Goal: Task Accomplishment & Management: Use online tool/utility

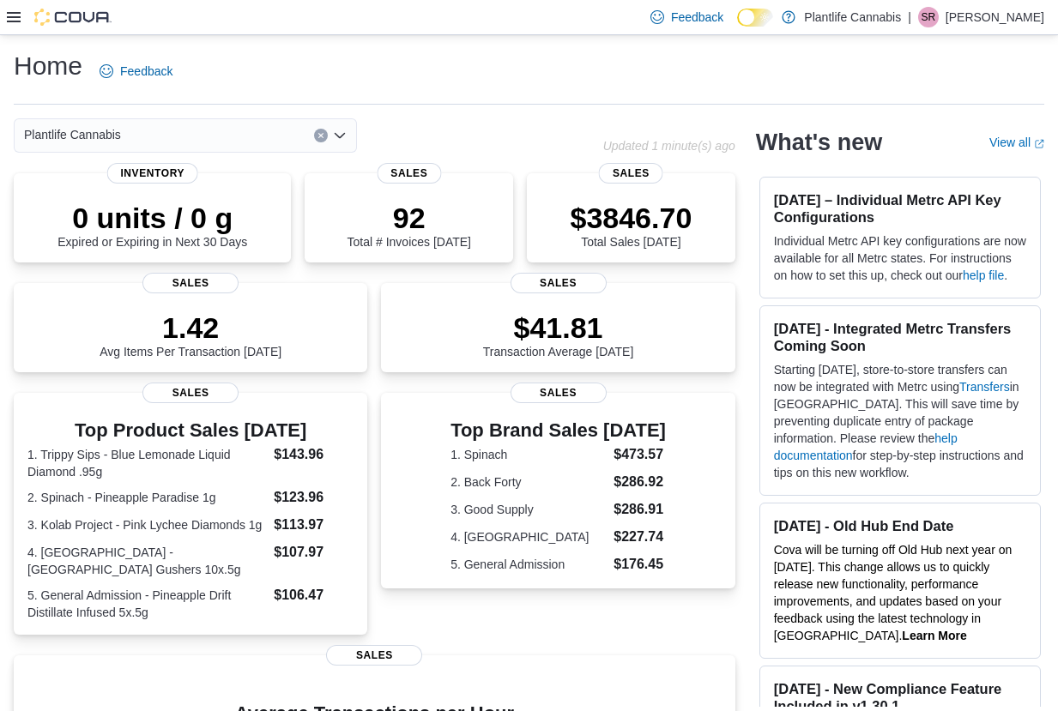
click at [7, 15] on icon at bounding box center [14, 17] width 14 height 14
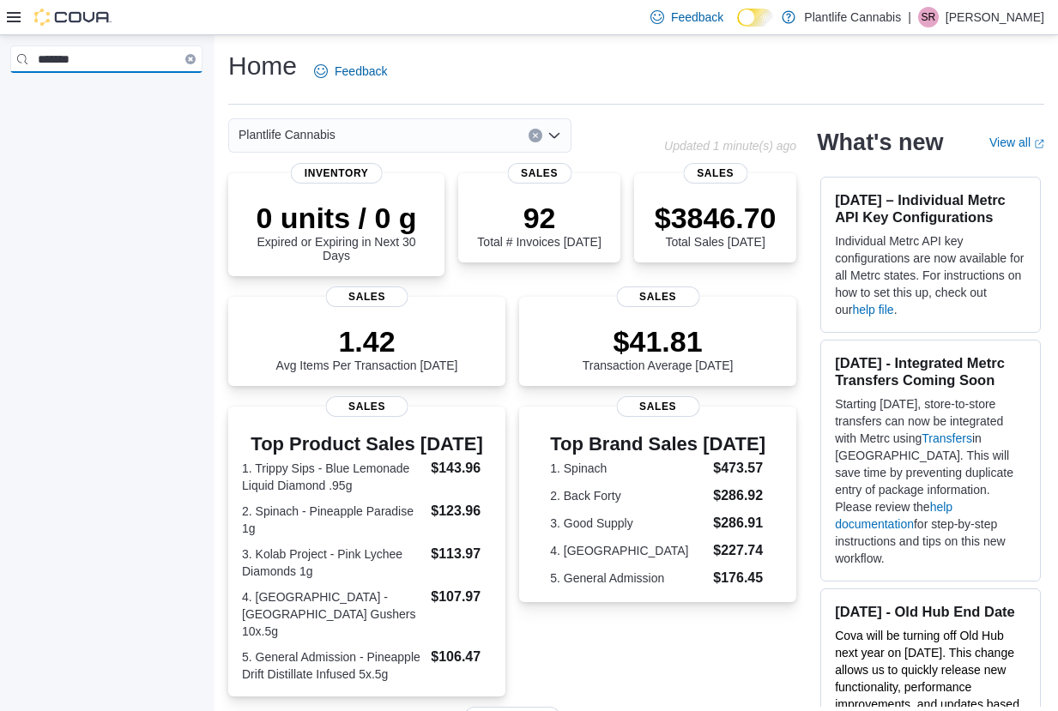
click at [106, 55] on input "*******" at bounding box center [106, 58] width 192 height 27
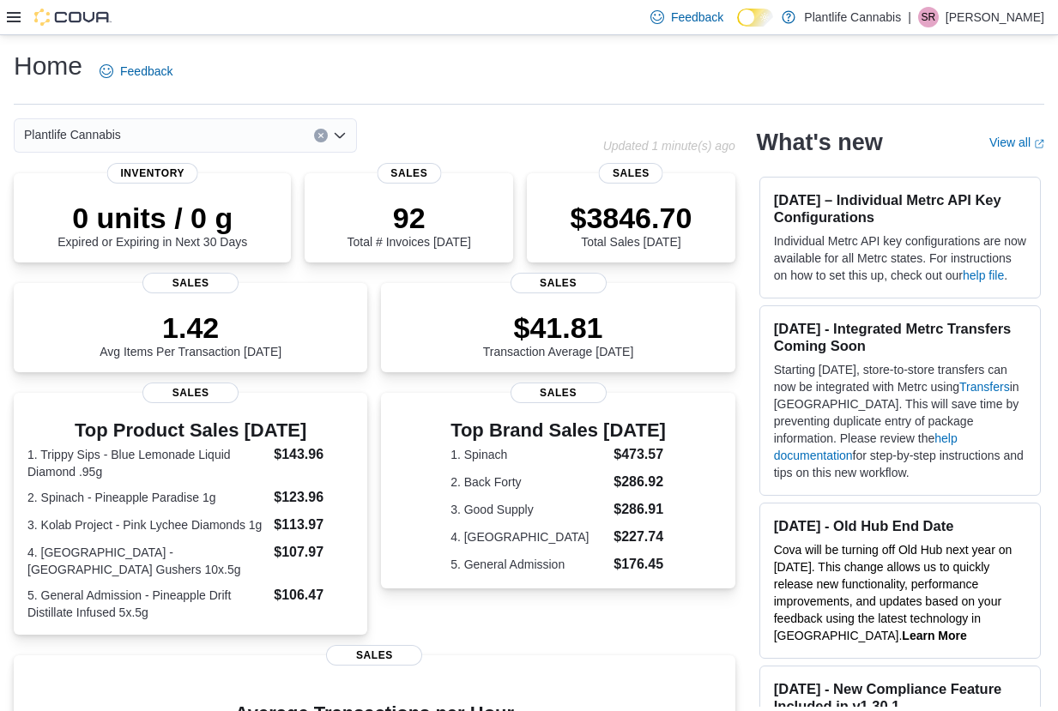
click at [4, 16] on div "Feedback Dark Mode Plantlife Cannabis | SR [PERSON_NAME]" at bounding box center [529, 17] width 1058 height 35
click at [8, 13] on icon at bounding box center [14, 17] width 14 height 10
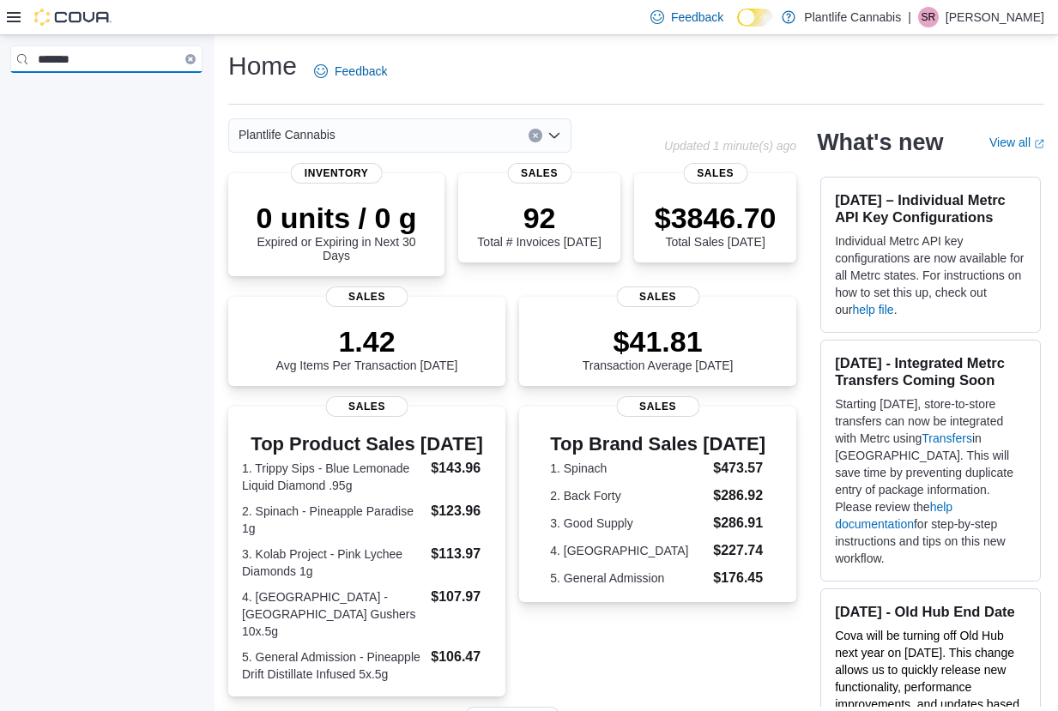
click at [96, 62] on input "*******" at bounding box center [106, 58] width 192 height 27
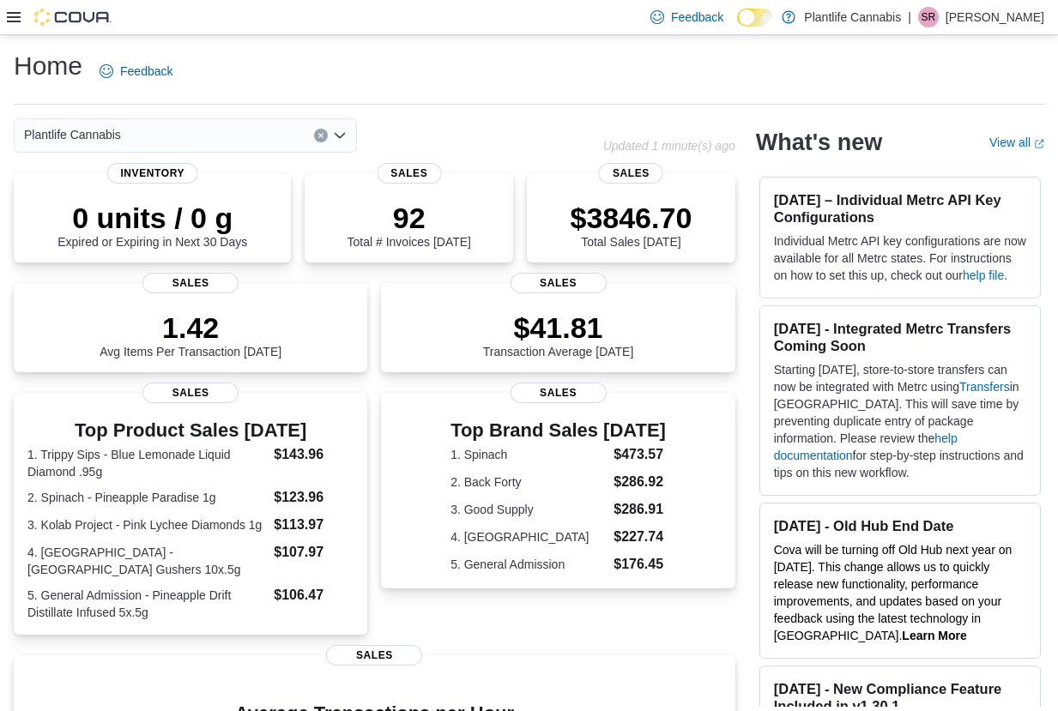
click at [20, 18] on icon at bounding box center [14, 17] width 14 height 10
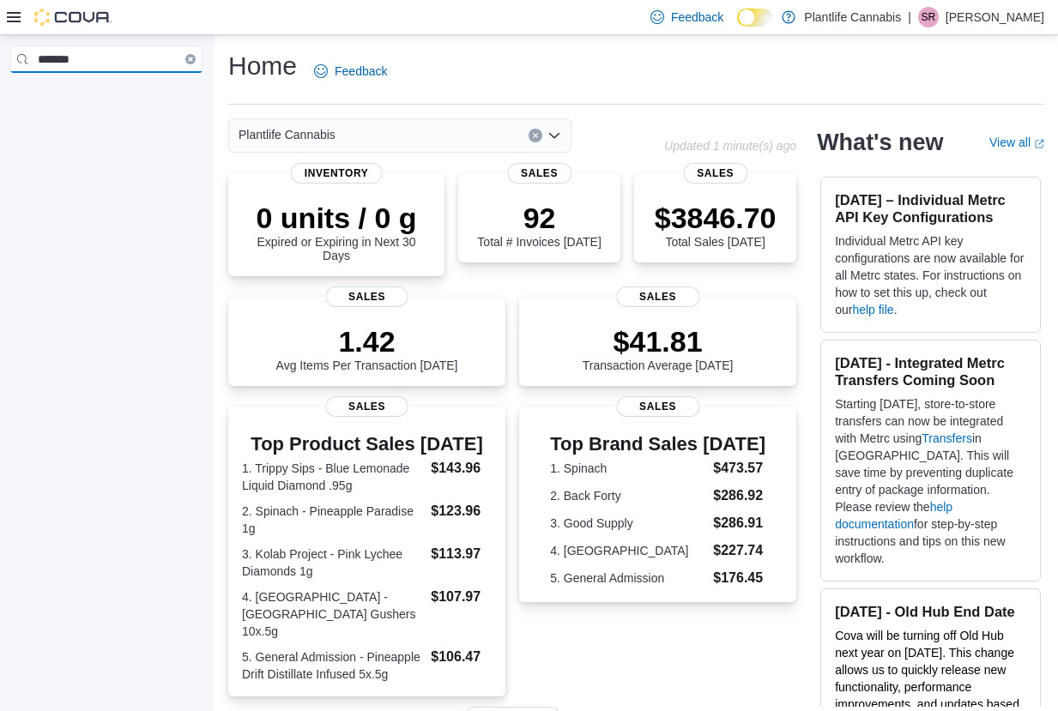
click at [86, 53] on input "*******" at bounding box center [106, 58] width 192 height 27
click at [100, 67] on input "*******" at bounding box center [106, 58] width 192 height 27
click at [160, 59] on input "*******" at bounding box center [106, 58] width 192 height 27
click at [70, 174] on link "Reports" at bounding box center [49, 184] width 50 height 21
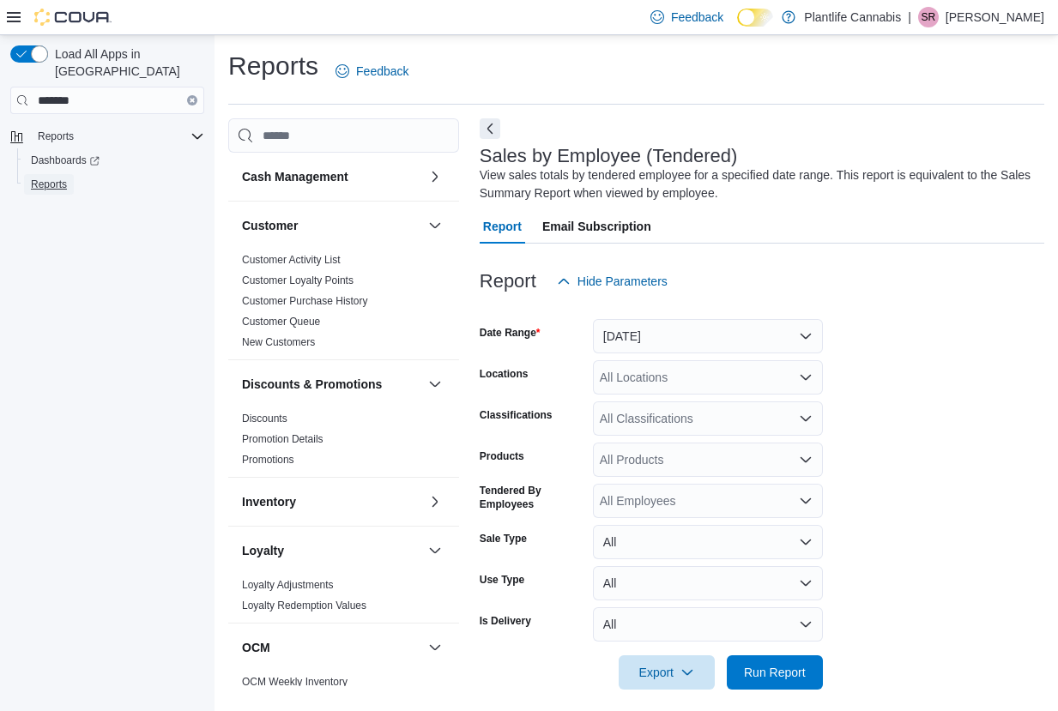
scroll to position [13, 0]
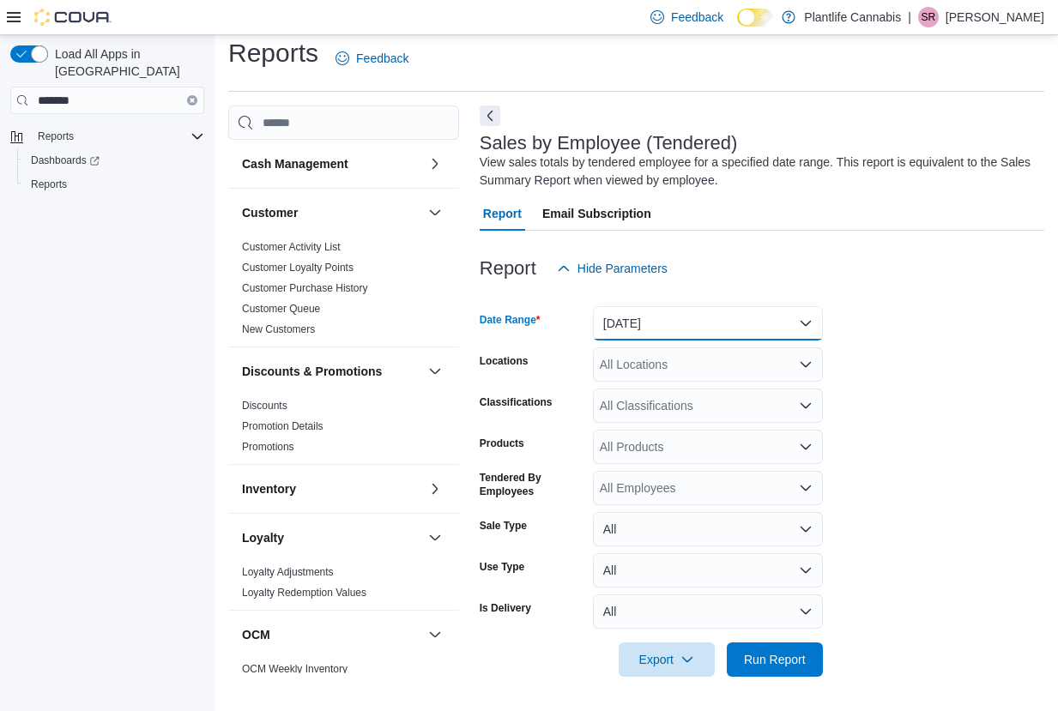
click at [652, 321] on button "[DATE]" at bounding box center [708, 323] width 230 height 34
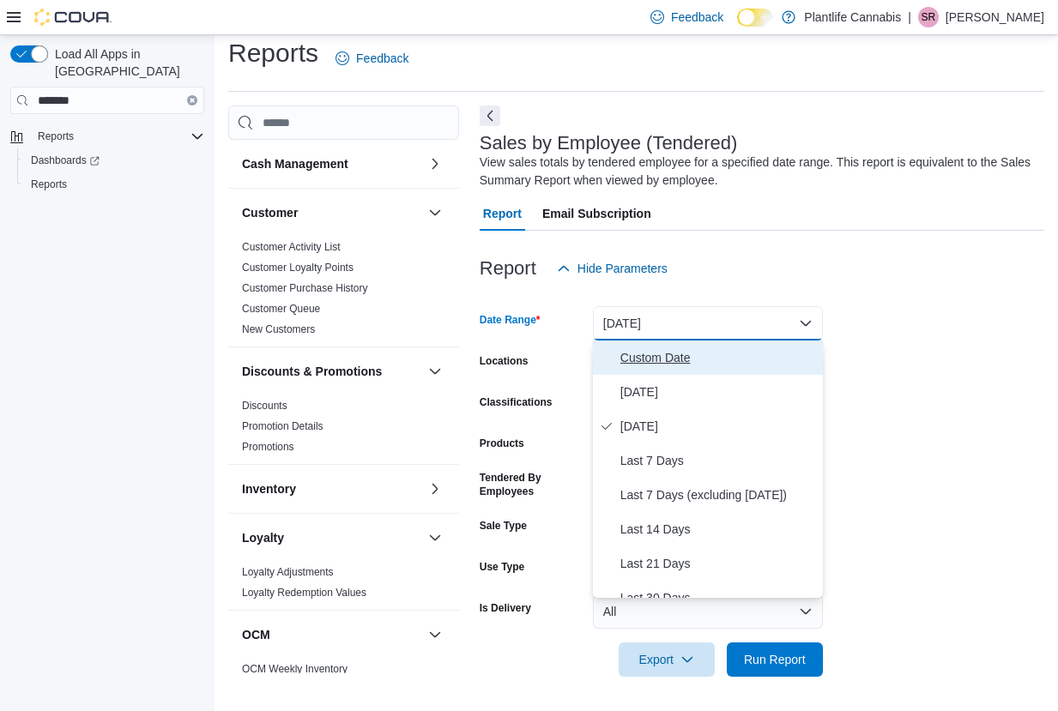
click at [652, 358] on span "Custom Date" at bounding box center [718, 358] width 196 height 21
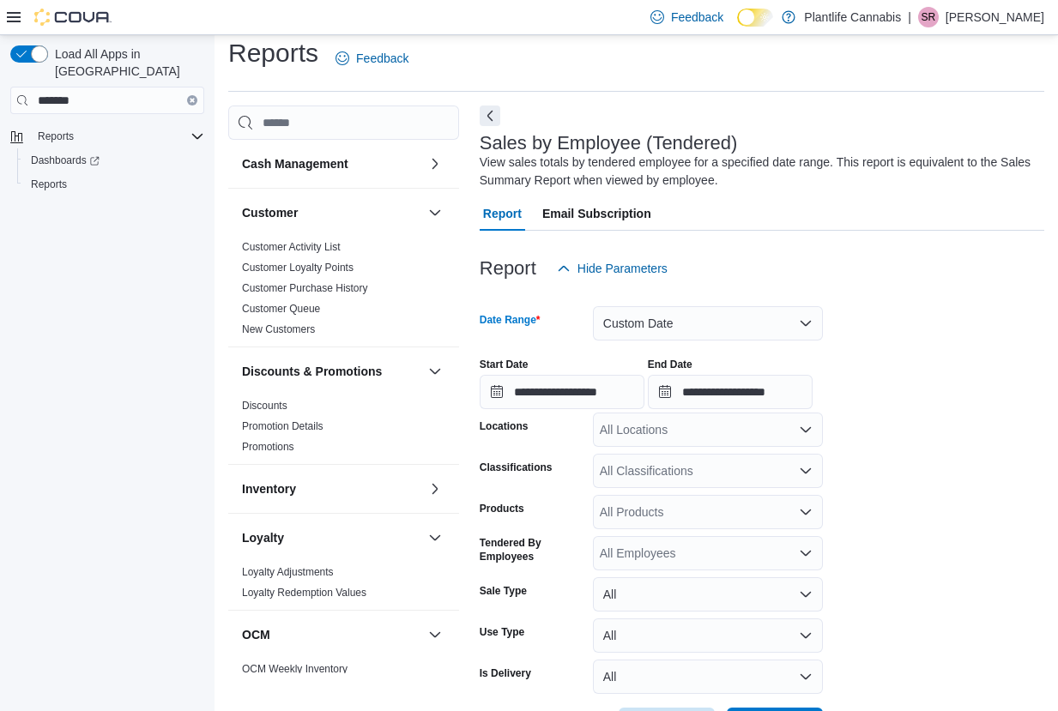
click at [656, 426] on div "All Locations" at bounding box center [708, 430] width 230 height 34
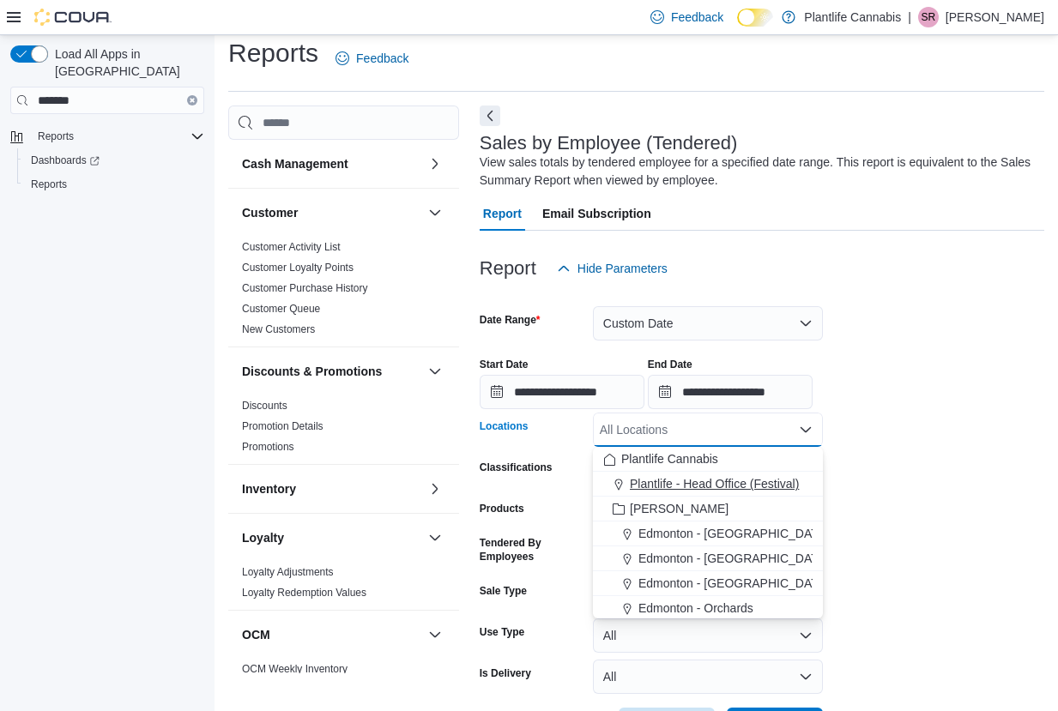
scroll to position [148, 0]
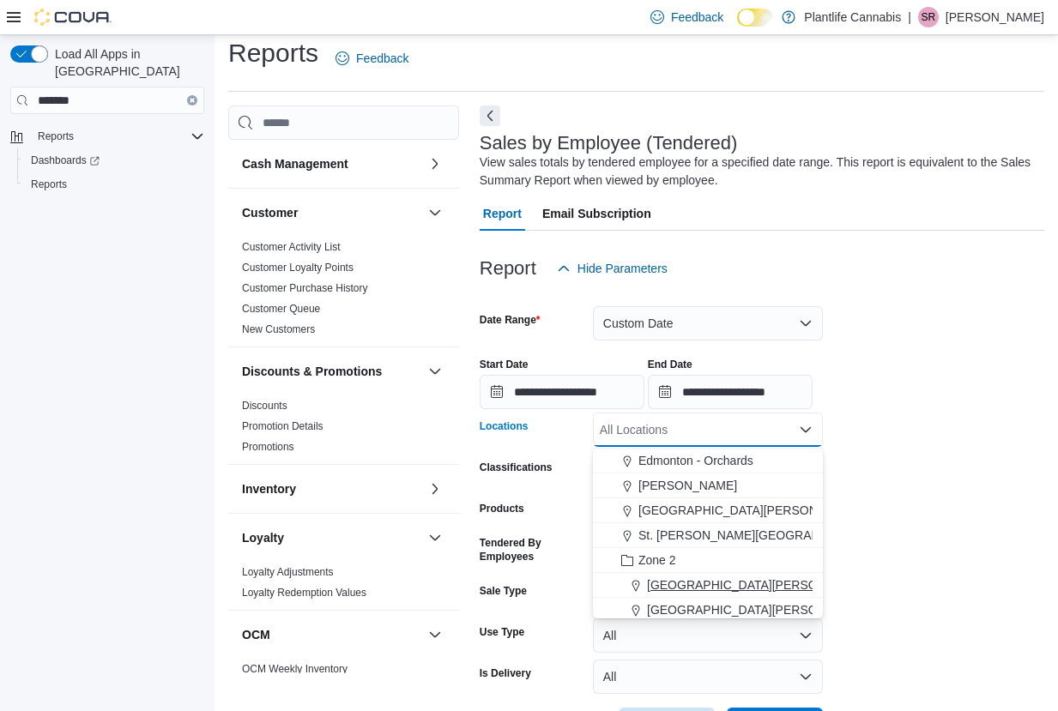
click at [756, 586] on span "[GEOGRAPHIC_DATA][PERSON_NAME] - [GEOGRAPHIC_DATA]" at bounding box center [827, 585] width 360 height 17
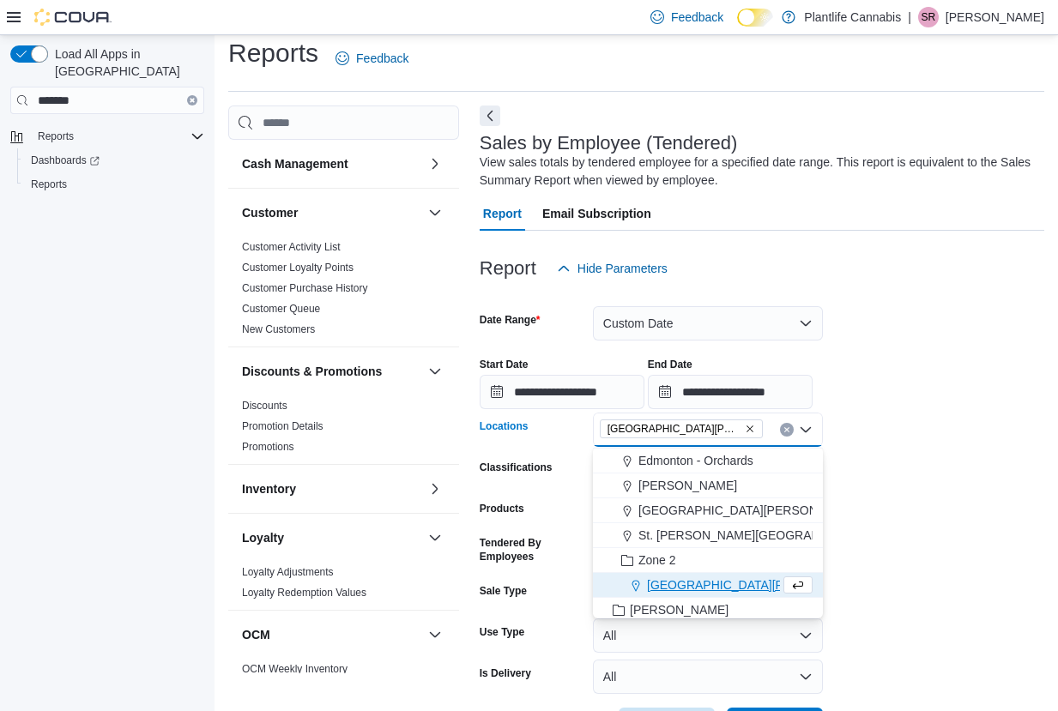
click at [11, 21] on icon at bounding box center [14, 17] width 14 height 10
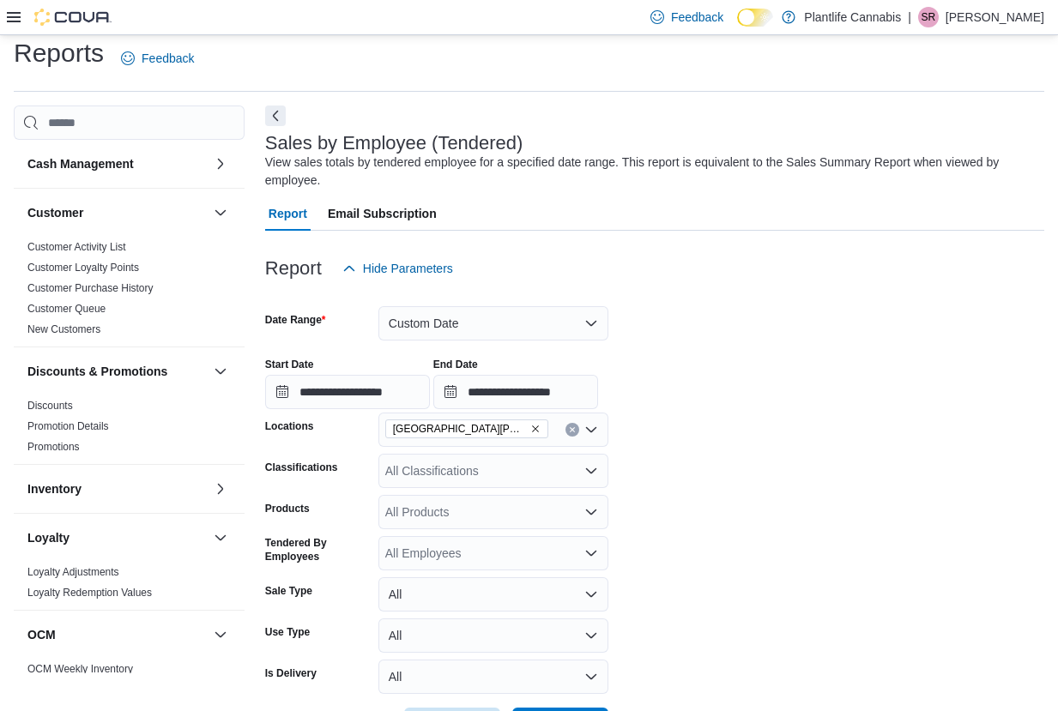
scroll to position [78, 0]
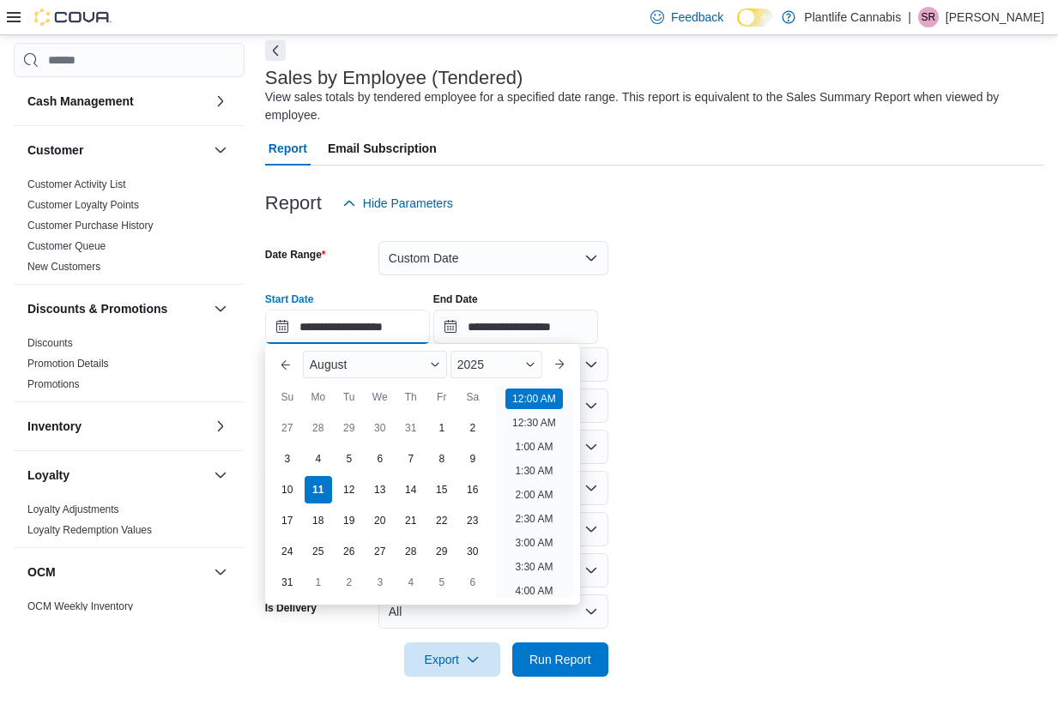
click at [415, 327] on input "**********" at bounding box center [347, 327] width 165 height 34
click at [539, 557] on li "4:30 PM" at bounding box center [534, 562] width 52 height 21
type input "**********"
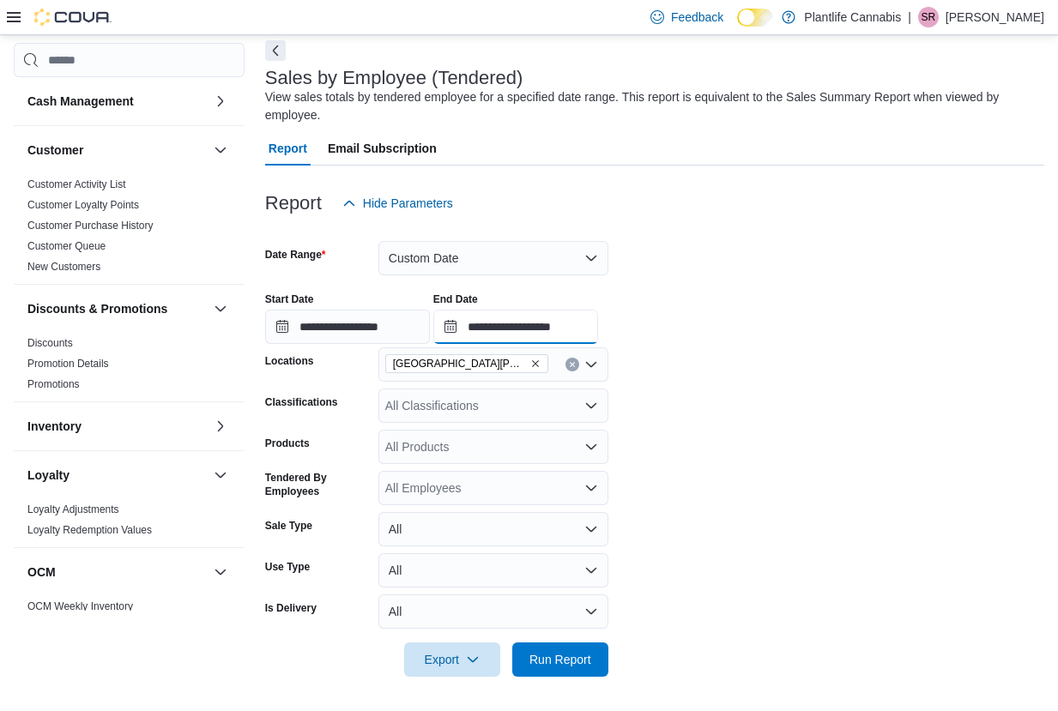
click at [592, 330] on input "**********" at bounding box center [515, 327] width 165 height 34
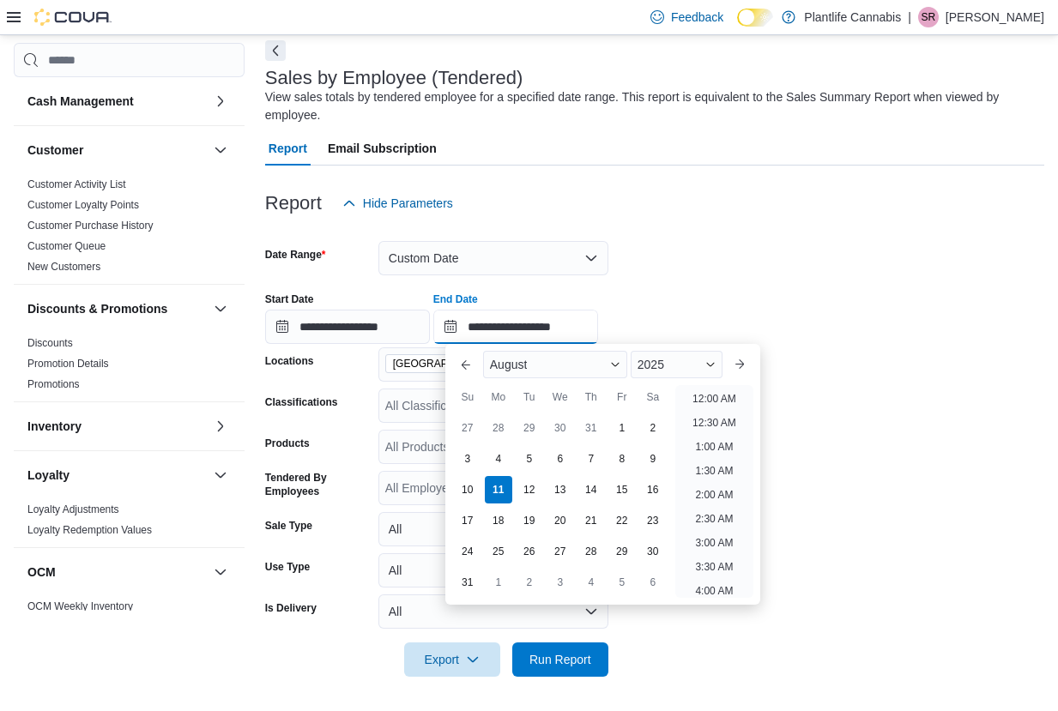
scroll to position [944, 0]
click at [732, 420] on li "8:00 PM" at bounding box center [714, 416] width 52 height 21
type input "**********"
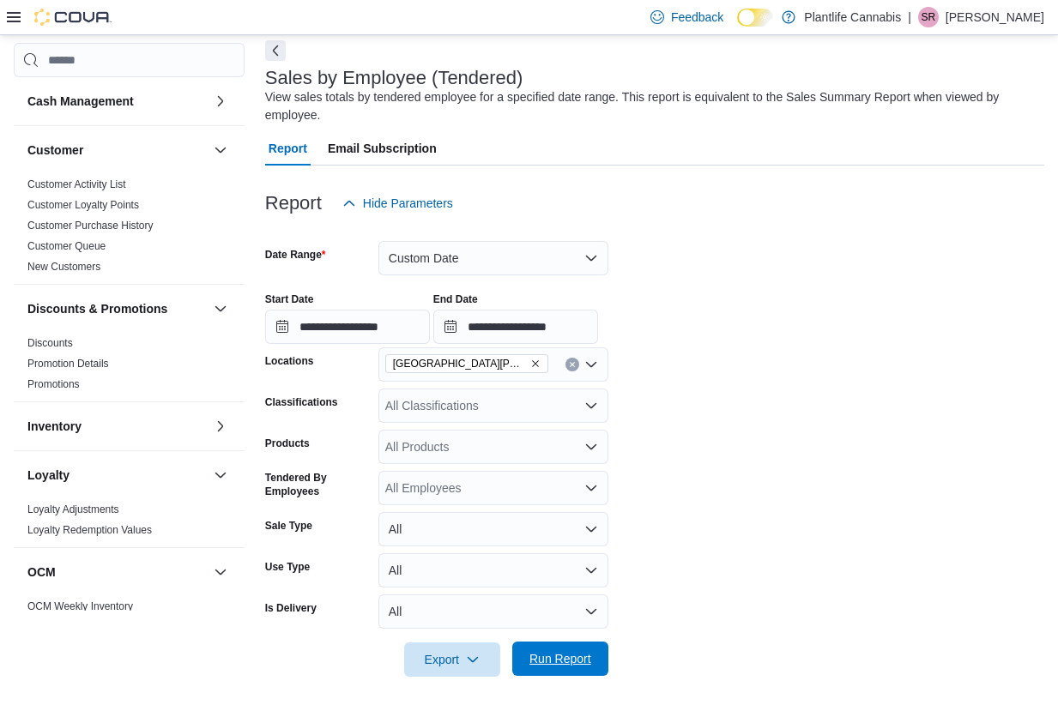
click at [588, 651] on span "Run Report" at bounding box center [560, 658] width 62 height 17
click at [275, 51] on button "Next" at bounding box center [275, 49] width 21 height 21
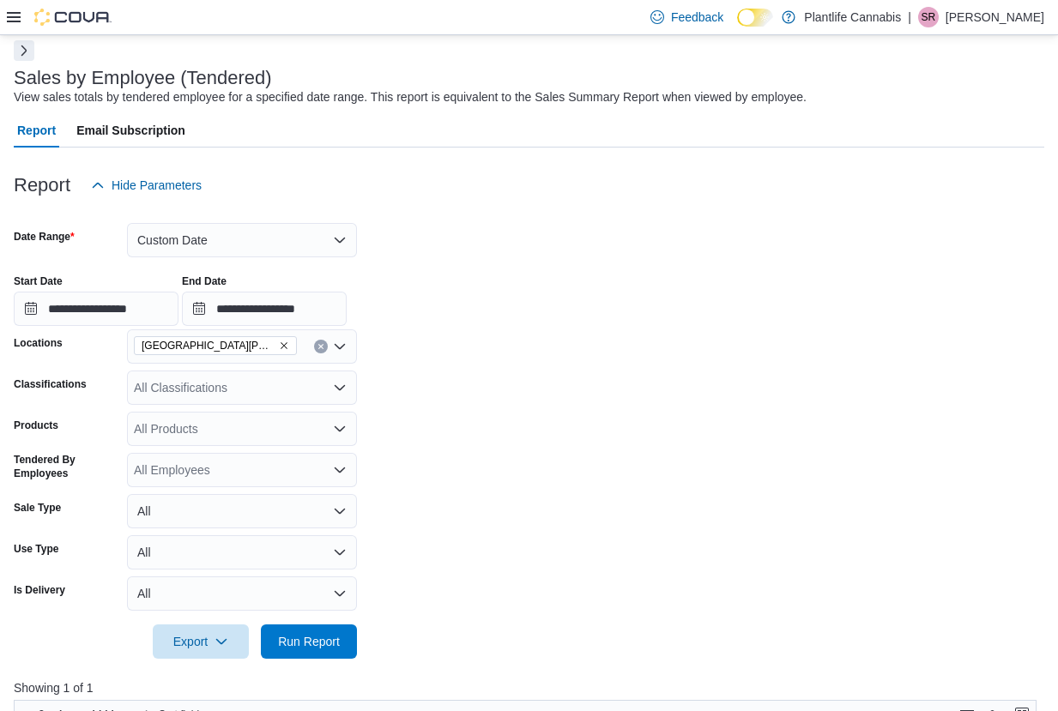
scroll to position [236, 0]
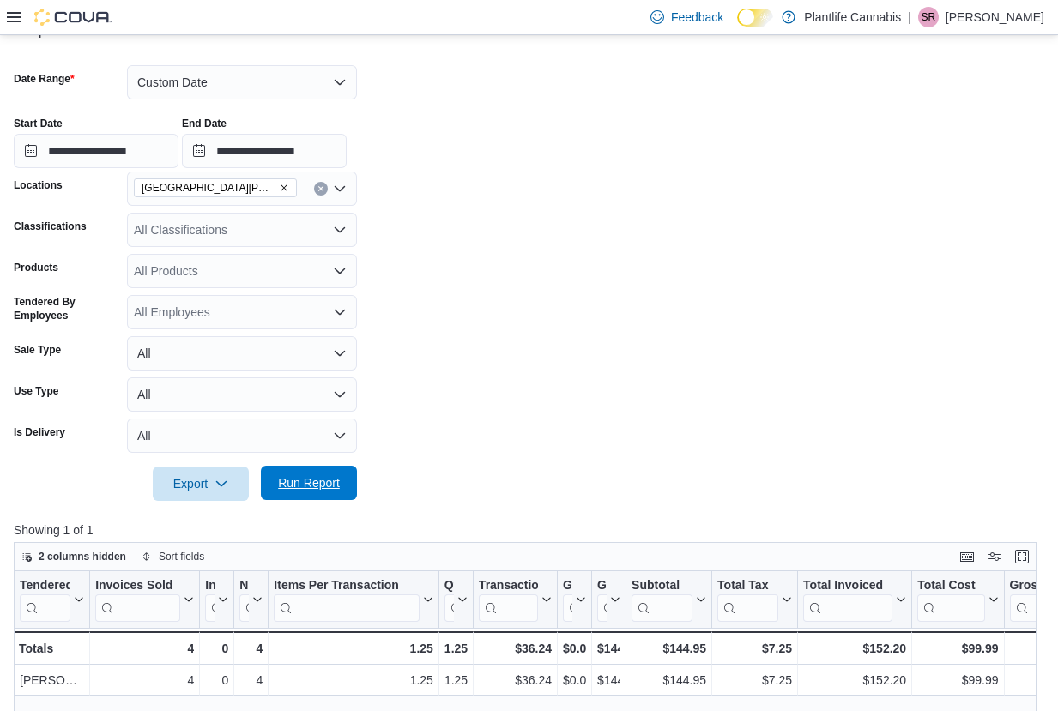
click at [321, 487] on span "Run Report" at bounding box center [309, 483] width 62 height 17
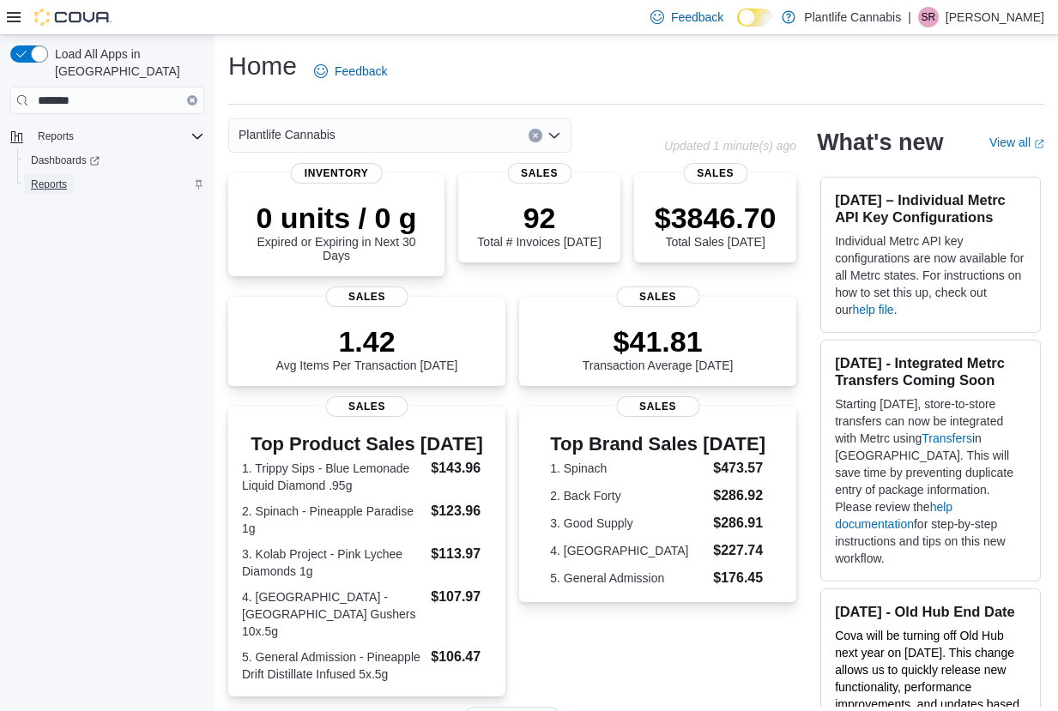
click at [51, 178] on span "Reports" at bounding box center [49, 185] width 36 height 14
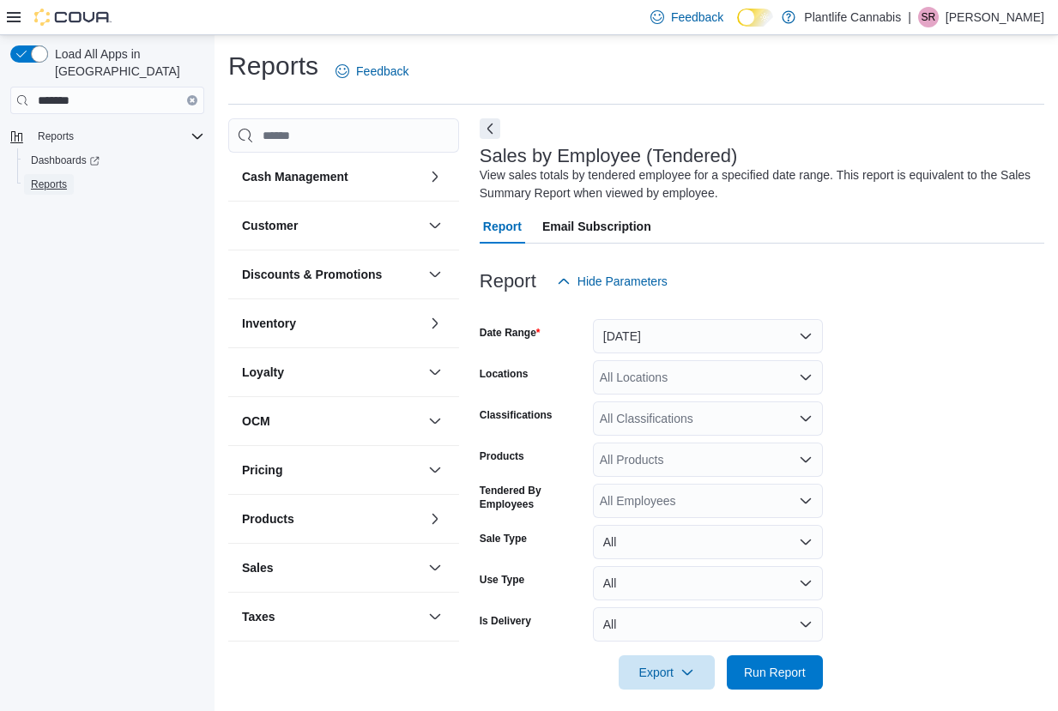
scroll to position [13, 0]
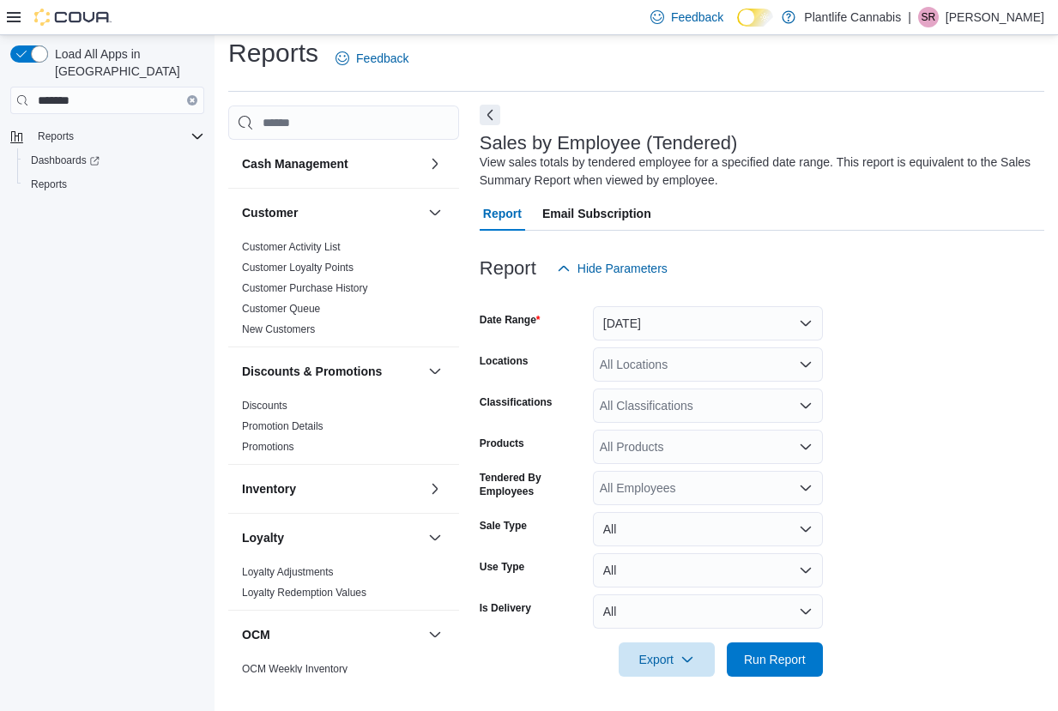
click at [499, 114] on button "Next" at bounding box center [490, 115] width 21 height 21
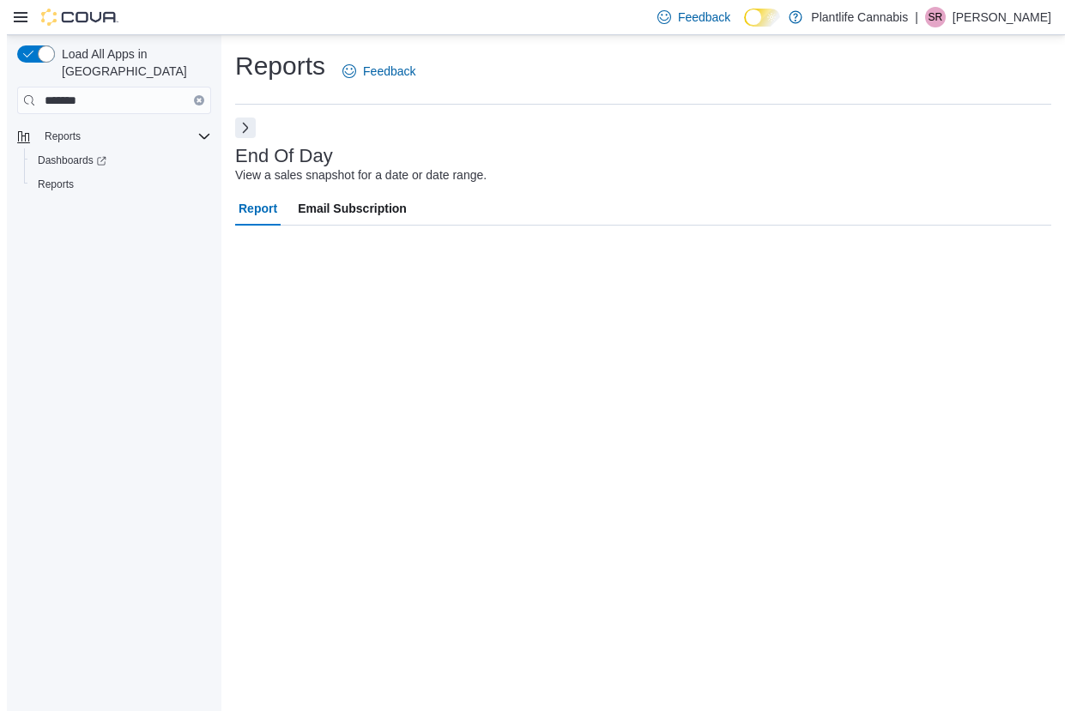
scroll to position [0, 0]
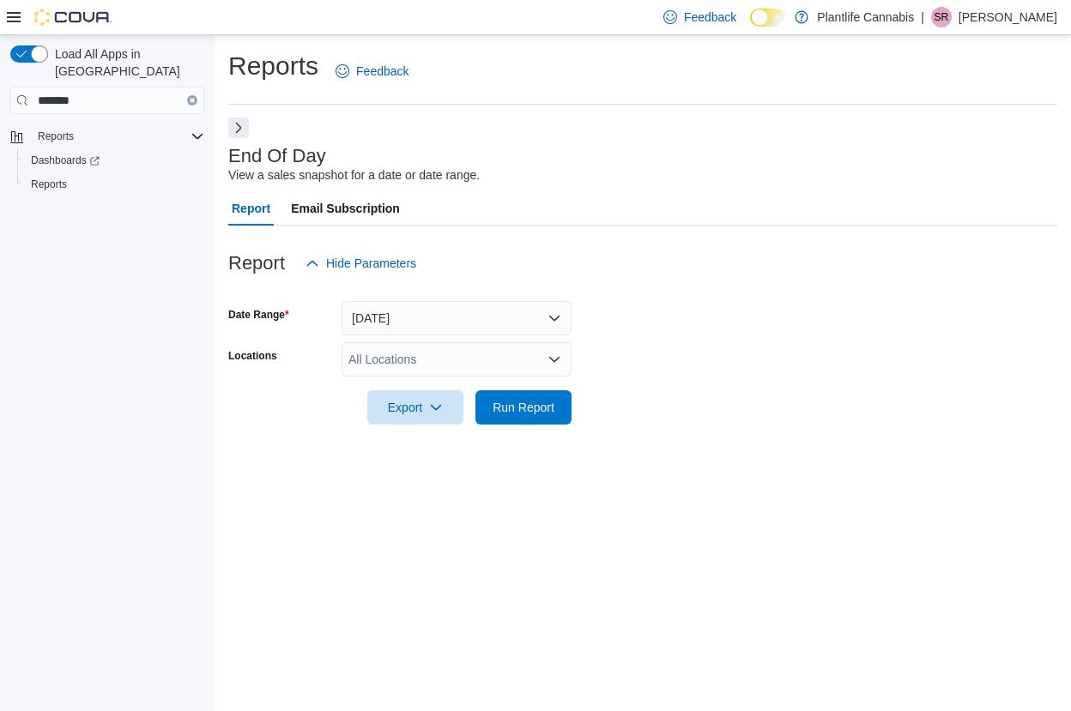
click at [244, 126] on button "Next" at bounding box center [238, 128] width 21 height 21
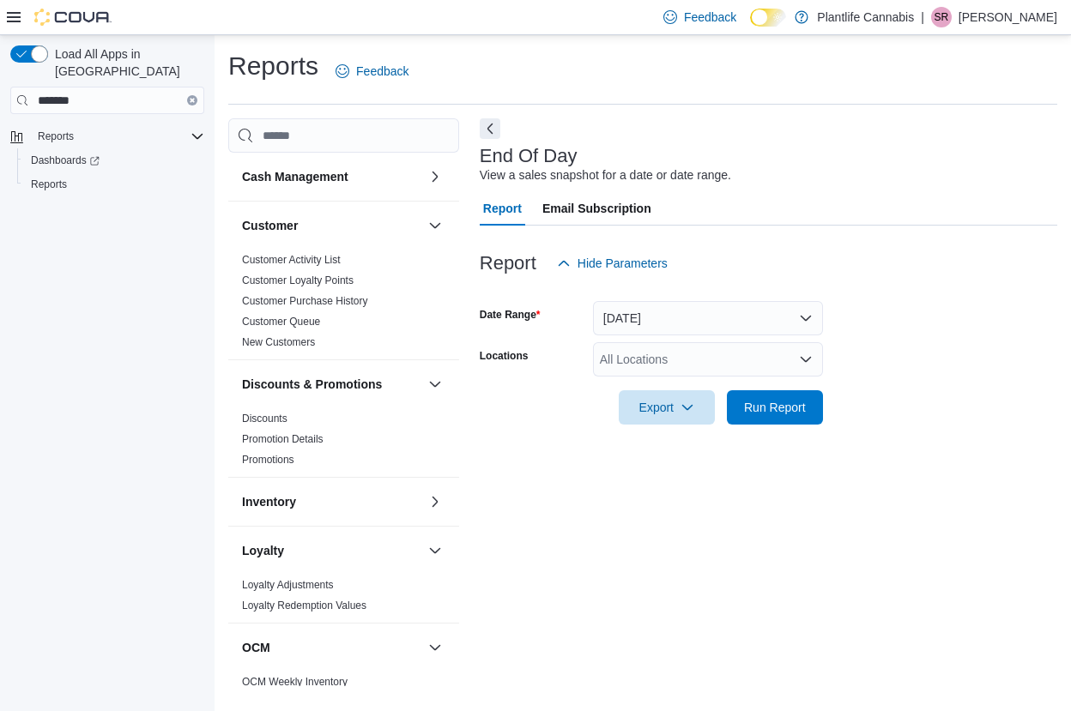
click at [9, 20] on icon at bounding box center [14, 17] width 14 height 14
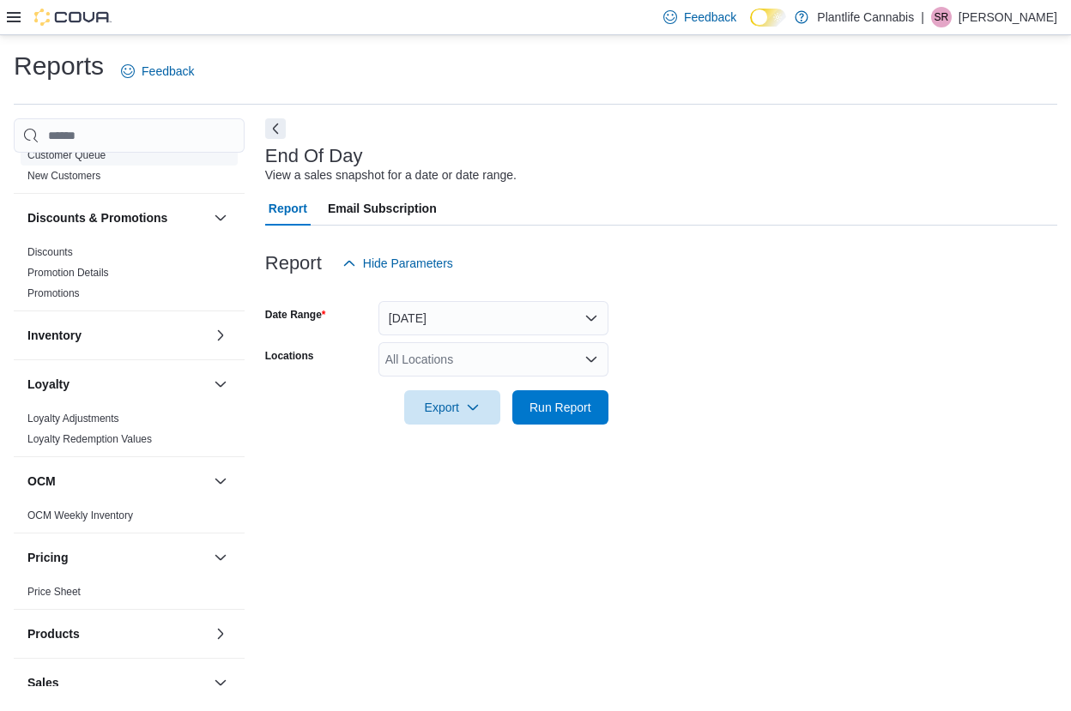
scroll to position [333, 0]
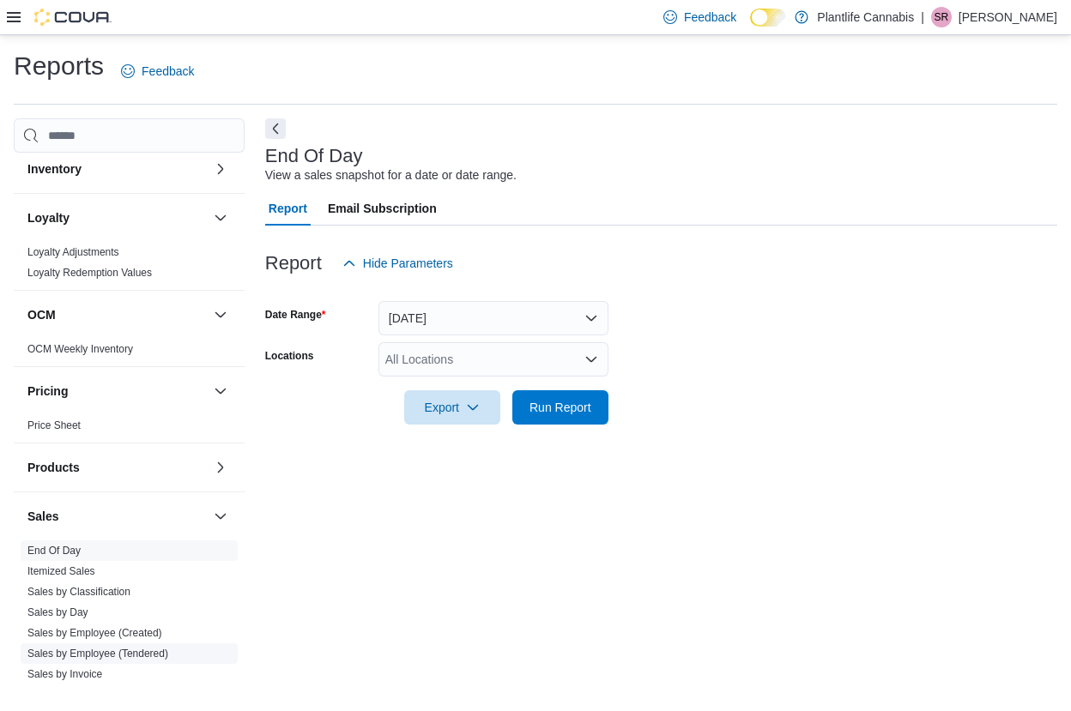
click at [163, 661] on span "Sales by Employee (Tendered)" at bounding box center [97, 654] width 141 height 14
click at [162, 653] on link "Sales by Employee (Tendered)" at bounding box center [97, 654] width 141 height 12
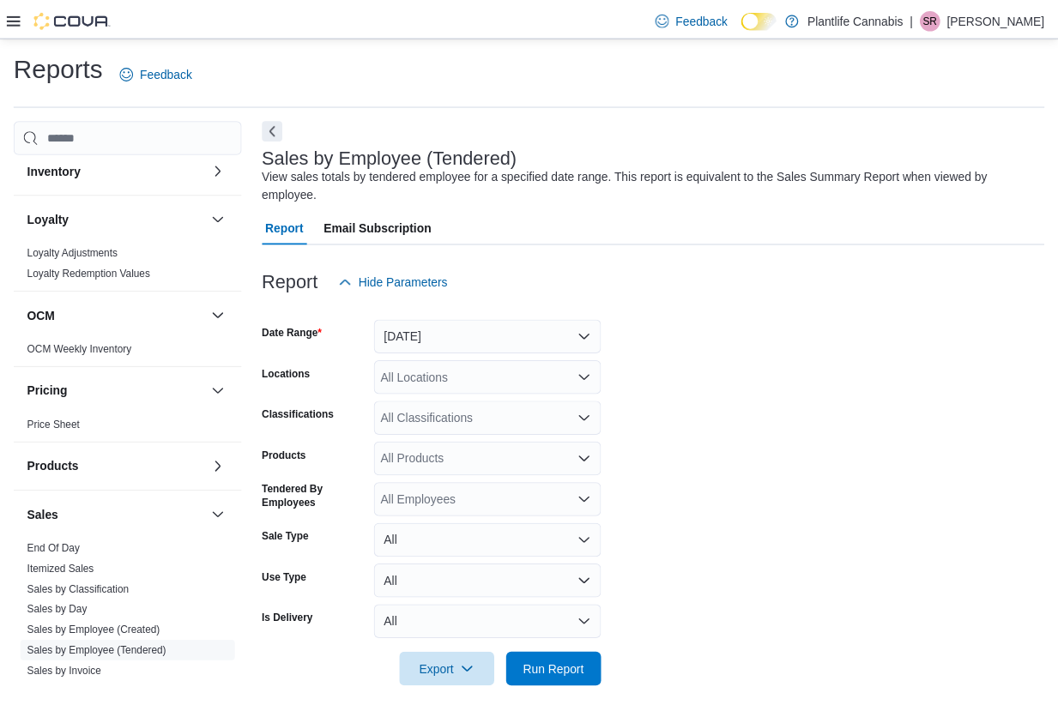
scroll to position [13, 0]
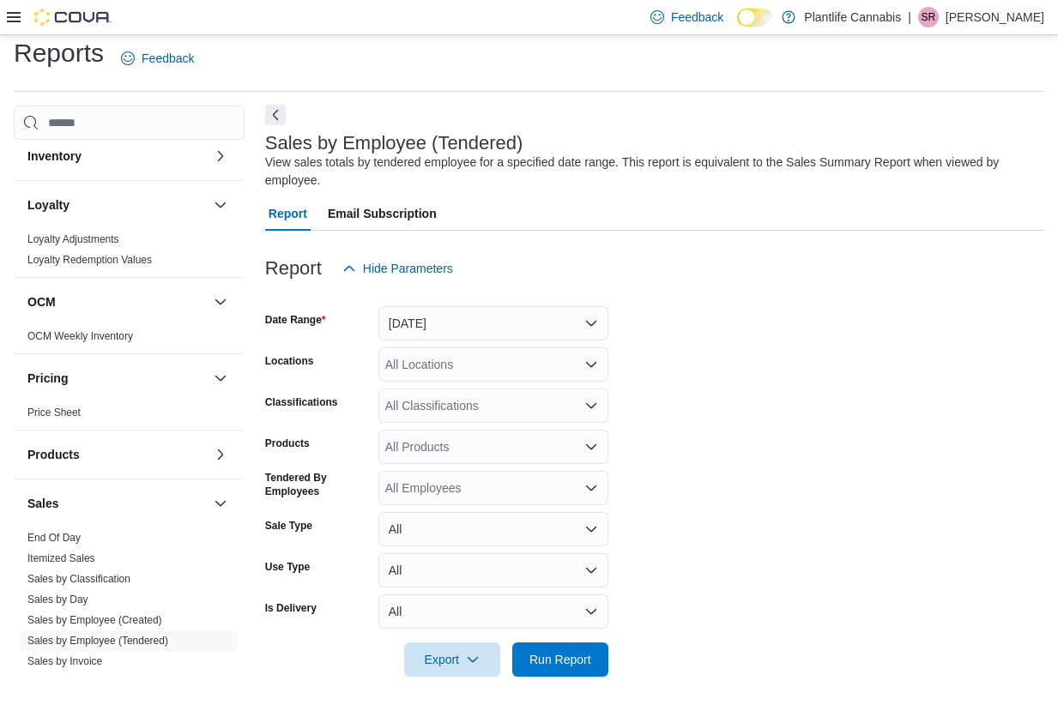
click at [281, 112] on button "Next" at bounding box center [275, 115] width 21 height 21
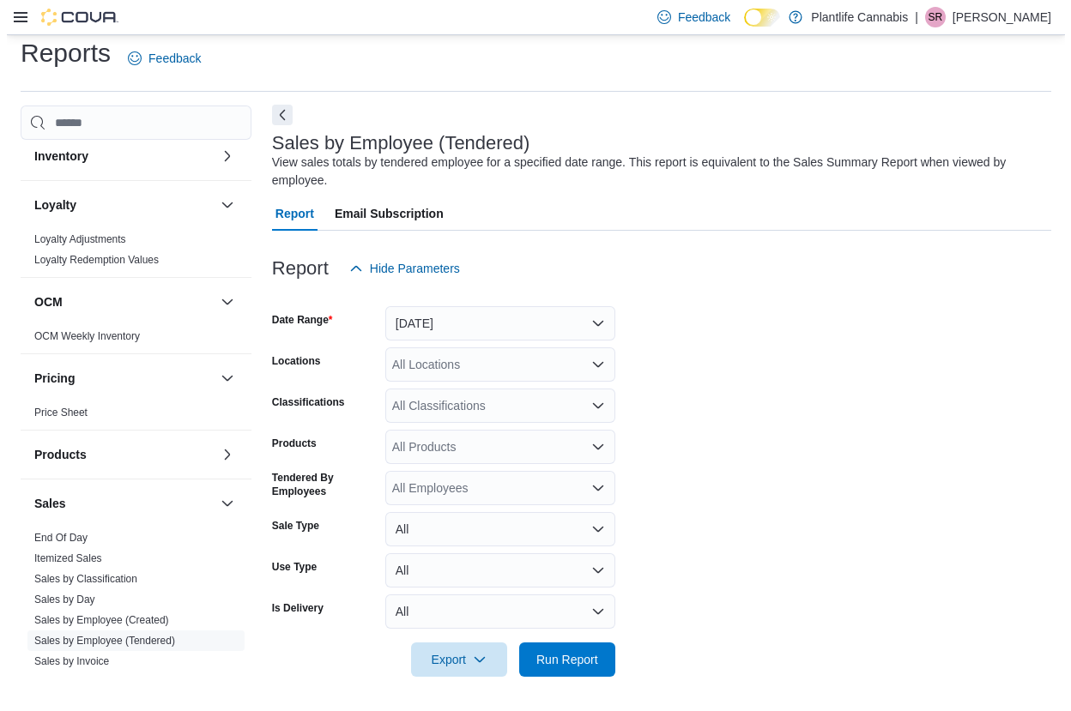
scroll to position [0, 0]
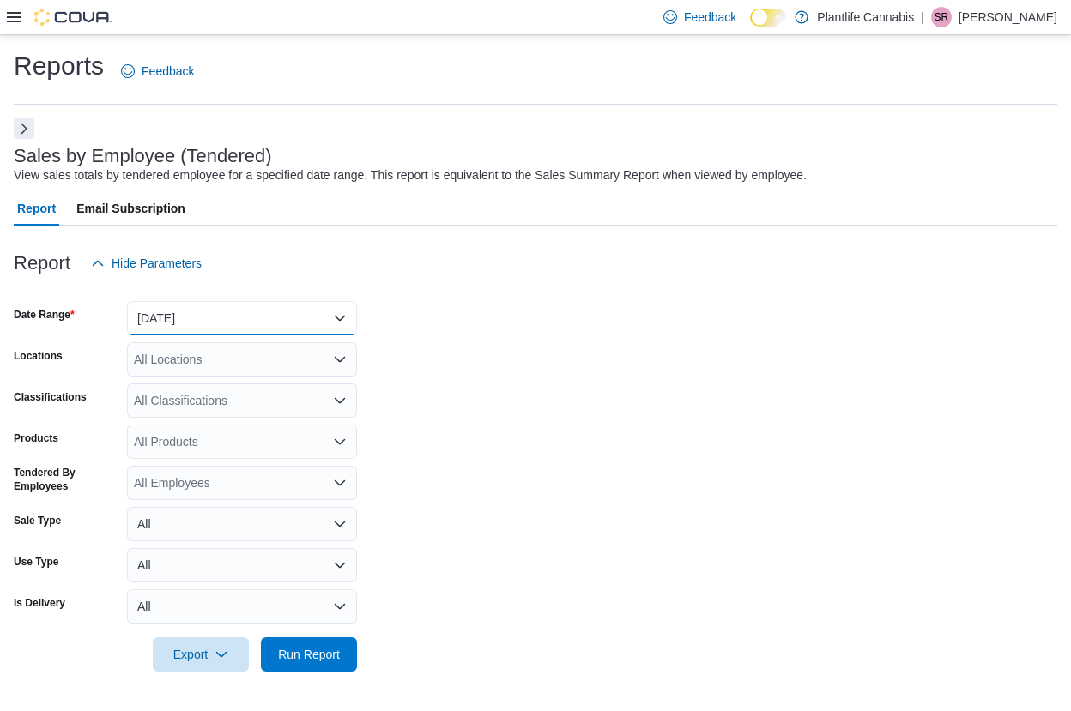
click at [233, 310] on button "Yesterday" at bounding box center [242, 318] width 230 height 34
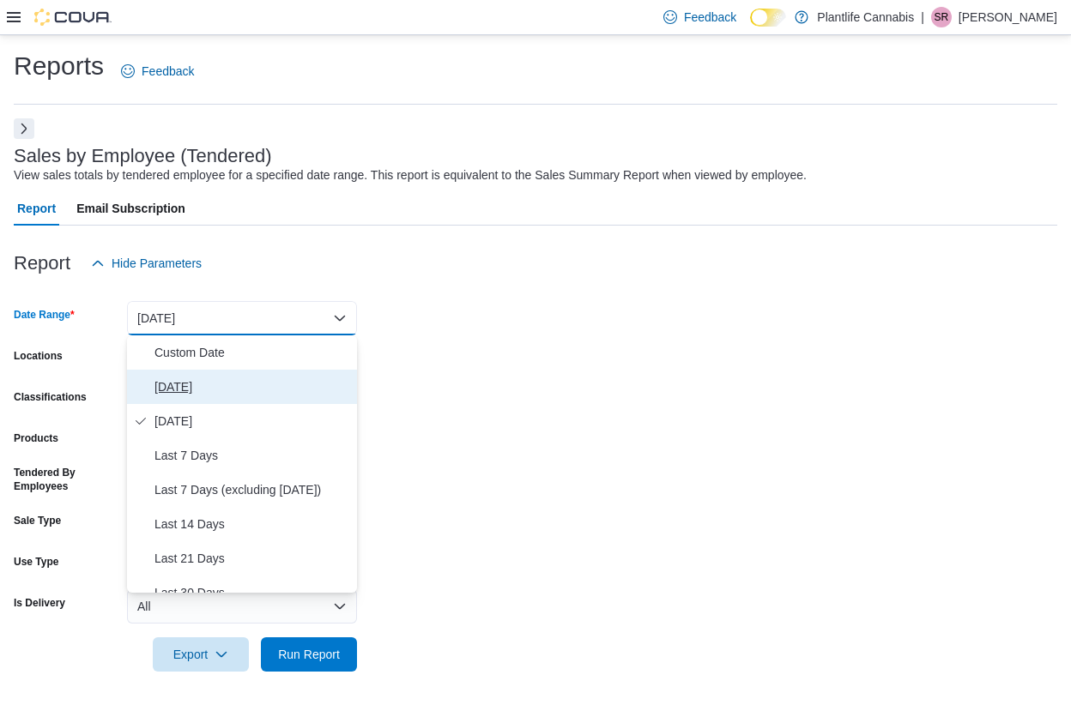
click at [227, 377] on span "Today" at bounding box center [252, 387] width 196 height 21
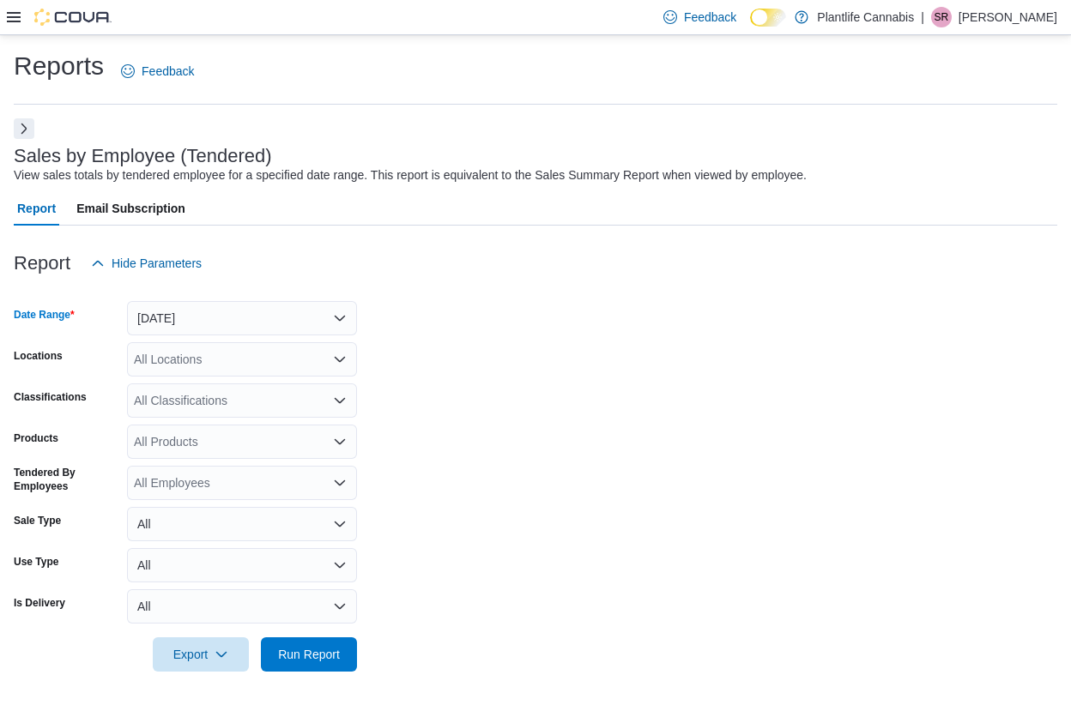
click at [228, 365] on div "All Locations" at bounding box center [242, 359] width 230 height 34
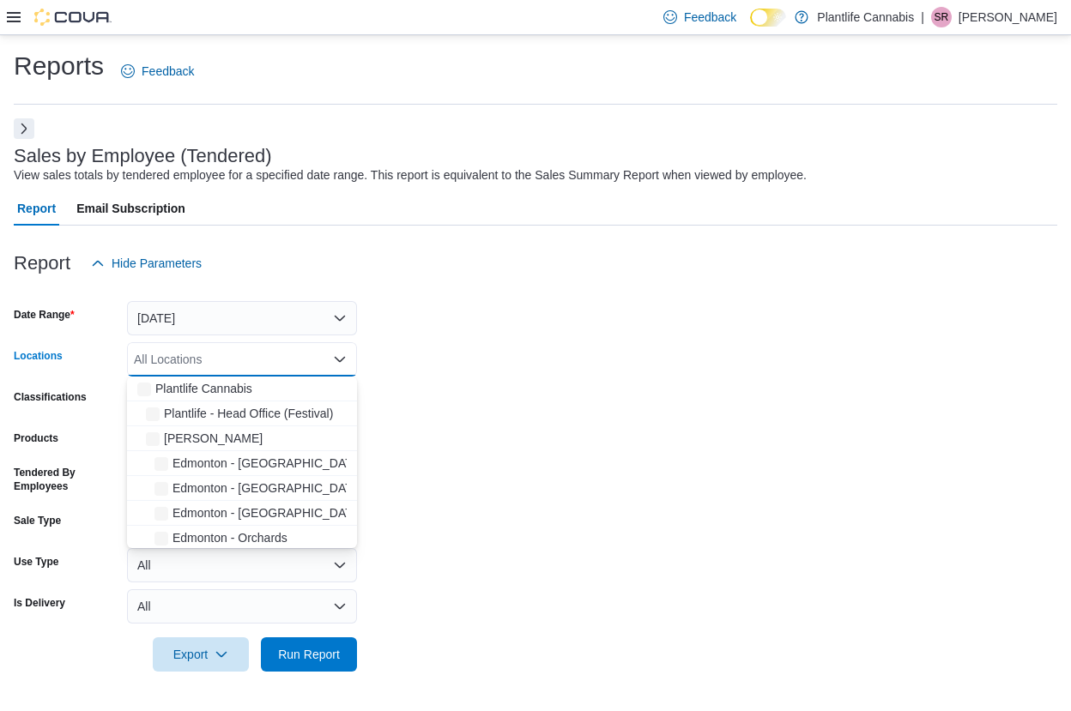
click at [228, 365] on div "All Locations Combo box. Selected. Combo box input. All Locations. Type some te…" at bounding box center [242, 359] width 230 height 34
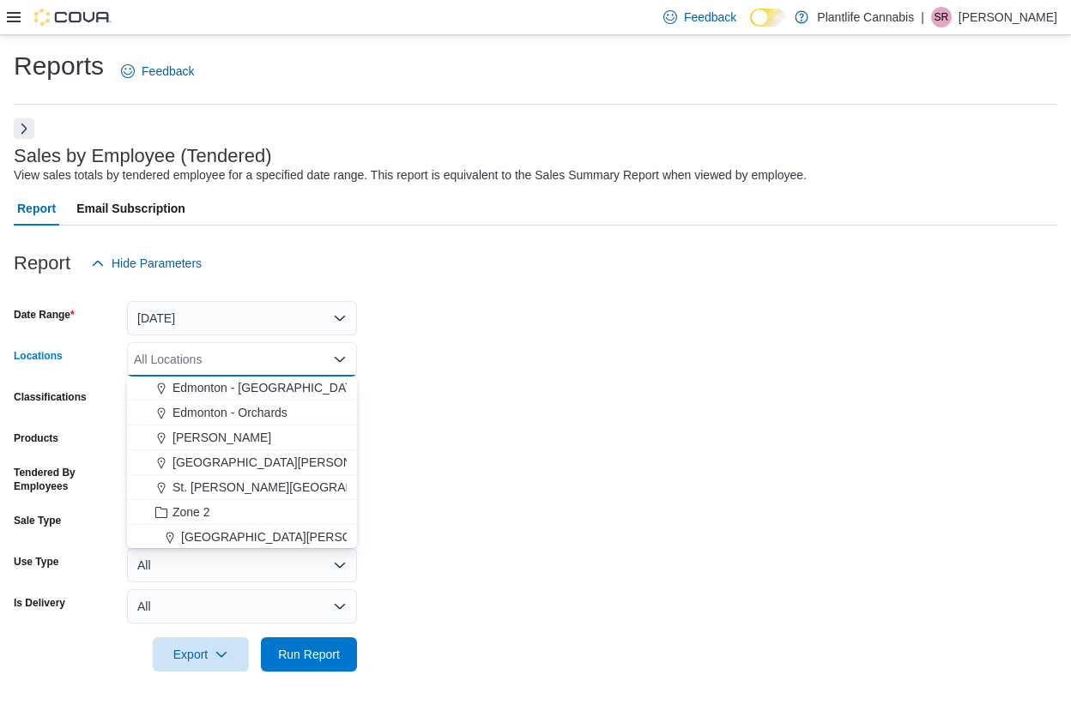
scroll to position [129, 0]
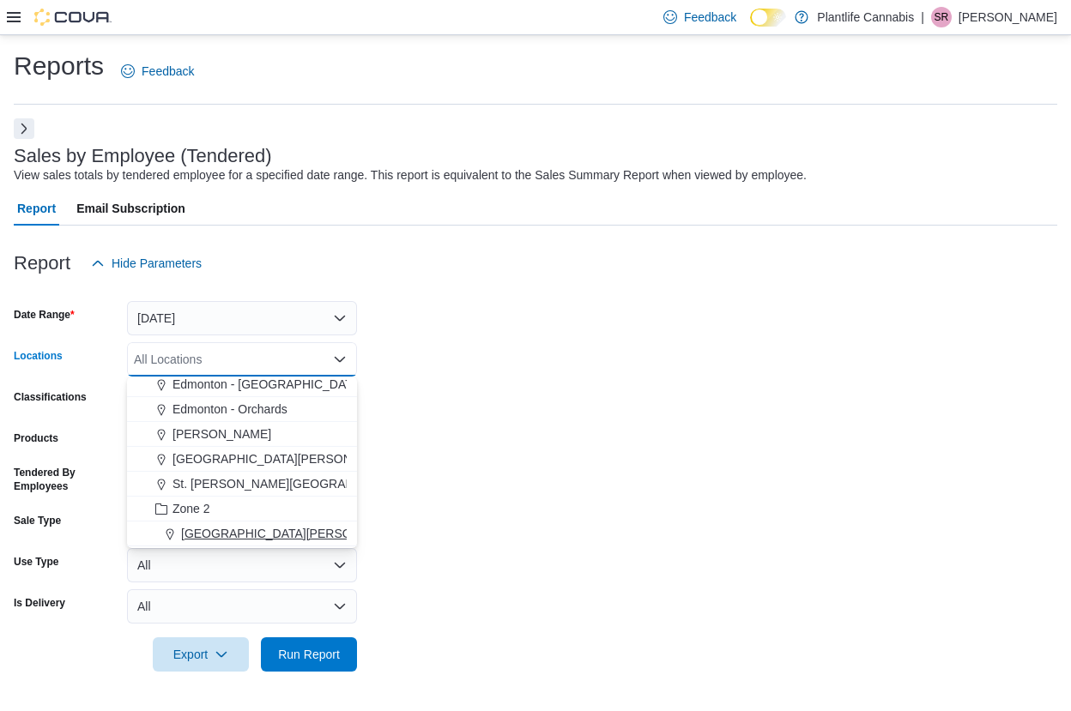
click at [274, 531] on span "[GEOGRAPHIC_DATA][PERSON_NAME] - [GEOGRAPHIC_DATA]" at bounding box center [361, 533] width 360 height 17
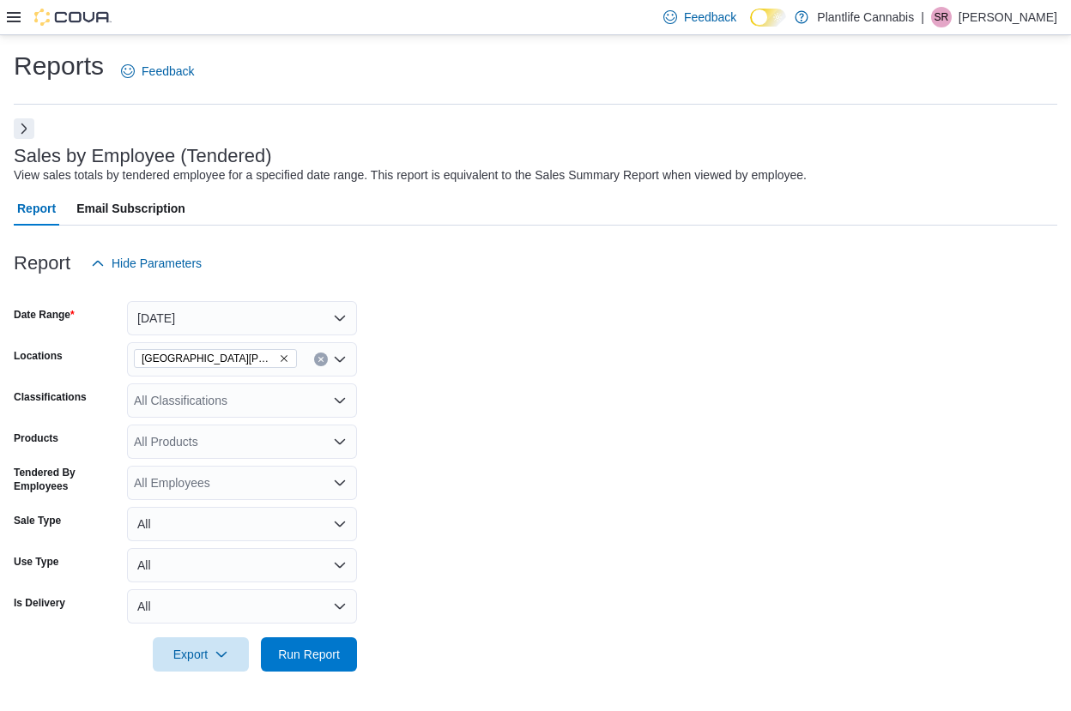
click at [421, 393] on form "Date Range Today Locations Fort McMurray - Eagle Ridge Classifications All Clas…" at bounding box center [535, 476] width 1043 height 391
click at [291, 399] on div "All Classifications" at bounding box center [242, 401] width 230 height 34
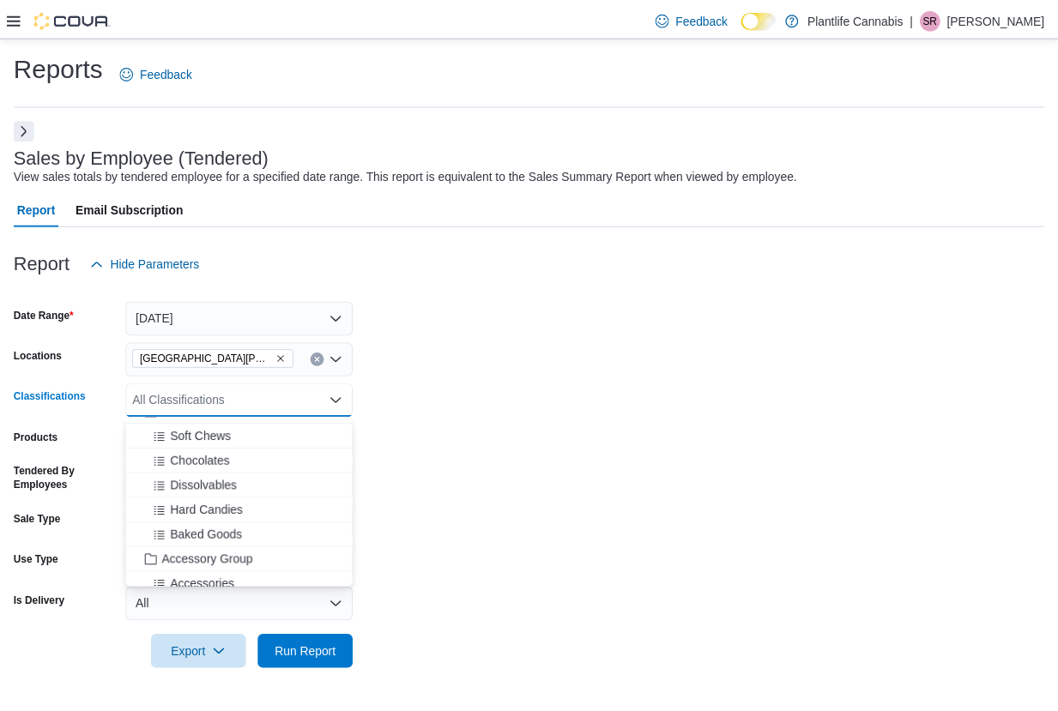
scroll to position [119, 0]
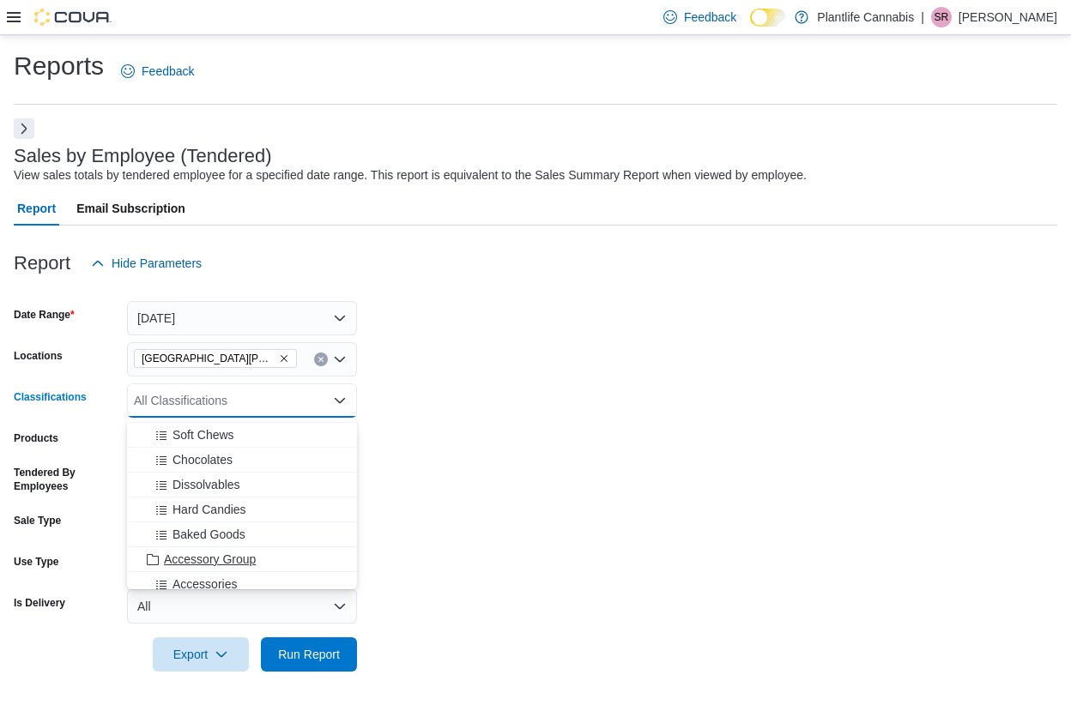
click at [239, 555] on span "Accessory Group" at bounding box center [210, 559] width 92 height 17
click at [239, 555] on div "Accessories" at bounding box center [225, 559] width 177 height 17
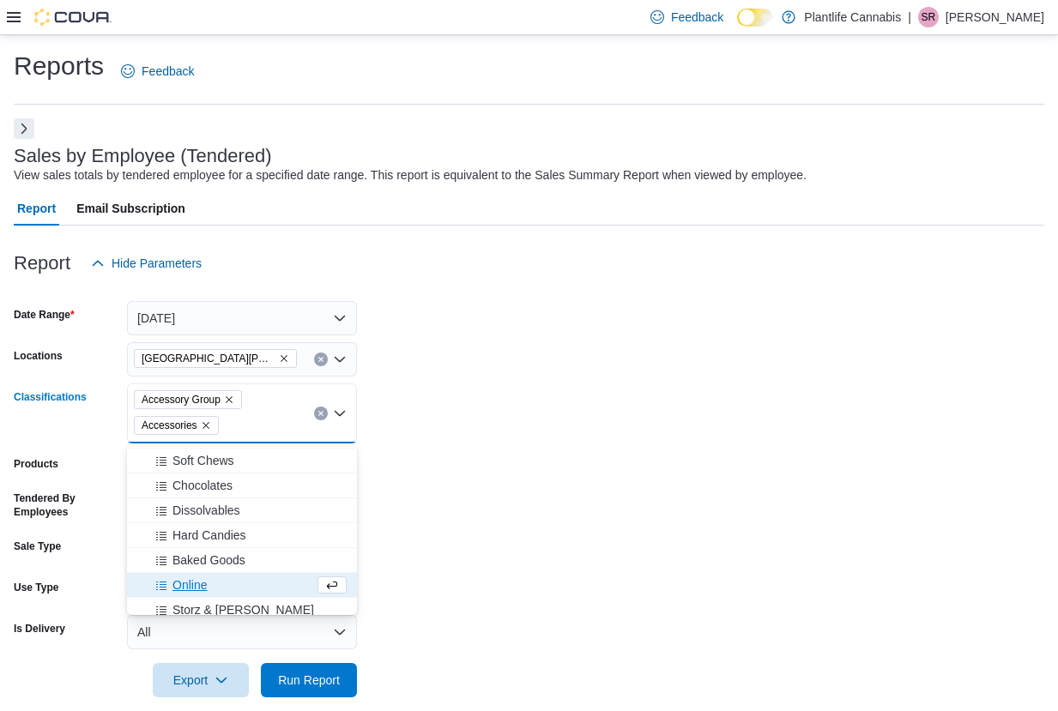
drag, startPoint x: 565, startPoint y: 596, endPoint x: 504, endPoint y: 621, distance: 66.1
click at [565, 596] on form "Date Range Today Locations Fort McMurray - Eagle Ridge Classifications Accessor…" at bounding box center [529, 489] width 1031 height 417
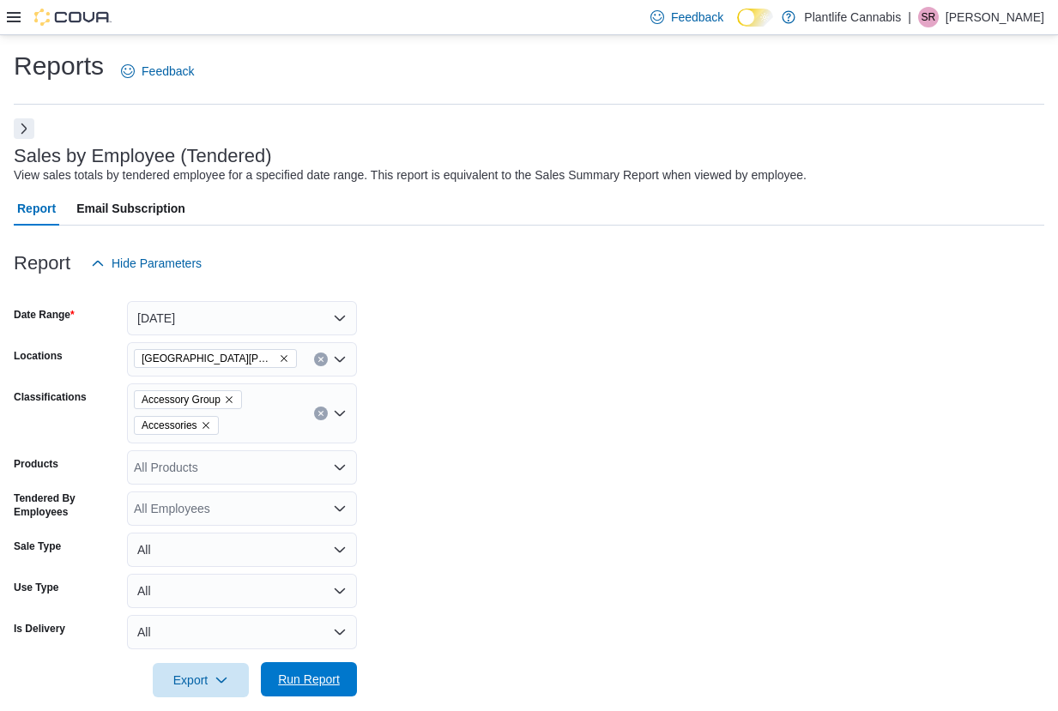
click at [350, 681] on button "Run Report" at bounding box center [309, 679] width 96 height 34
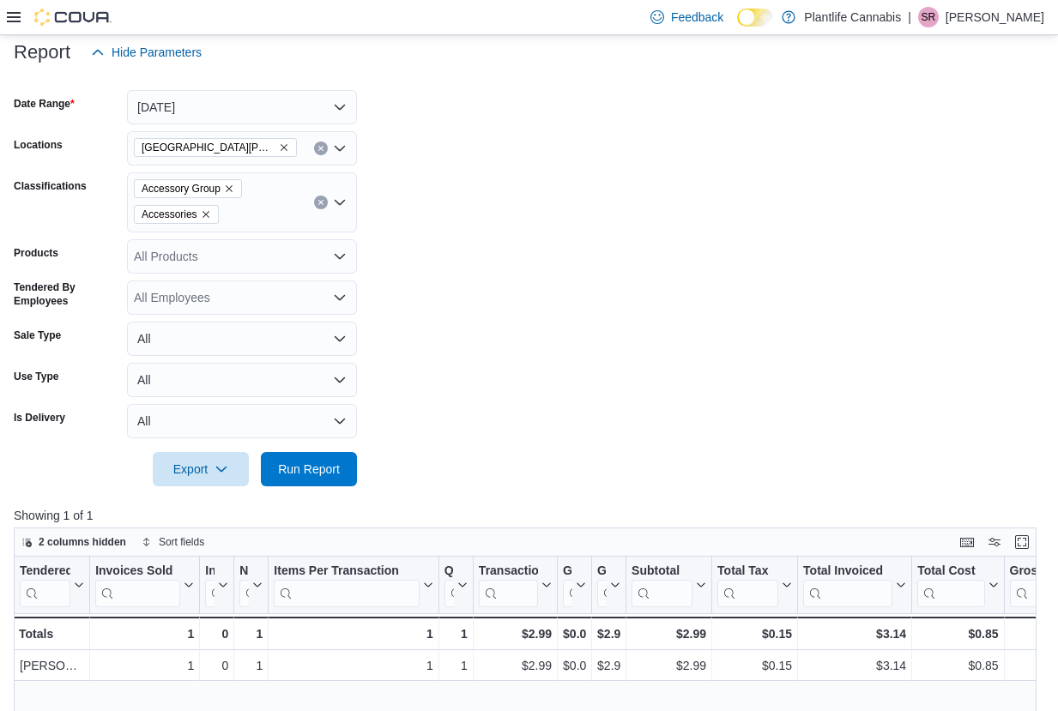
scroll to position [209, 0]
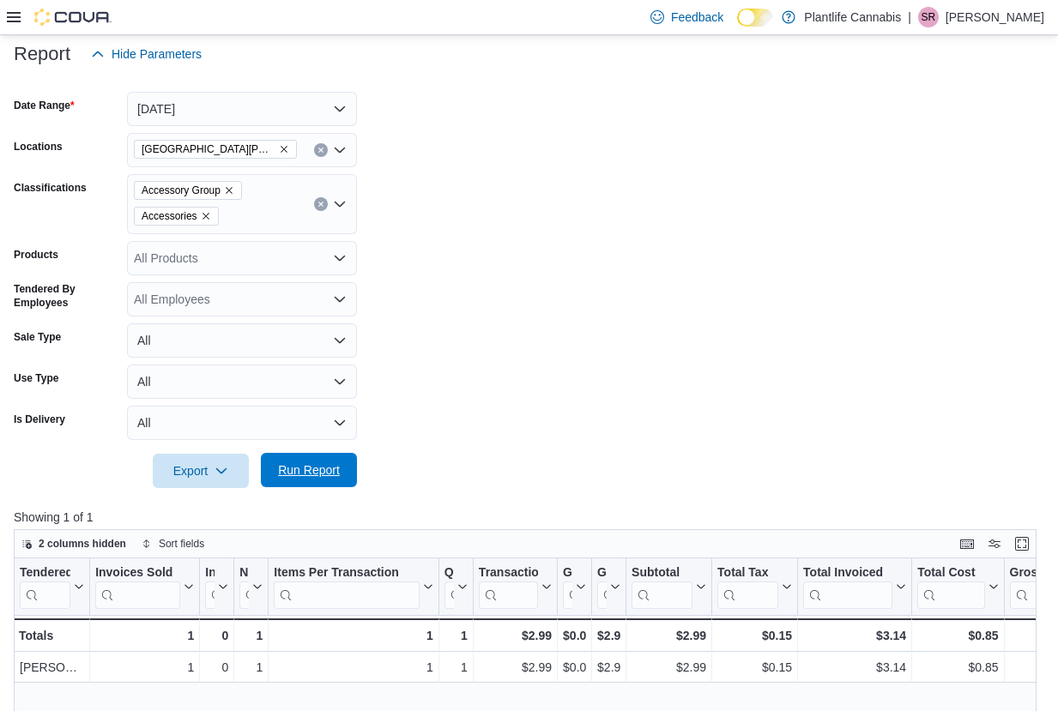
click at [321, 466] on span "Run Report" at bounding box center [309, 470] width 62 height 17
click at [268, 104] on button "Today" at bounding box center [242, 109] width 230 height 34
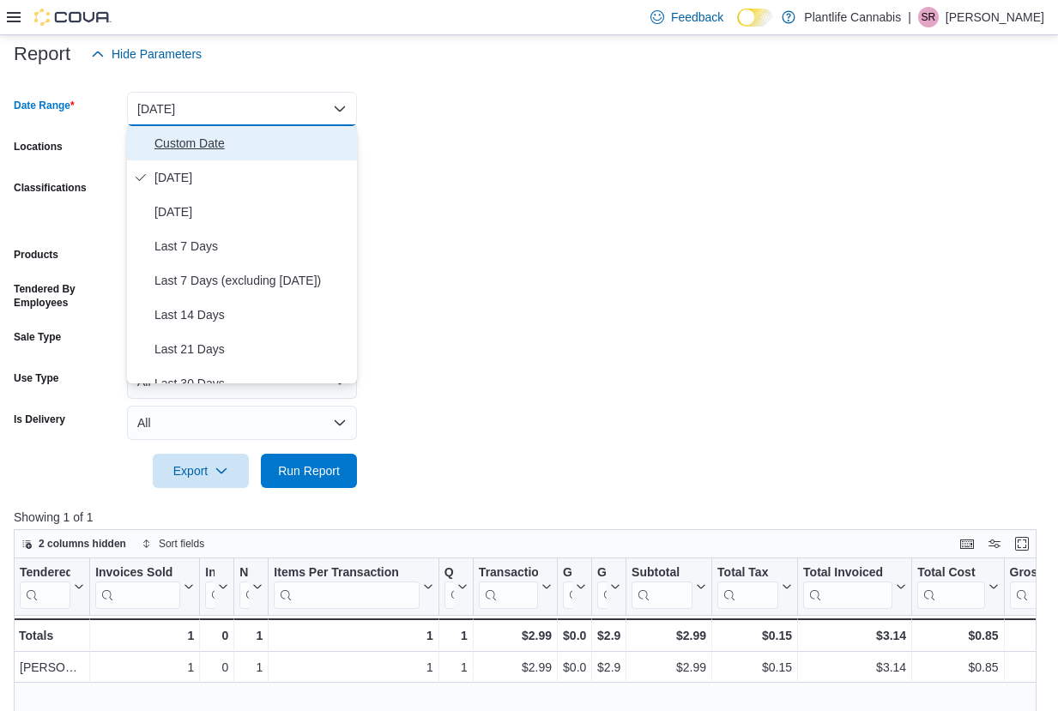
click at [239, 138] on span "Custom Date" at bounding box center [252, 143] width 196 height 21
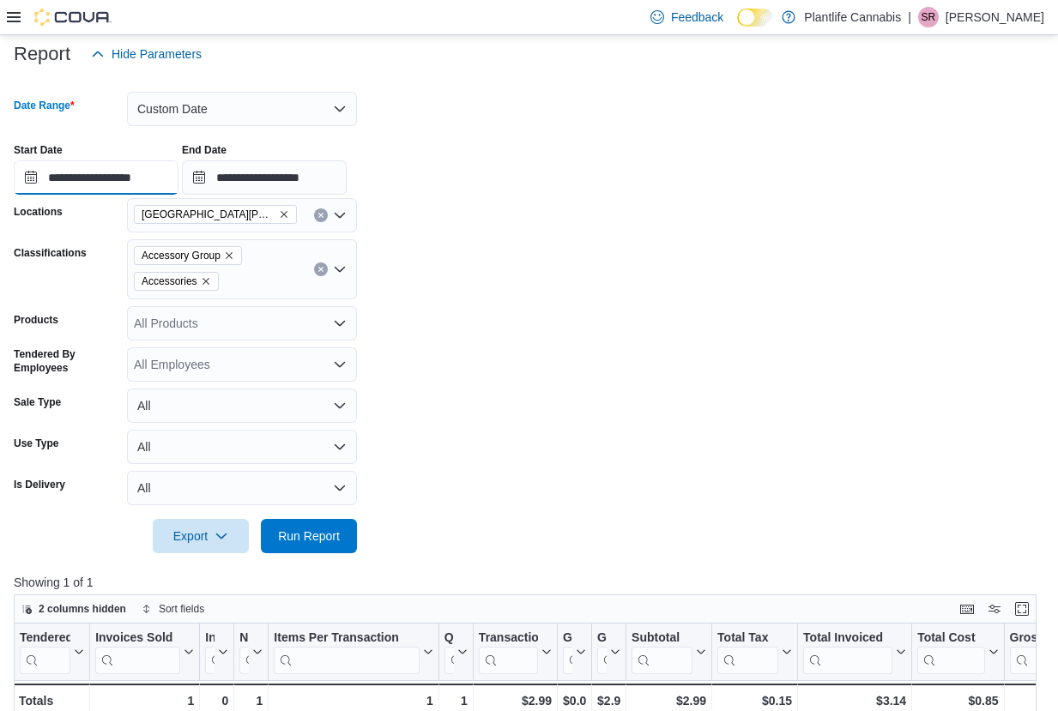
click at [176, 170] on input "**********" at bounding box center [96, 177] width 165 height 34
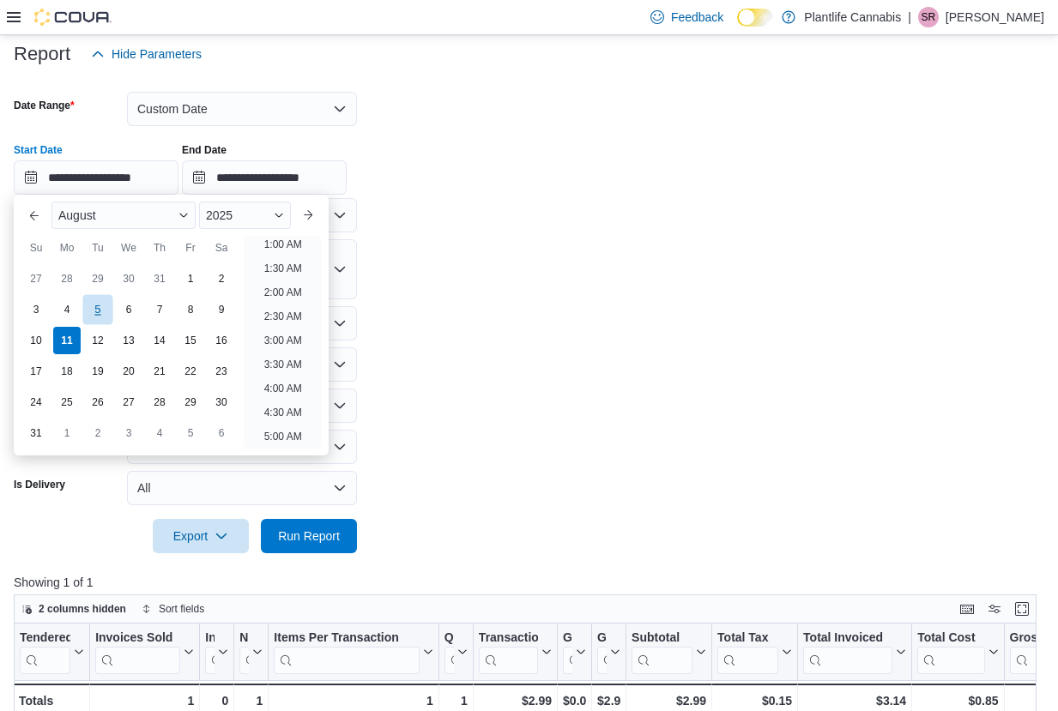
click at [92, 311] on div "5" at bounding box center [97, 310] width 30 height 30
type input "**********"
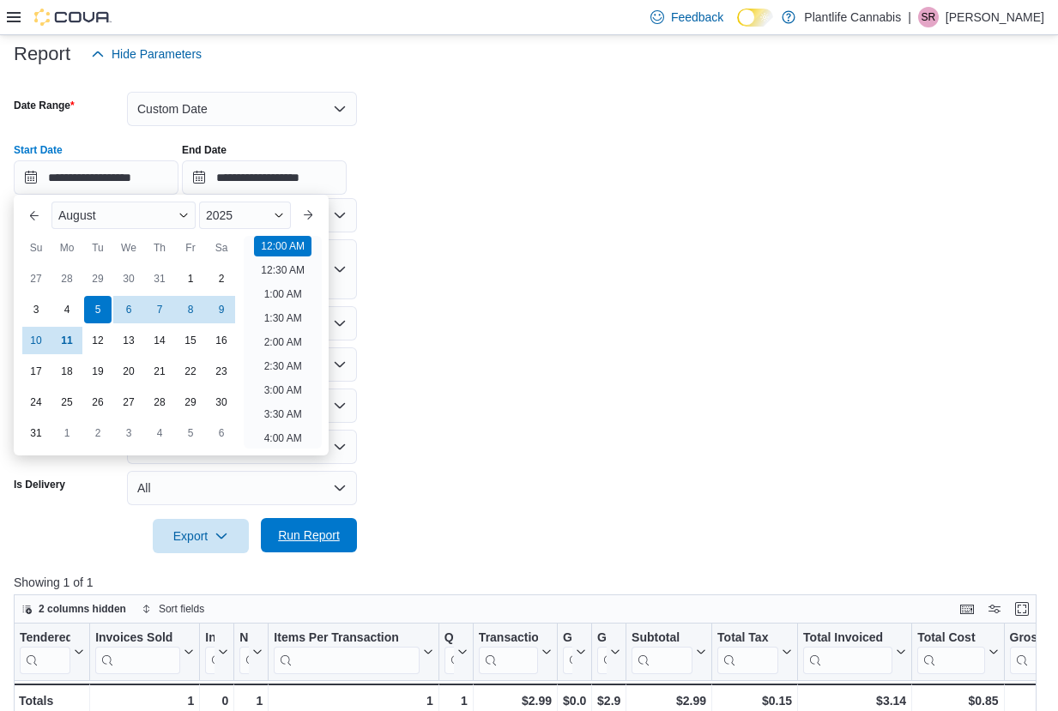
click at [354, 523] on button "Run Report" at bounding box center [309, 535] width 96 height 34
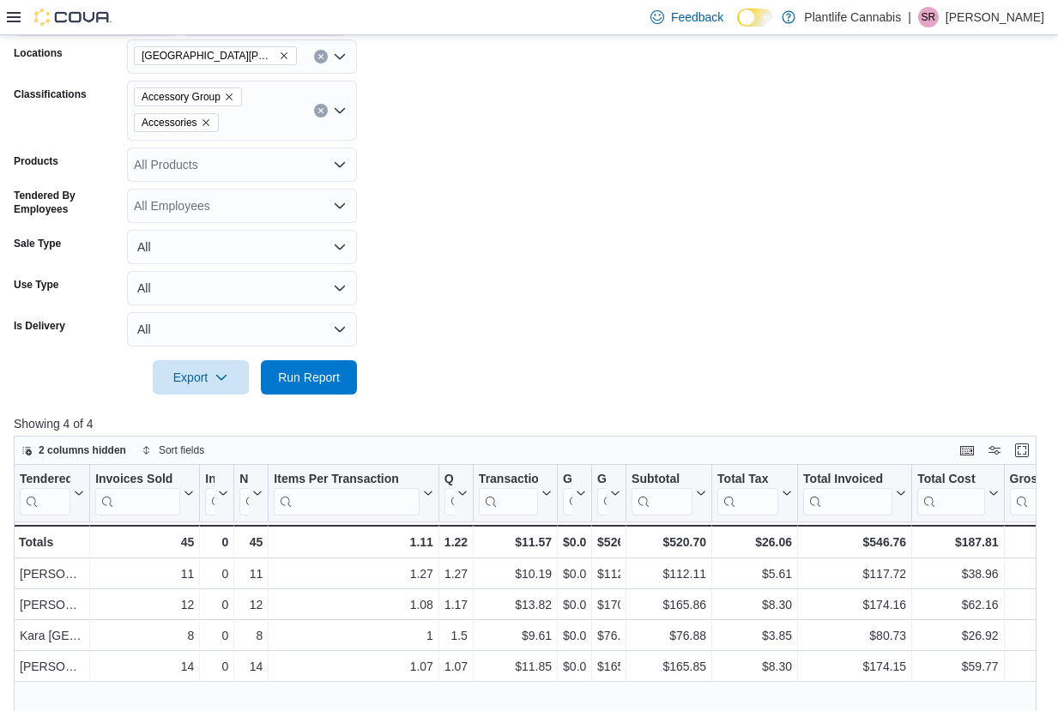
scroll to position [264, 0]
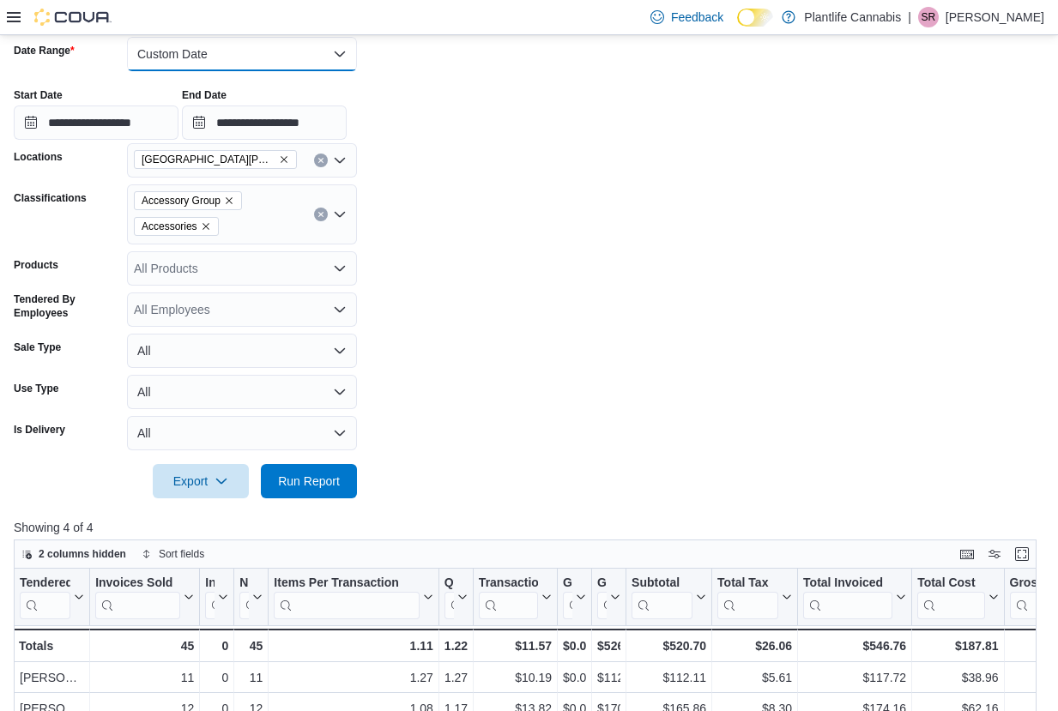
click at [257, 53] on button "Custom Date" at bounding box center [242, 54] width 230 height 34
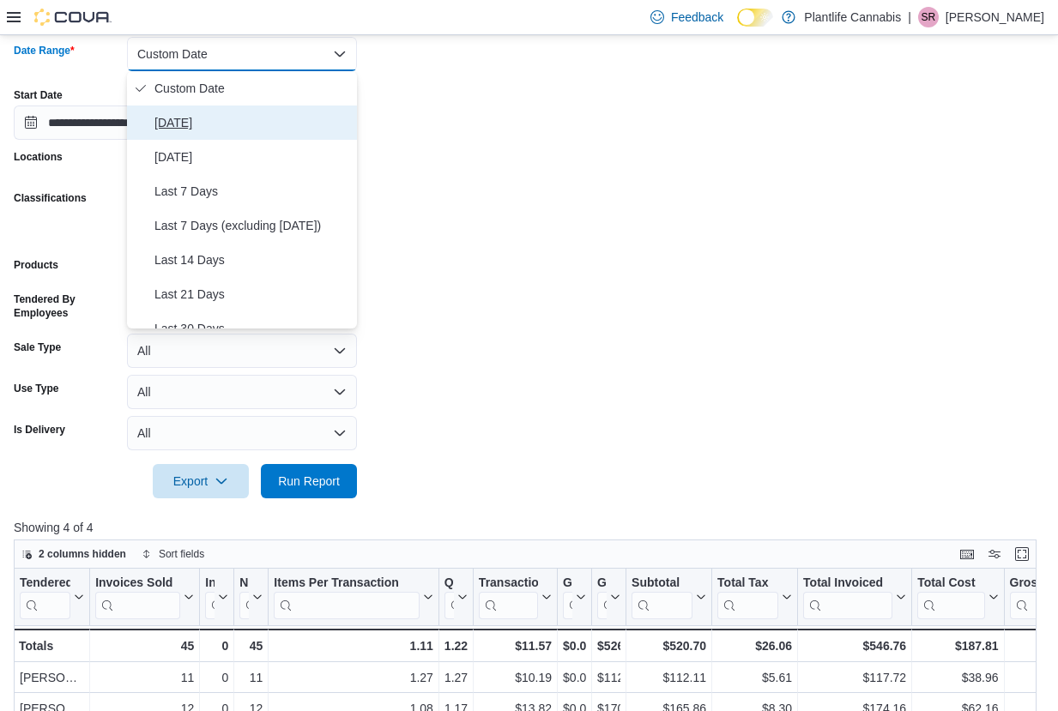
click at [203, 118] on span "Today" at bounding box center [252, 122] width 196 height 21
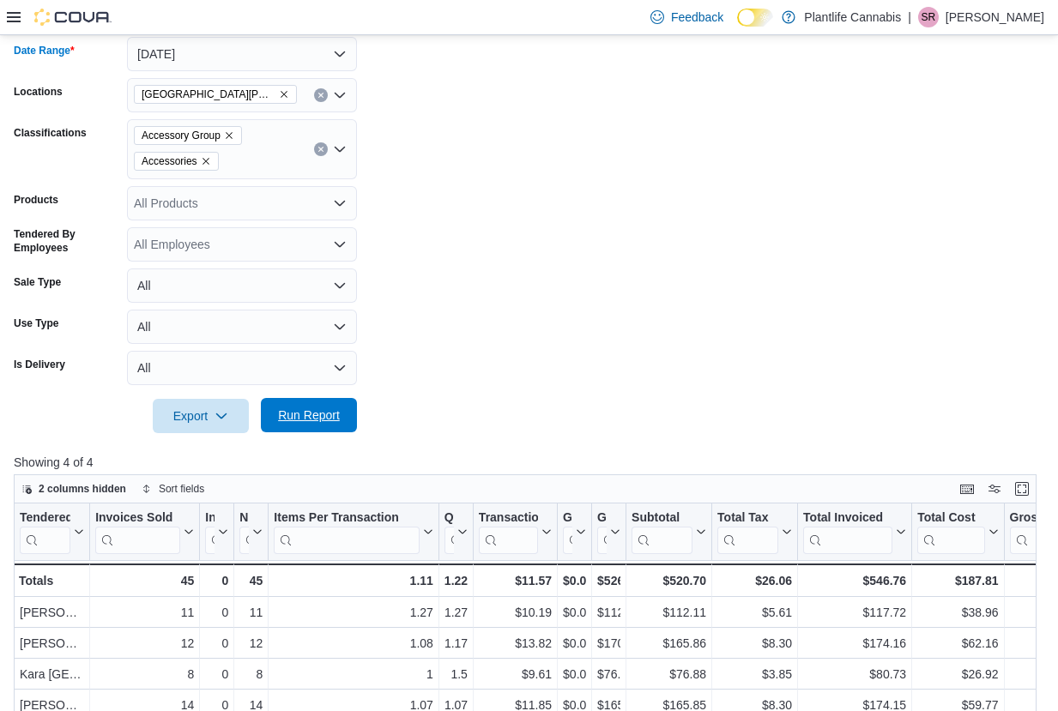
click at [325, 420] on span "Run Report" at bounding box center [309, 415] width 62 height 17
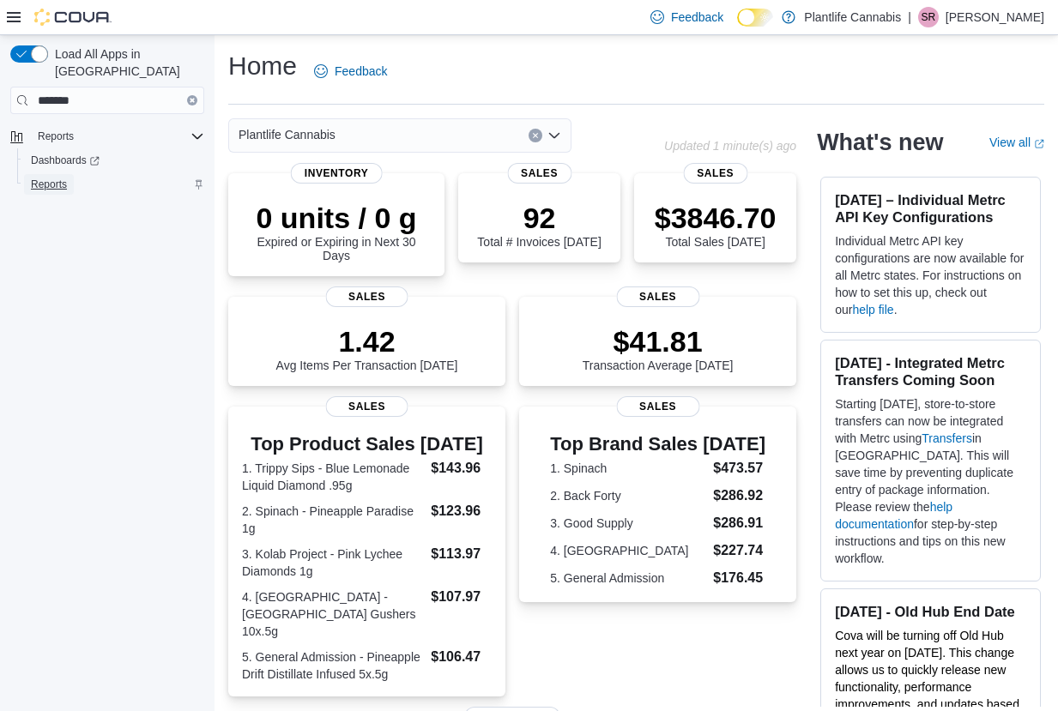
click at [51, 178] on span "Reports" at bounding box center [49, 185] width 36 height 14
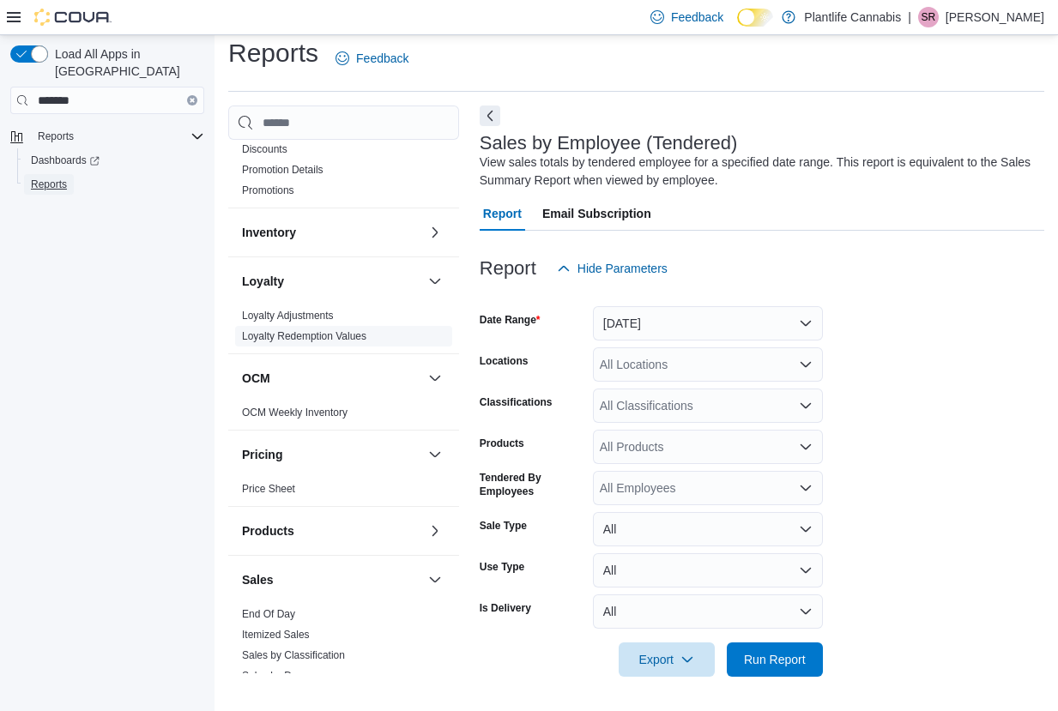
scroll to position [464, 0]
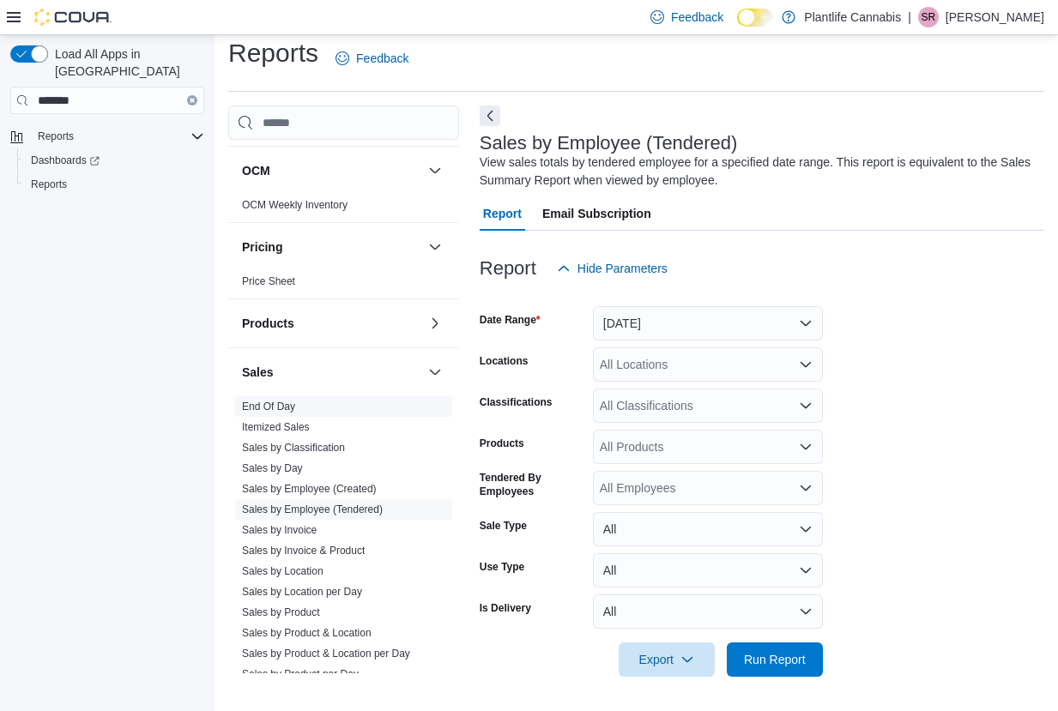
click at [308, 409] on span "End Of Day" at bounding box center [343, 406] width 217 height 21
click at [281, 402] on link "End Of Day" at bounding box center [268, 407] width 53 height 12
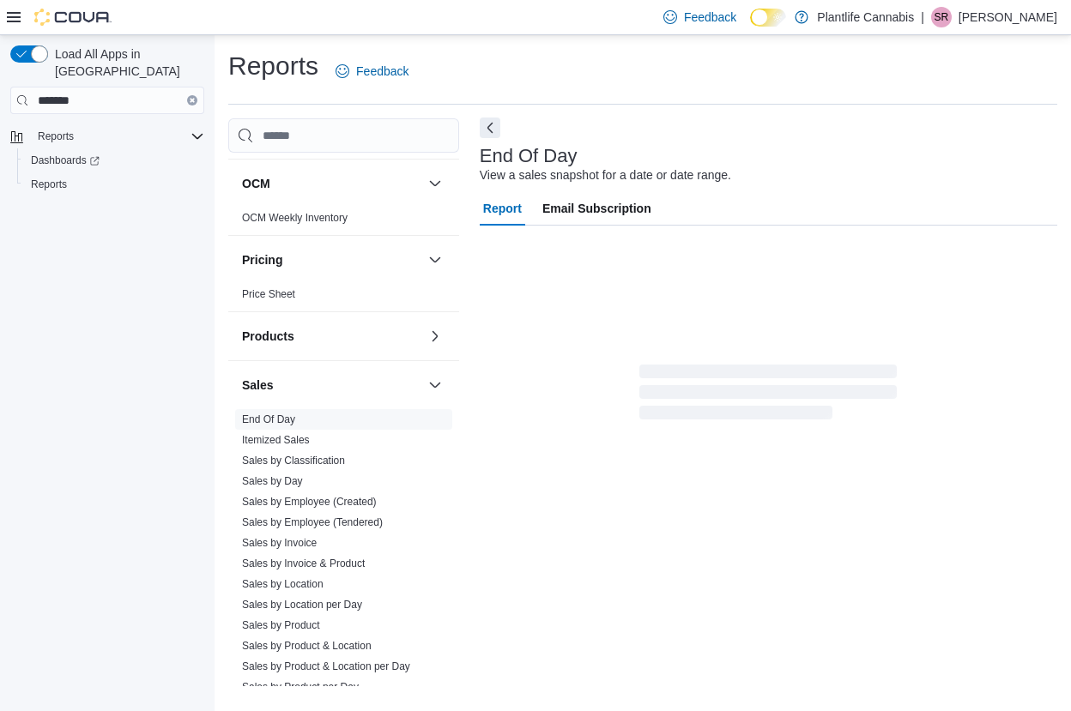
click at [499, 127] on button "Next" at bounding box center [490, 128] width 21 height 21
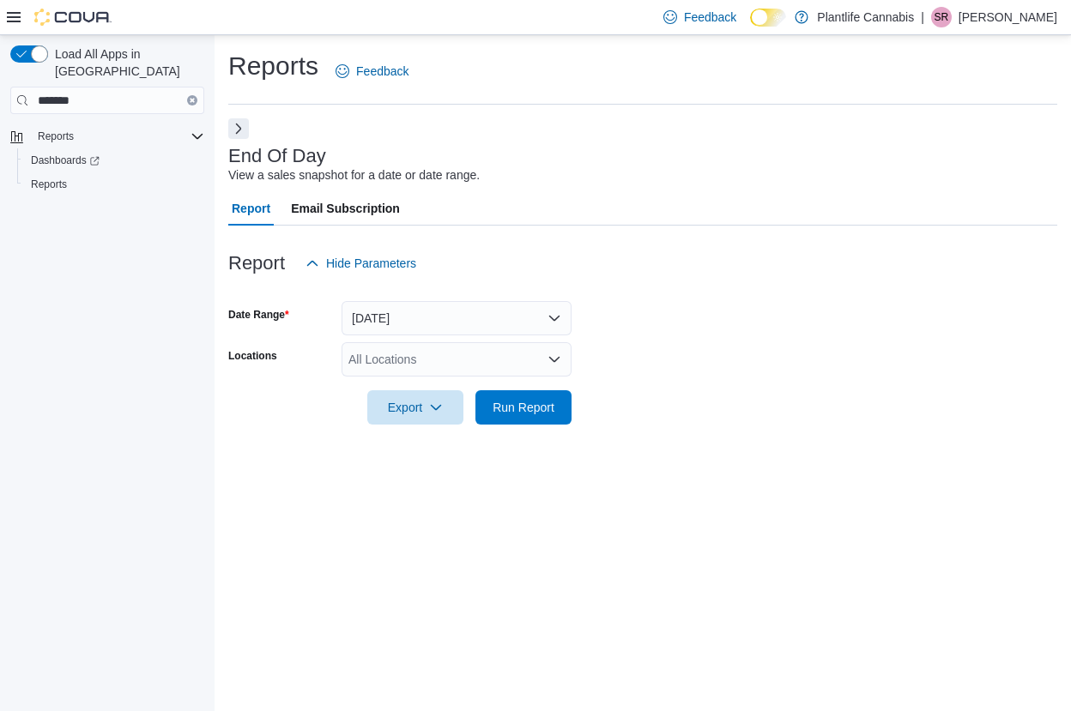
click at [14, 16] on icon at bounding box center [14, 17] width 14 height 10
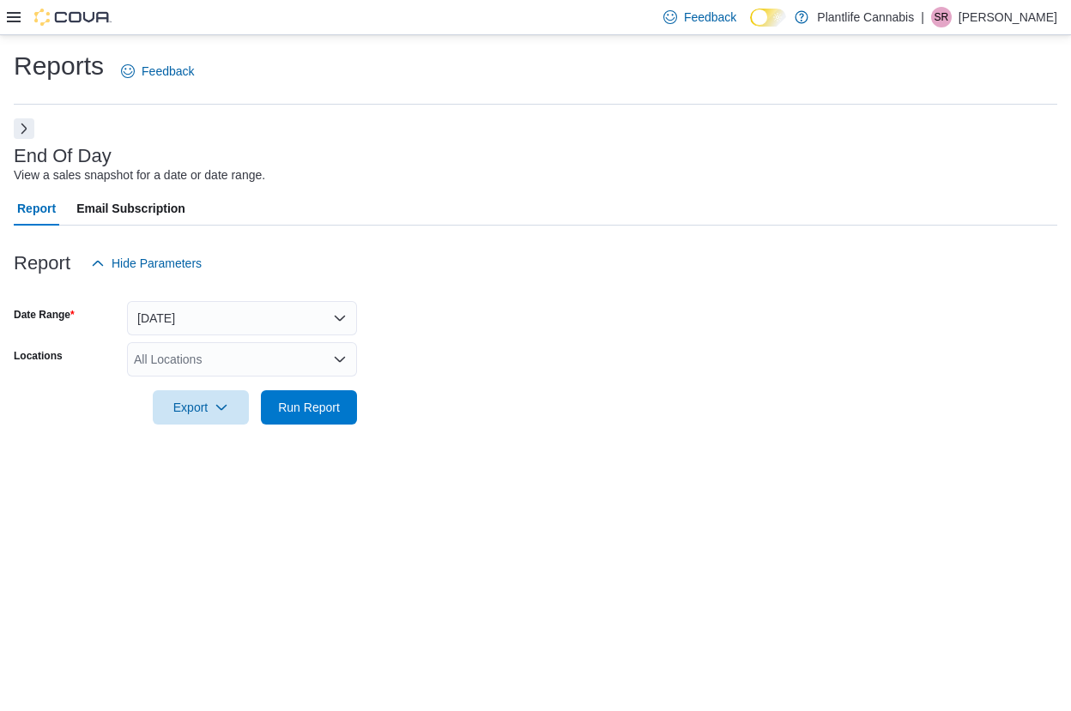
click at [260, 351] on div "All Locations" at bounding box center [242, 359] width 230 height 34
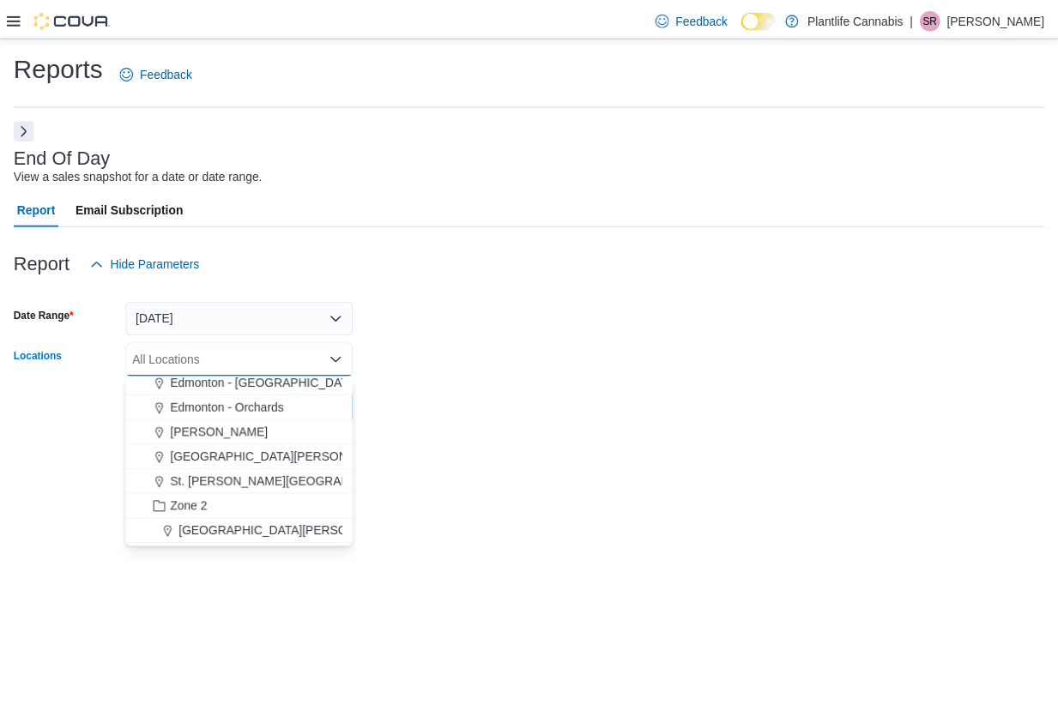
scroll to position [136, 0]
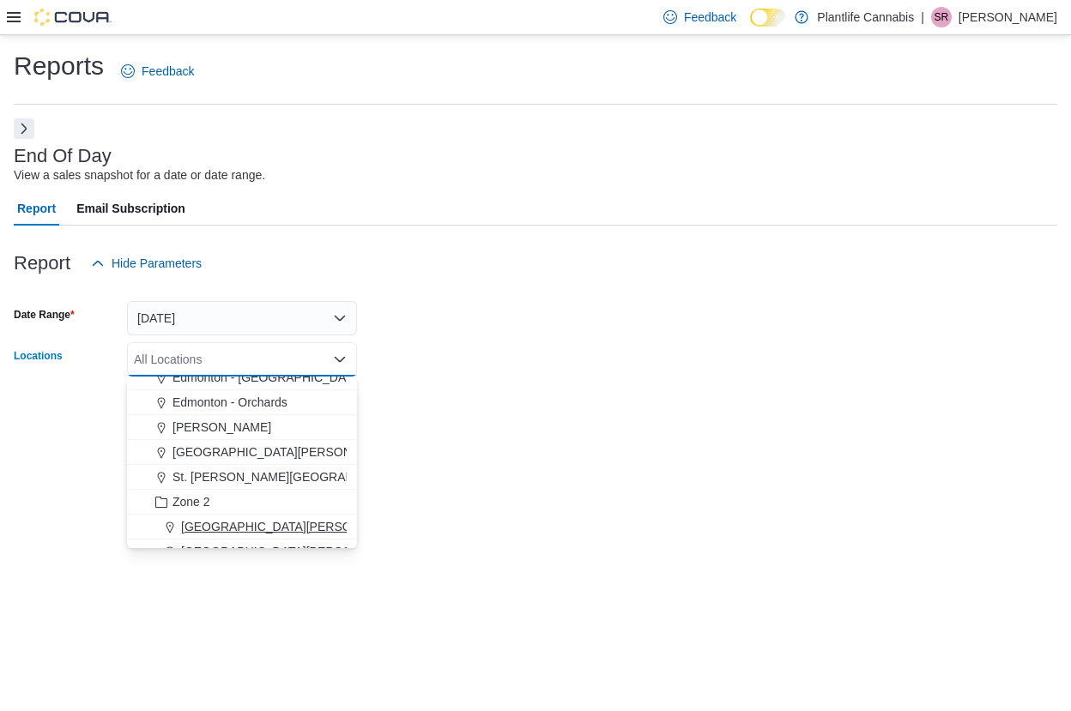
click at [299, 533] on span "[GEOGRAPHIC_DATA][PERSON_NAME] - [GEOGRAPHIC_DATA]" at bounding box center [361, 526] width 360 height 17
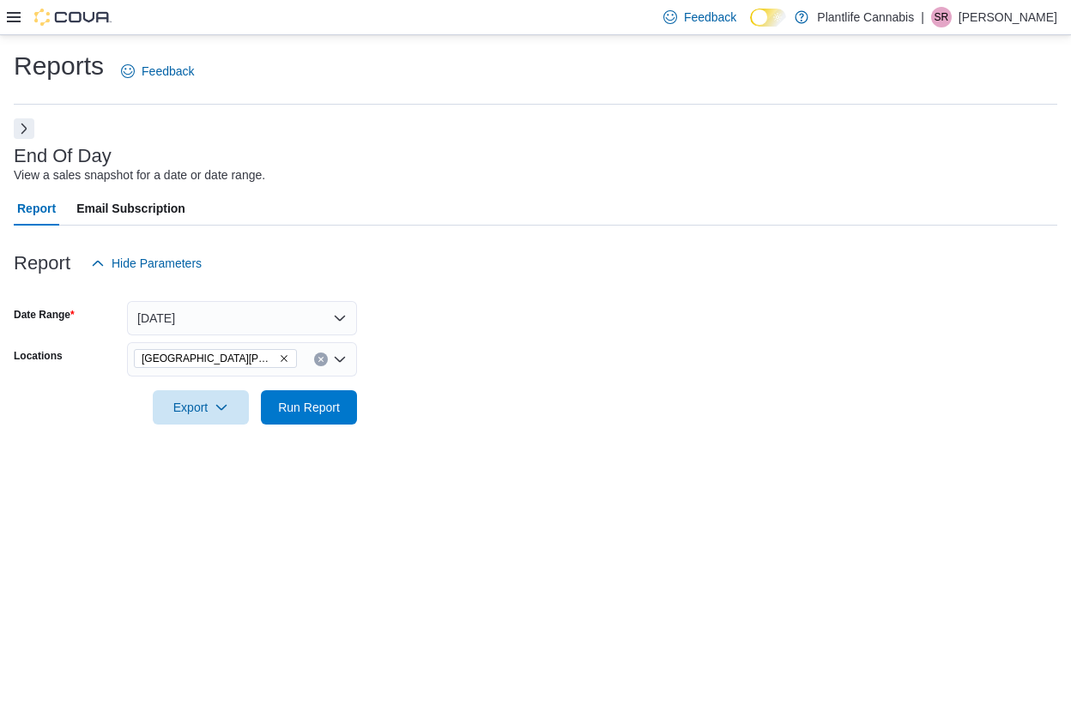
click at [523, 436] on div at bounding box center [535, 435] width 1043 height 21
click at [336, 414] on span "Run Report" at bounding box center [309, 406] width 62 height 17
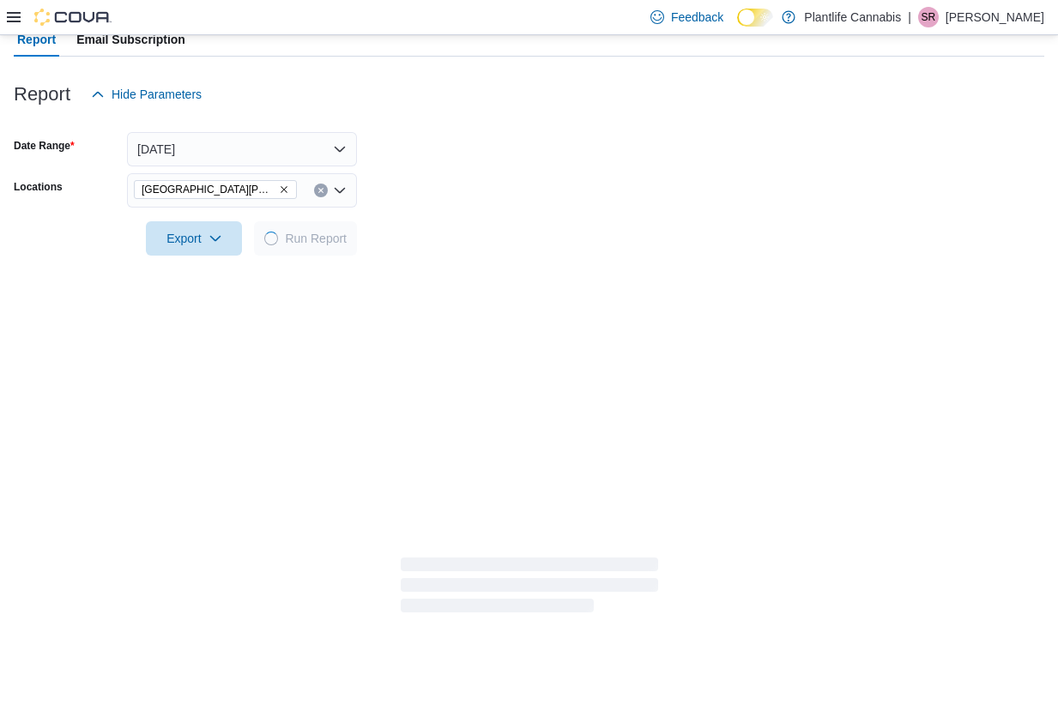
scroll to position [247, 0]
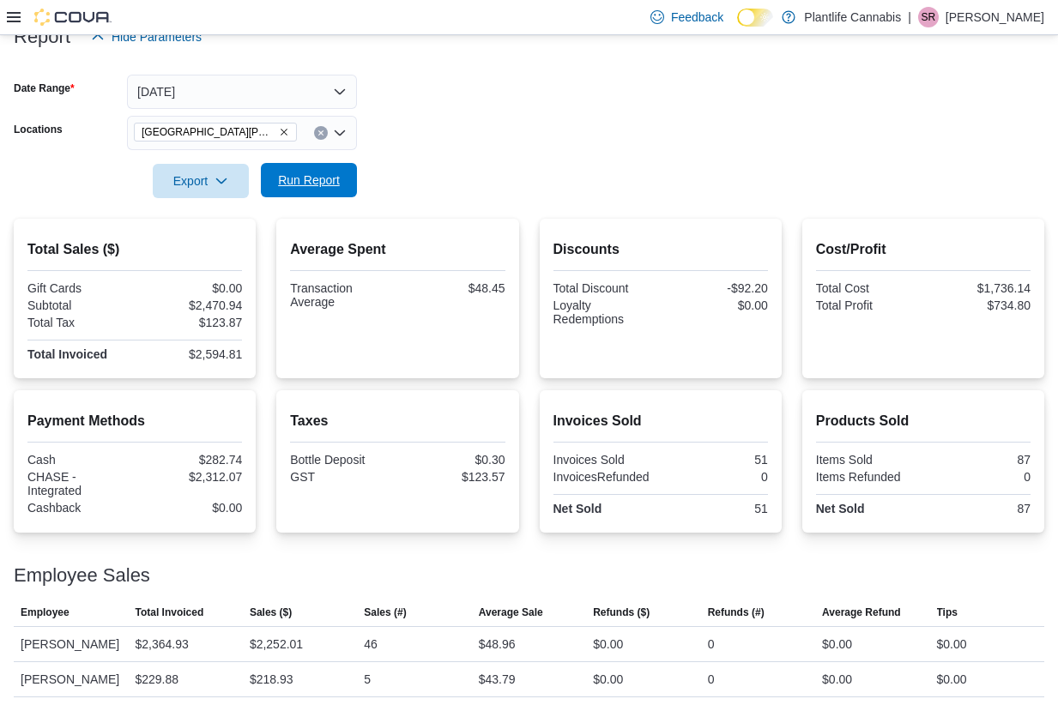
click at [348, 163] on button "Run Report" at bounding box center [309, 180] width 96 height 34
click at [935, 198] on div at bounding box center [529, 208] width 1031 height 21
click at [305, 172] on span "Run Report" at bounding box center [309, 180] width 62 height 17
click at [325, 77] on button "Today" at bounding box center [242, 92] width 230 height 34
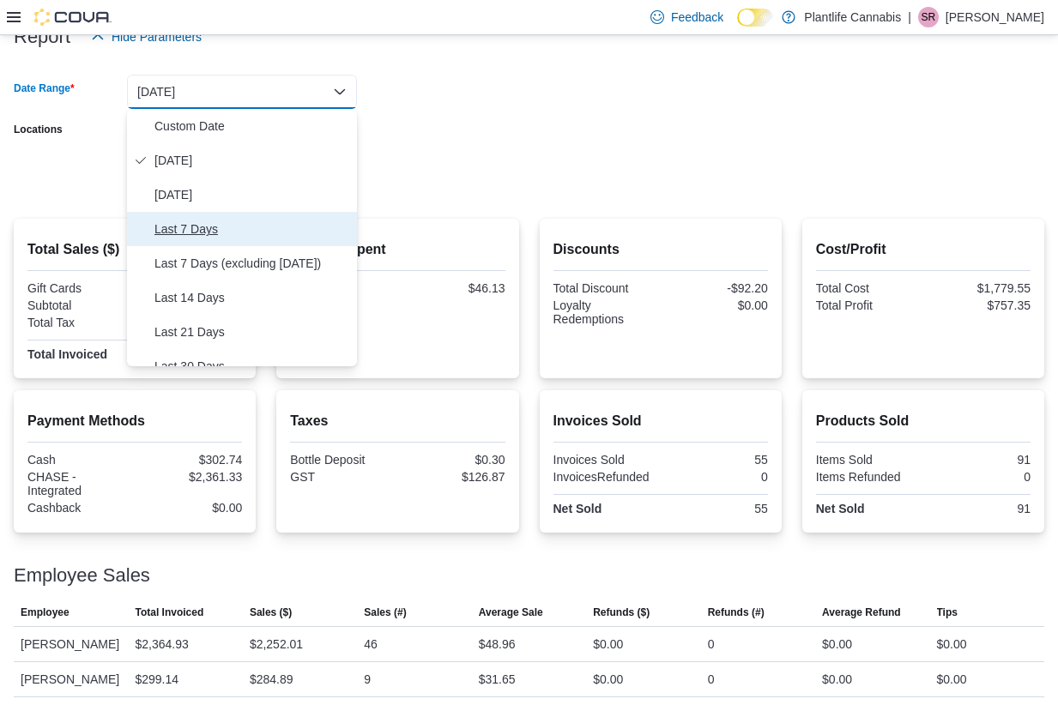
click at [226, 219] on span "Last 7 Days" at bounding box center [252, 229] width 196 height 21
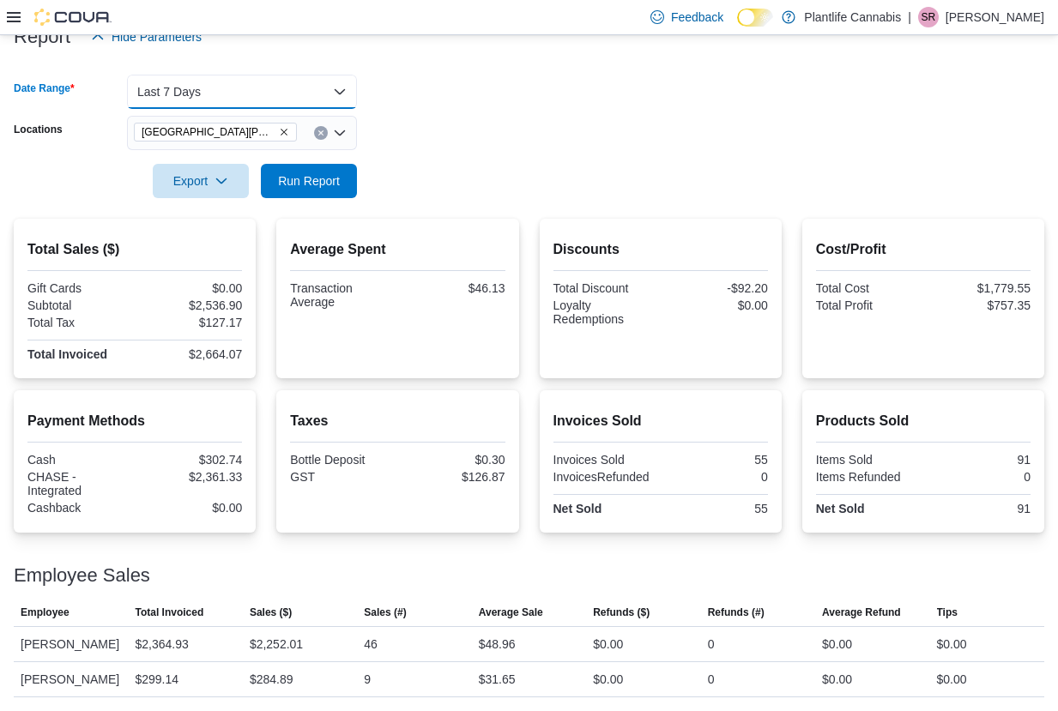
click at [251, 75] on button "Last 7 Days" at bounding box center [242, 92] width 230 height 34
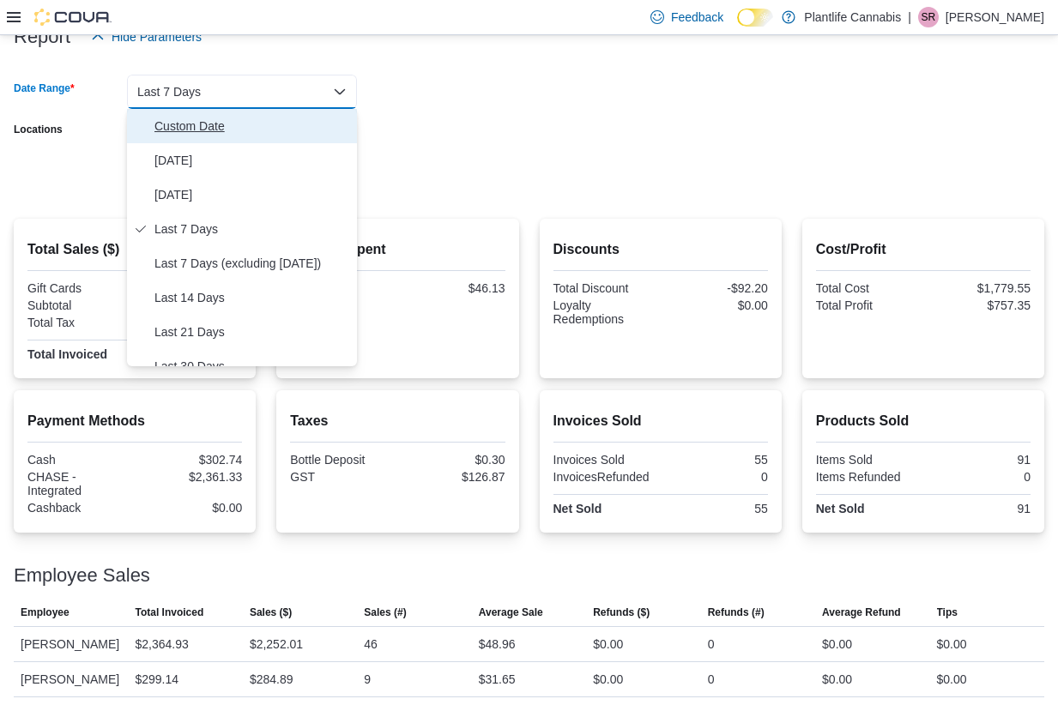
click at [184, 116] on span "Custom Date" at bounding box center [252, 126] width 196 height 21
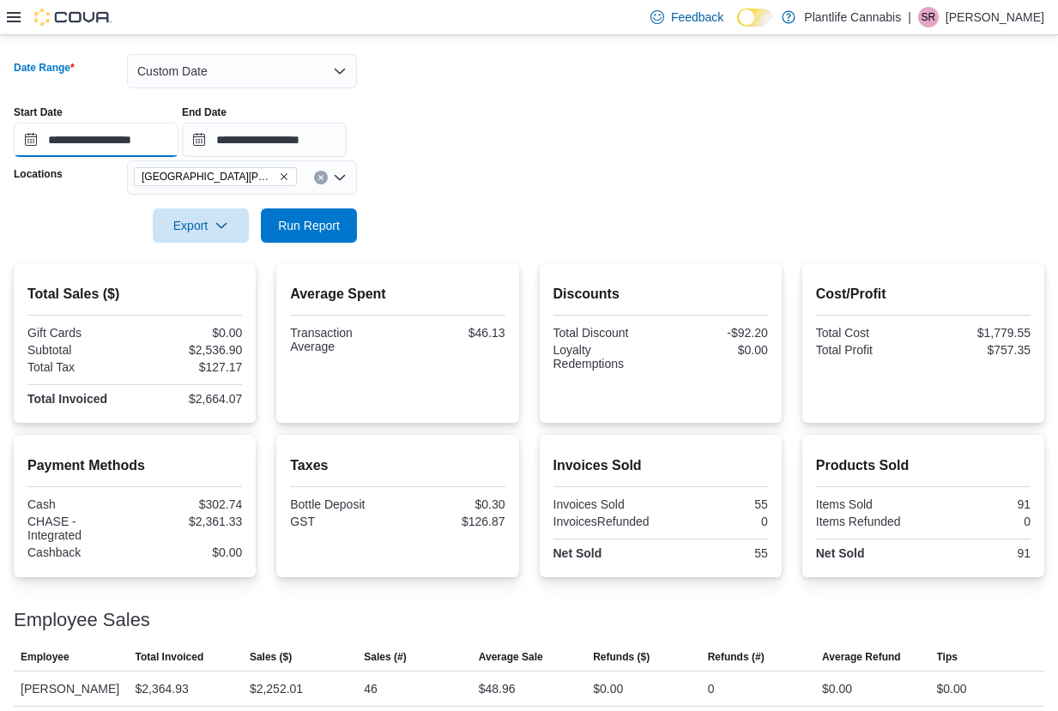
click at [160, 148] on input "**********" at bounding box center [96, 140] width 165 height 34
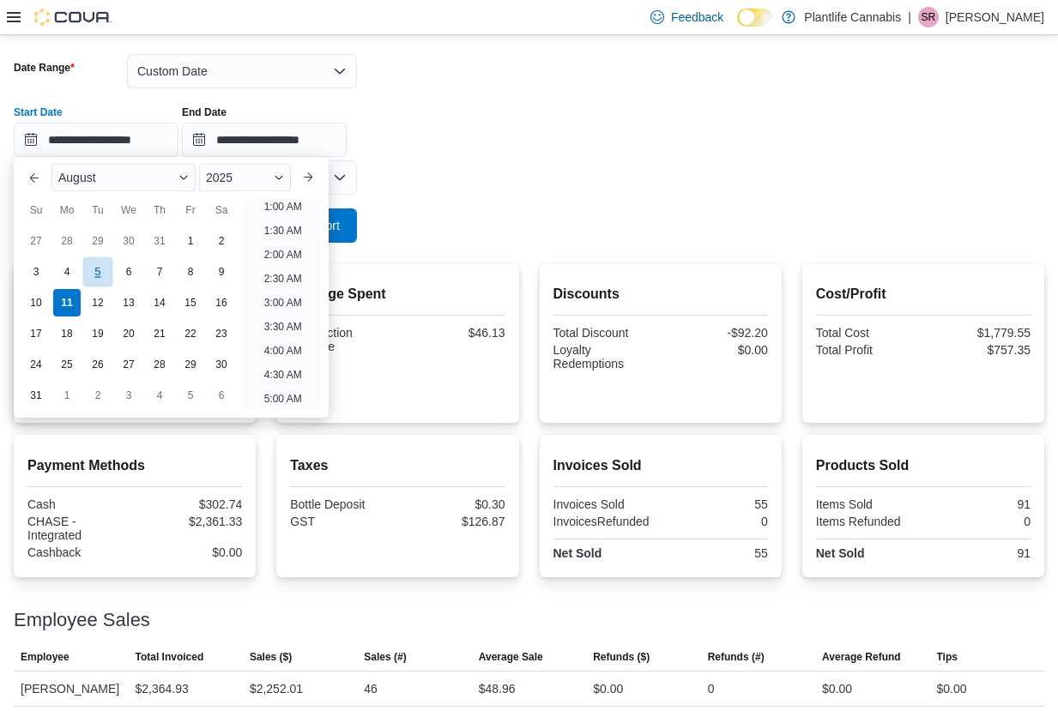
click at [106, 272] on div "5" at bounding box center [97, 272] width 30 height 30
type input "**********"
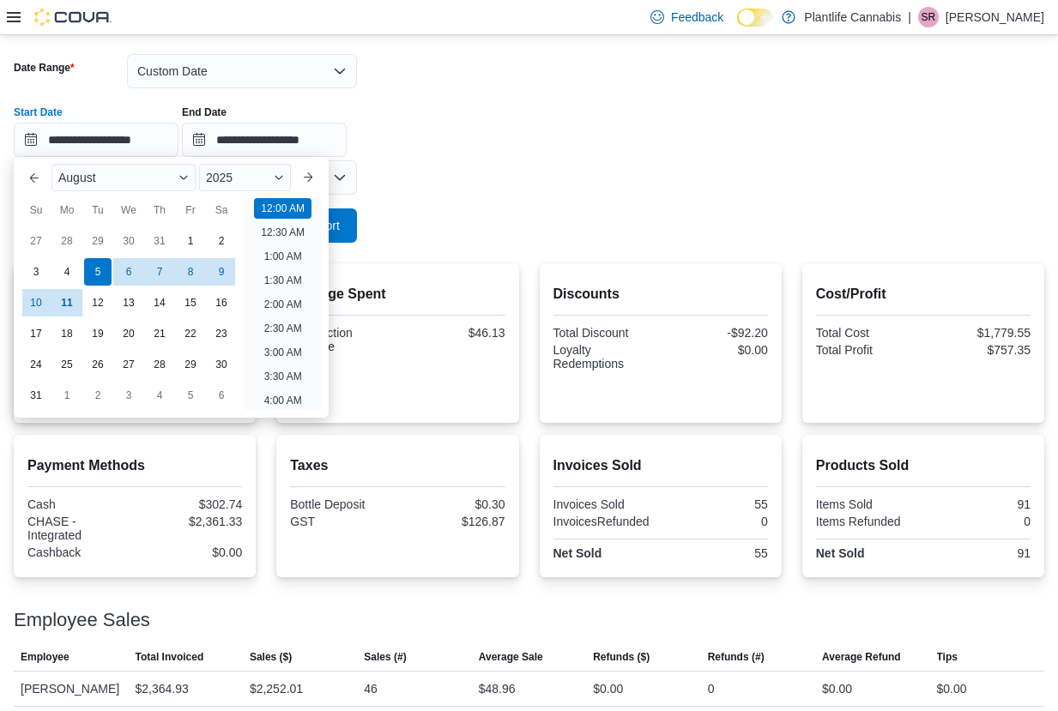
click at [420, 211] on form "**********" at bounding box center [529, 137] width 1031 height 209
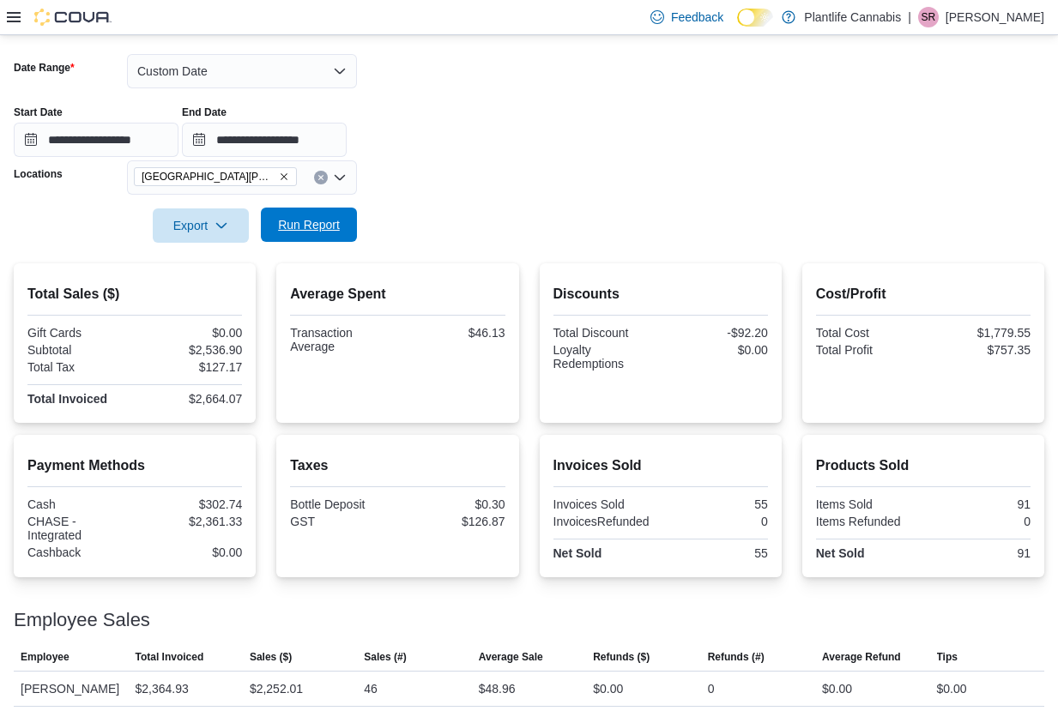
click at [287, 236] on span "Run Report" at bounding box center [309, 225] width 76 height 34
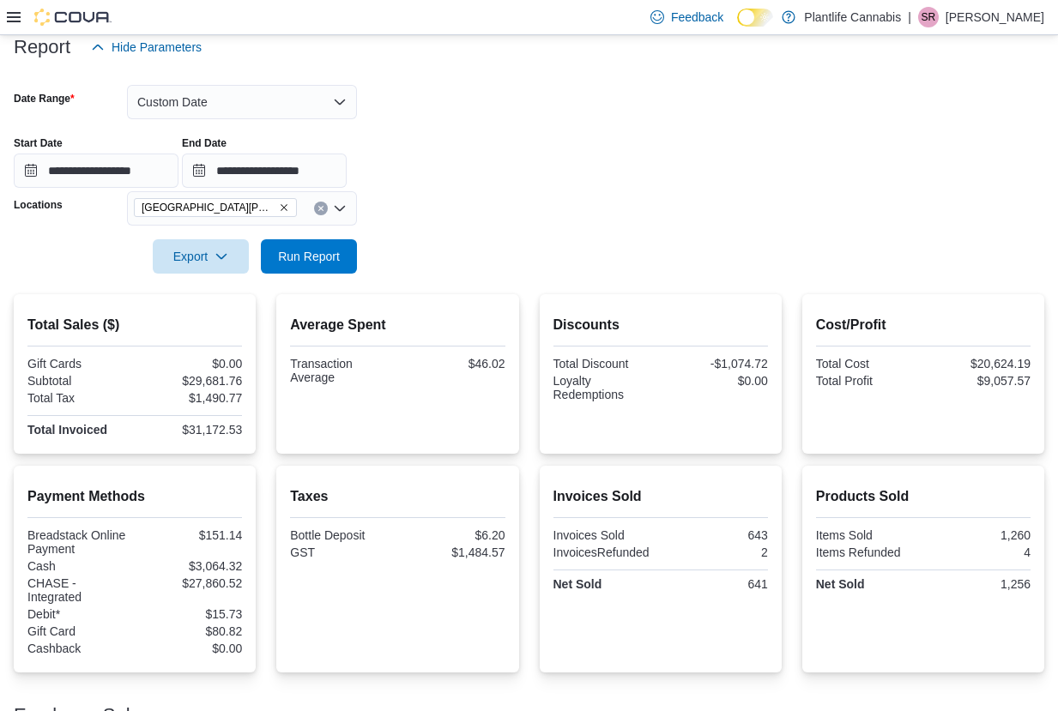
scroll to position [200, 0]
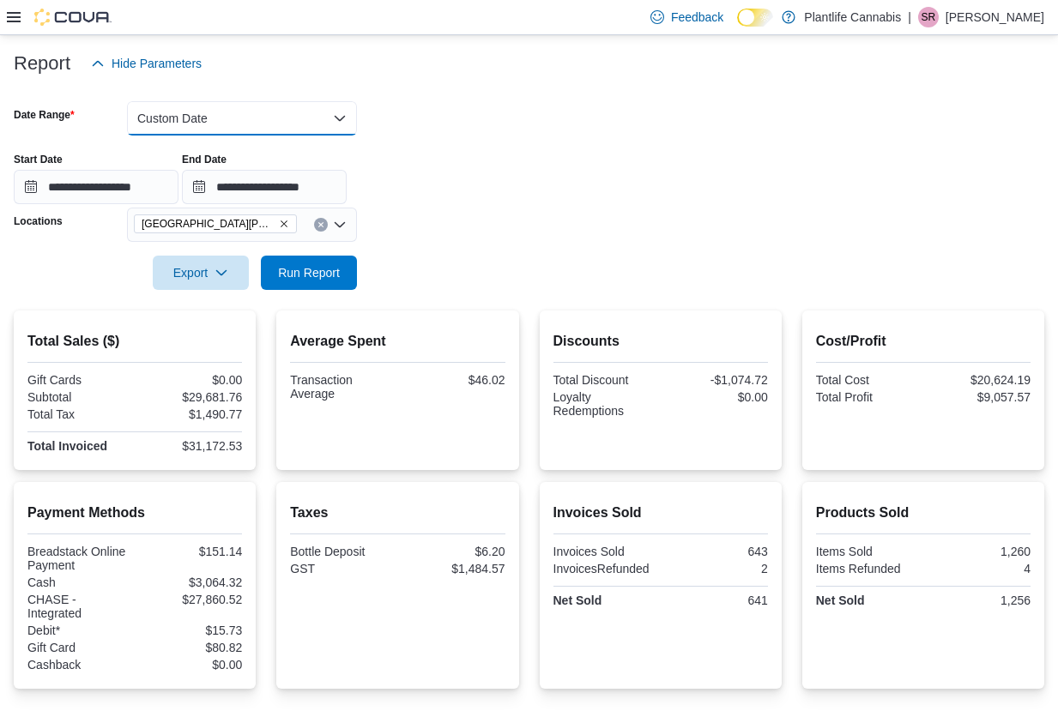
click at [248, 122] on button "Custom Date" at bounding box center [242, 118] width 230 height 34
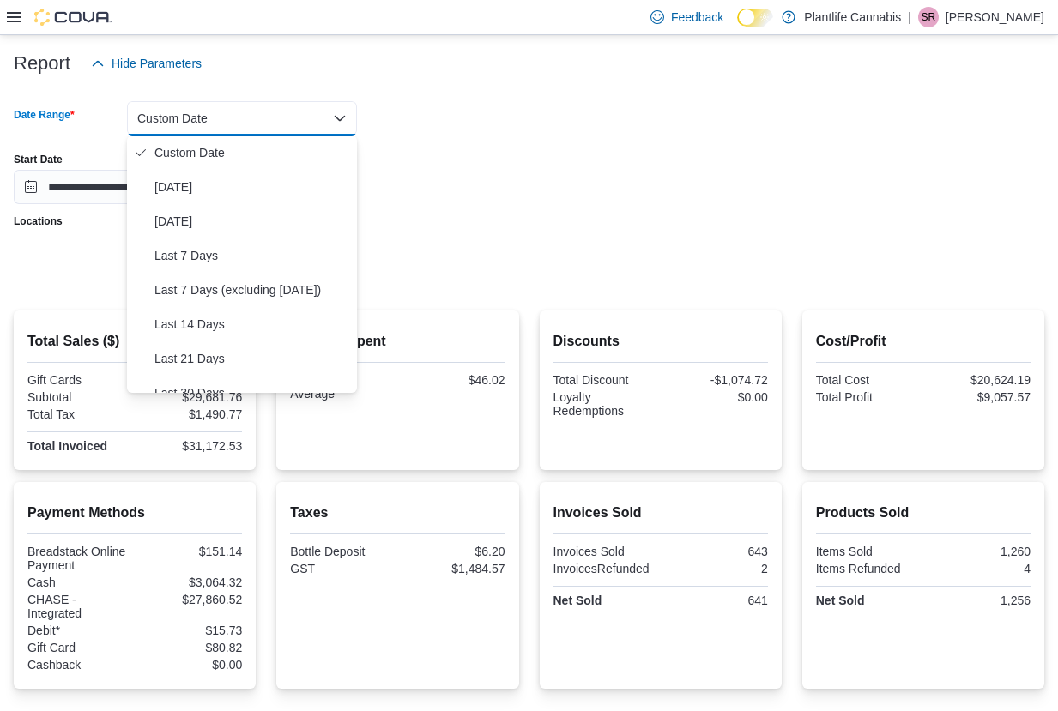
click at [504, 188] on div "**********" at bounding box center [529, 171] width 1031 height 65
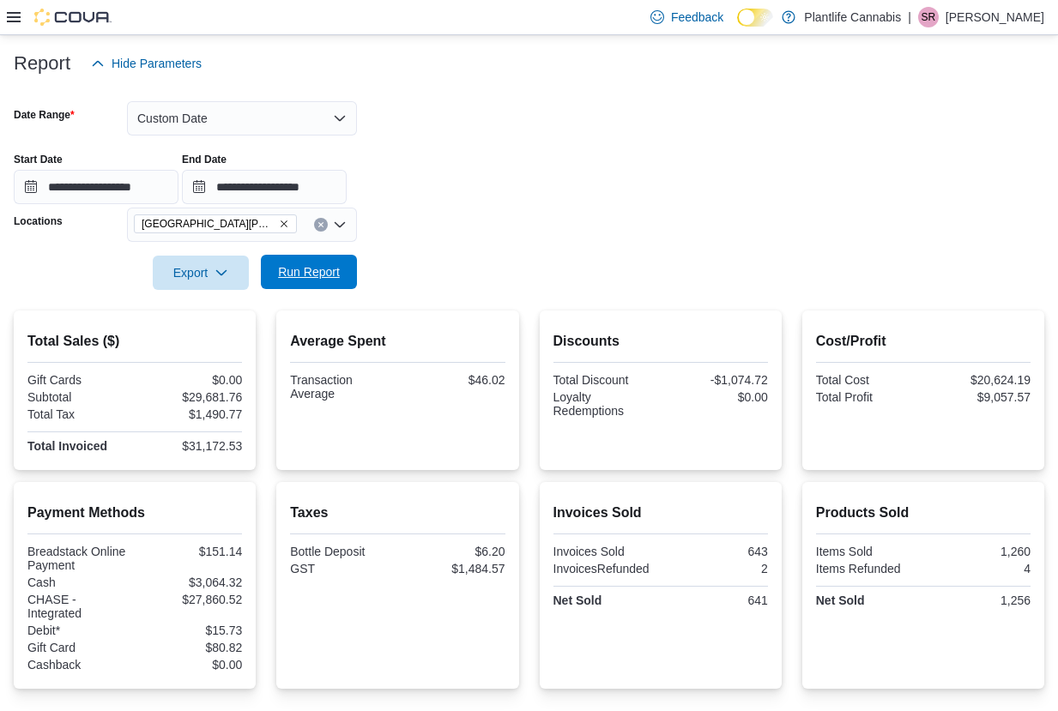
click at [350, 266] on button "Run Report" at bounding box center [309, 272] width 96 height 34
click at [299, 134] on button "Custom Date" at bounding box center [242, 118] width 230 height 34
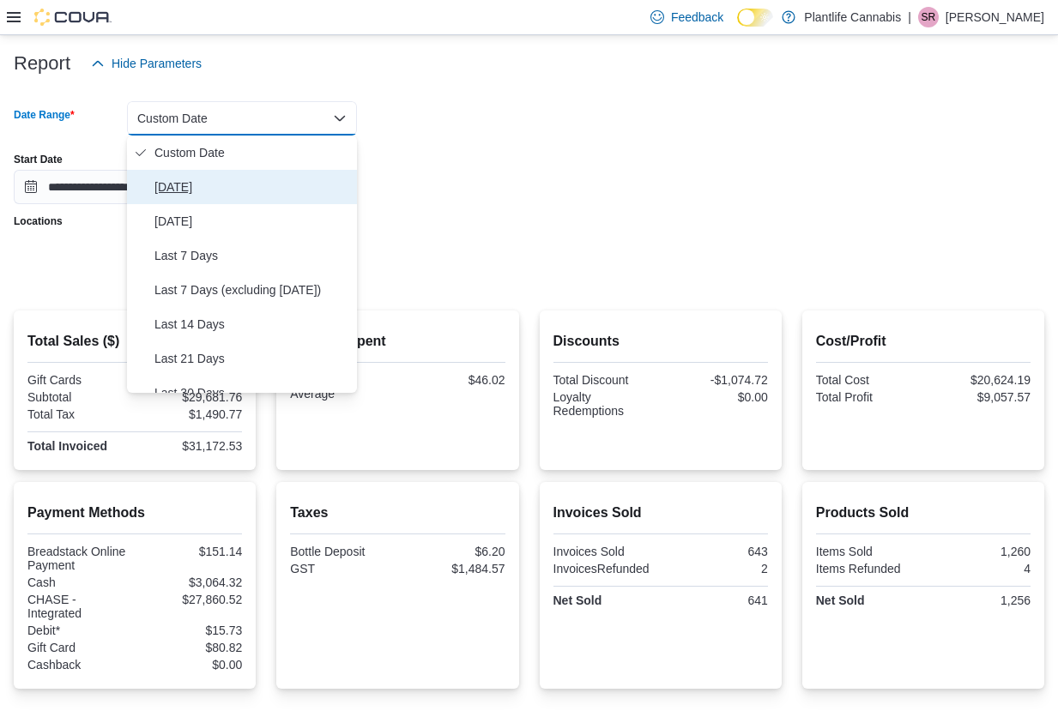
click at [199, 195] on span "Today" at bounding box center [252, 187] width 196 height 21
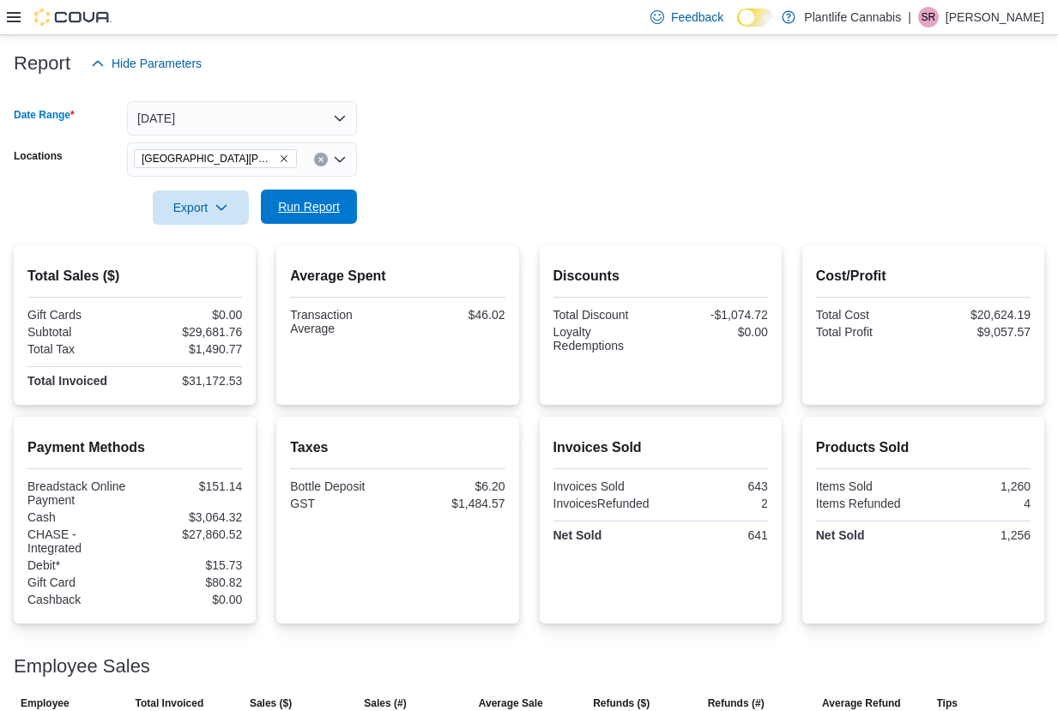
click at [311, 214] on span "Run Report" at bounding box center [309, 206] width 62 height 17
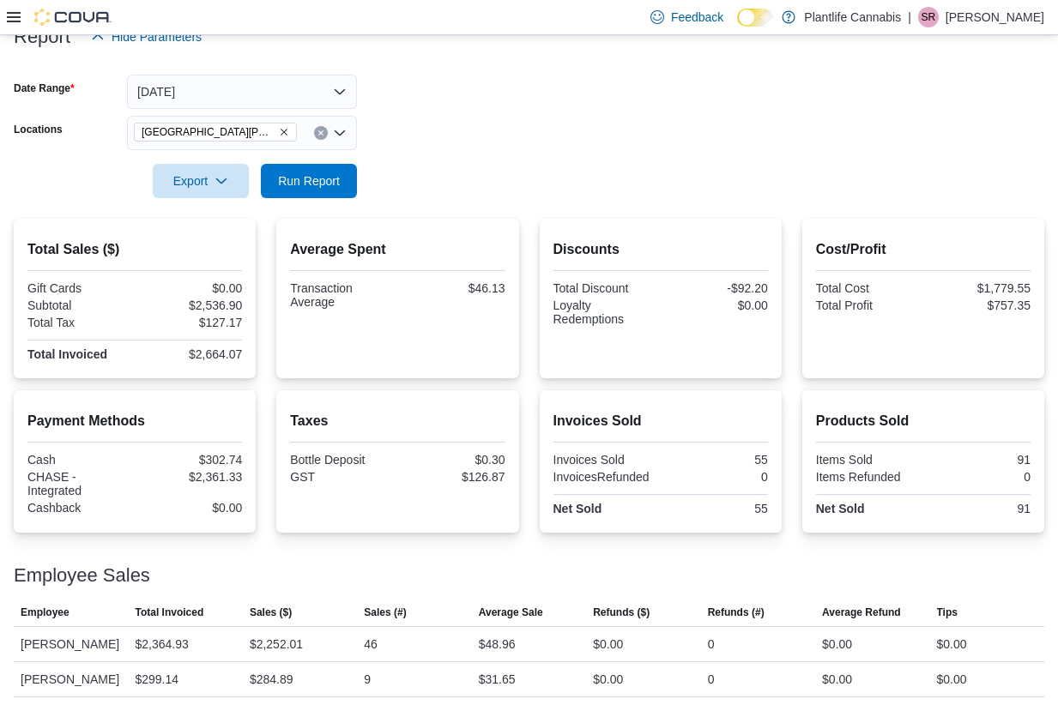
scroll to position [247, 0]
click at [291, 173] on span "Run Report" at bounding box center [309, 180] width 76 height 34
click at [340, 172] on span "Run Report" at bounding box center [309, 180] width 62 height 17
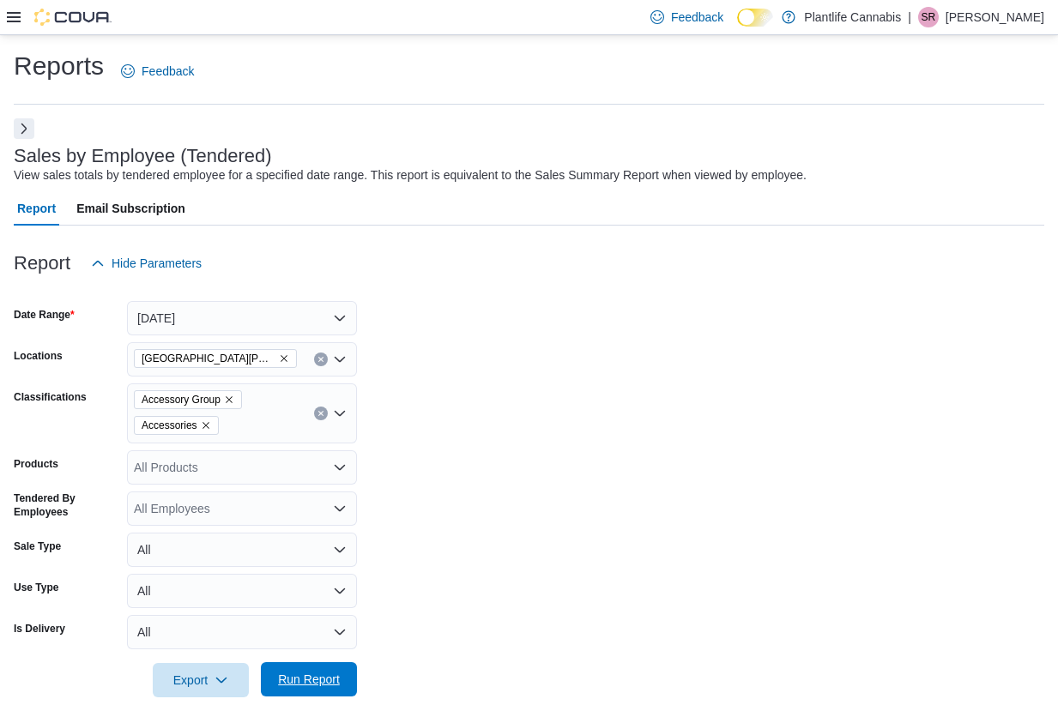
scroll to position [264, 0]
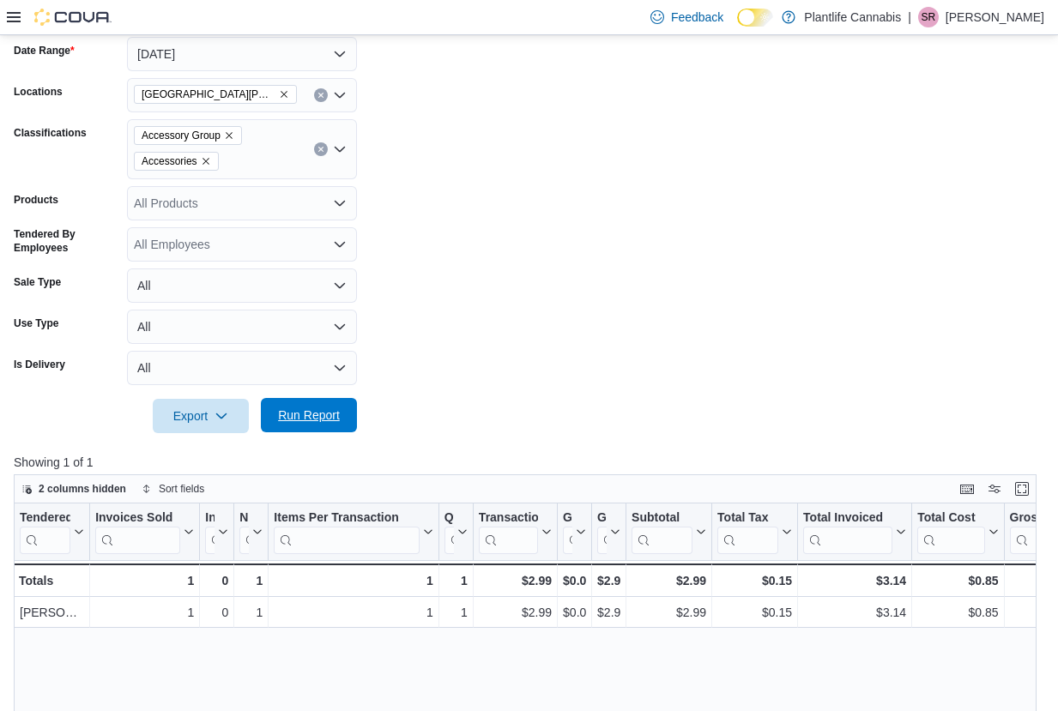
click at [293, 423] on span "Run Report" at bounding box center [309, 415] width 62 height 17
click at [313, 419] on span "Run Report" at bounding box center [309, 415] width 62 height 17
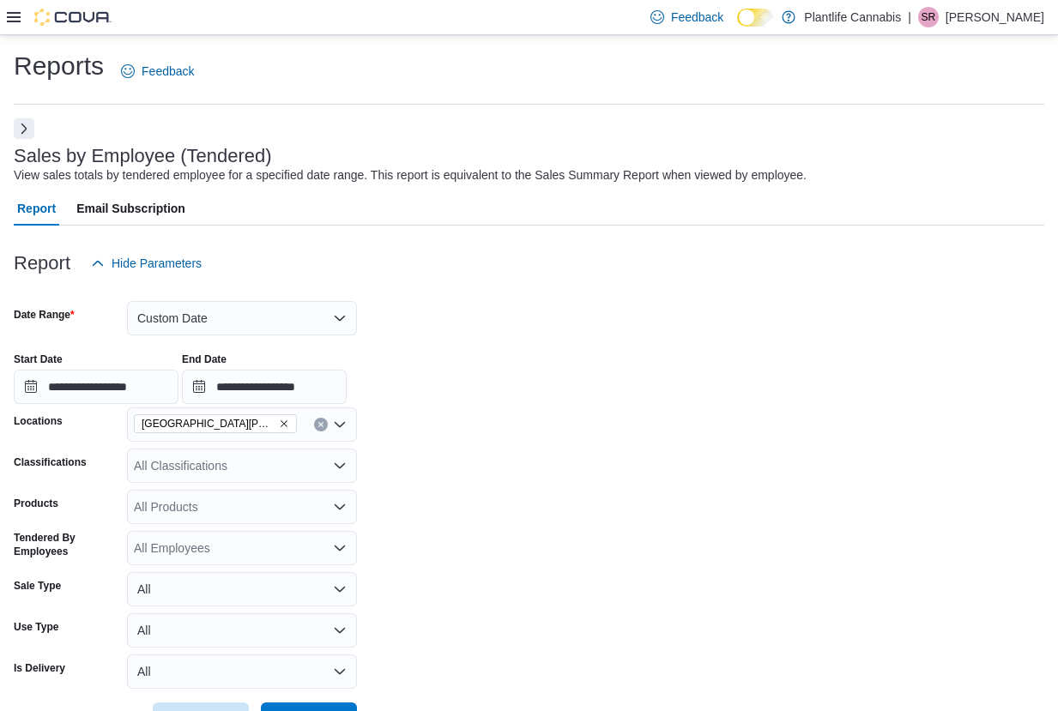
scroll to position [236, 0]
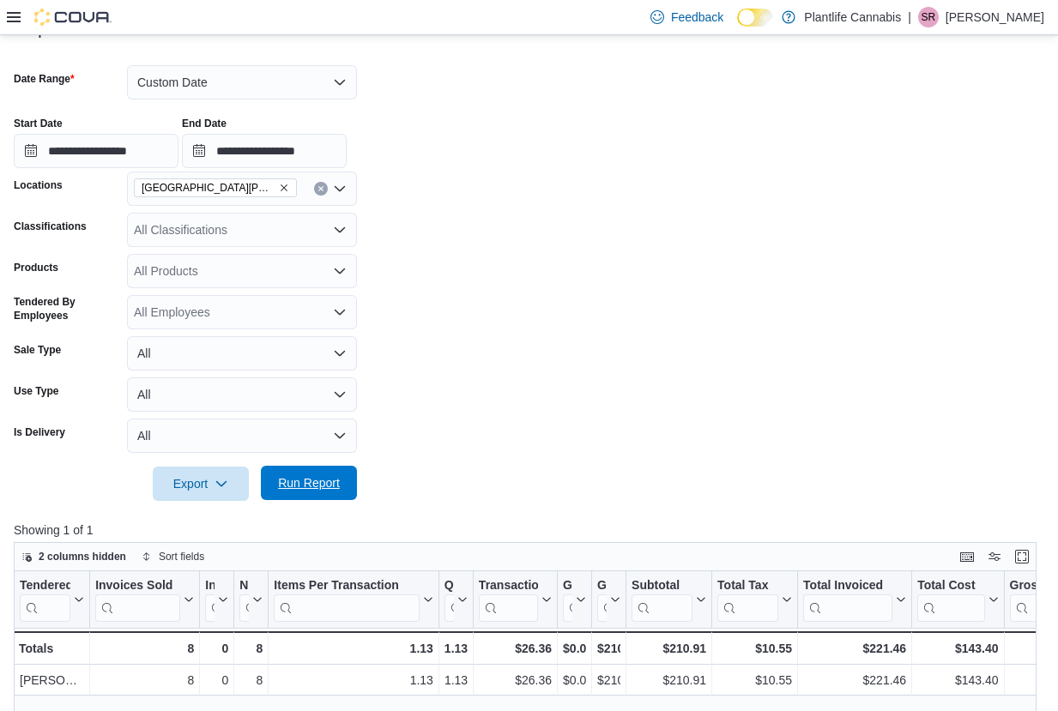
click at [320, 470] on span "Run Report" at bounding box center [309, 483] width 76 height 34
click at [164, 157] on input "**********" at bounding box center [96, 151] width 165 height 34
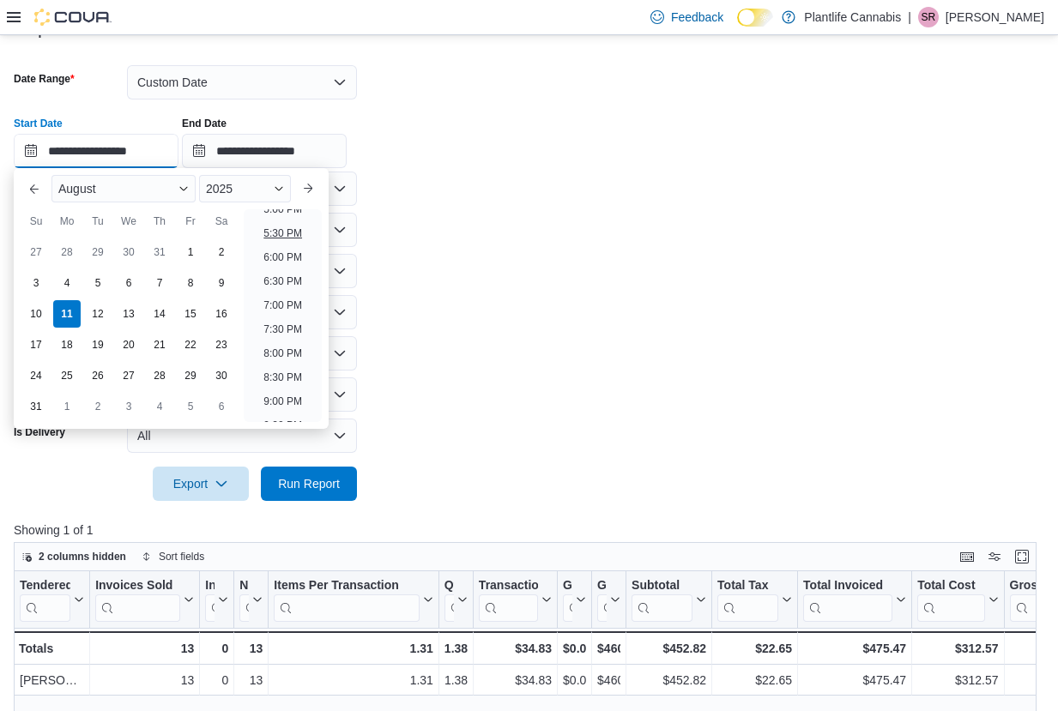
scroll to position [749, 0]
click at [287, 251] on li "4:00 PM" at bounding box center [283, 243] width 52 height 21
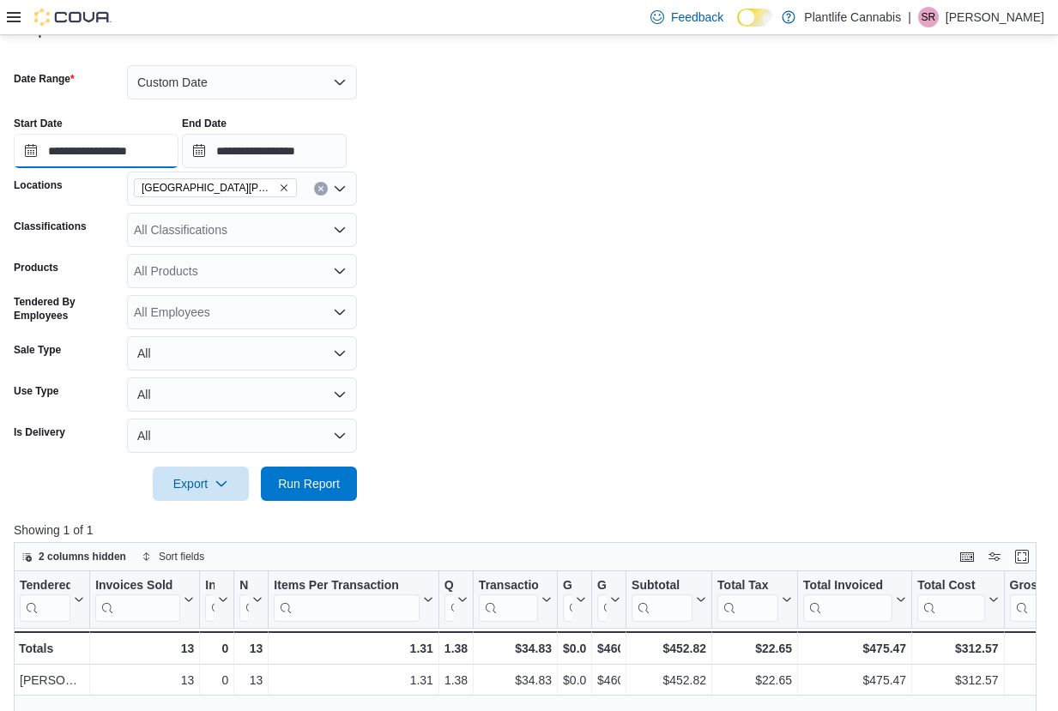
click at [133, 152] on input "**********" at bounding box center [96, 151] width 165 height 34
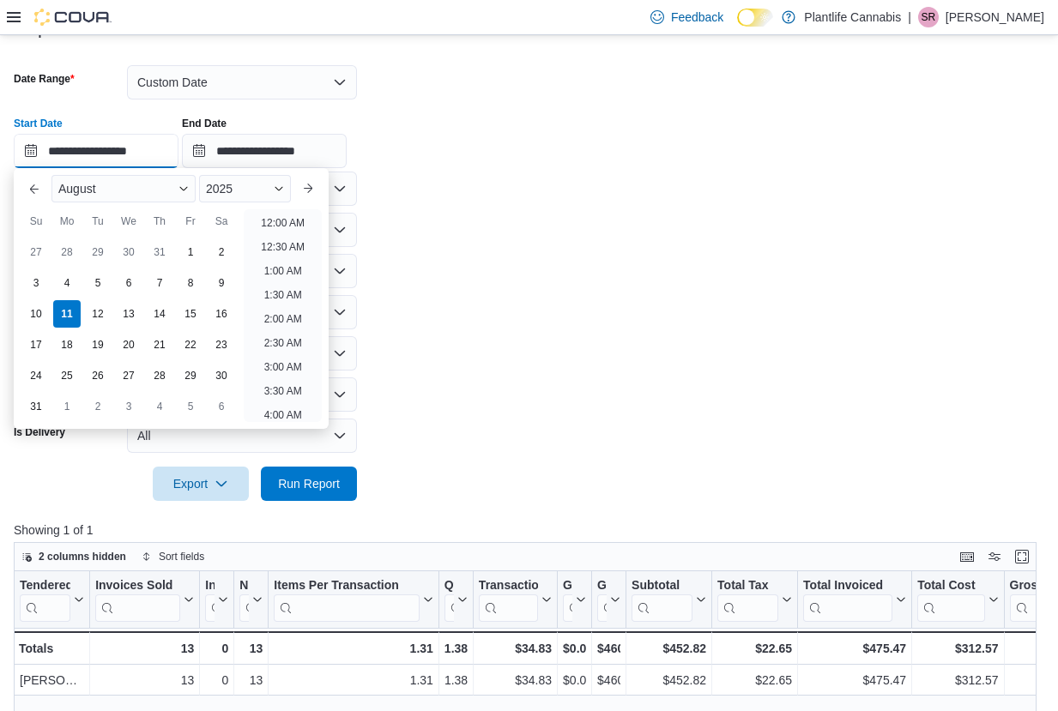
scroll to position [822, 0]
click at [138, 152] on input "**********" at bounding box center [96, 151] width 165 height 34
click at [431, 178] on form "**********" at bounding box center [529, 273] width 1031 height 457
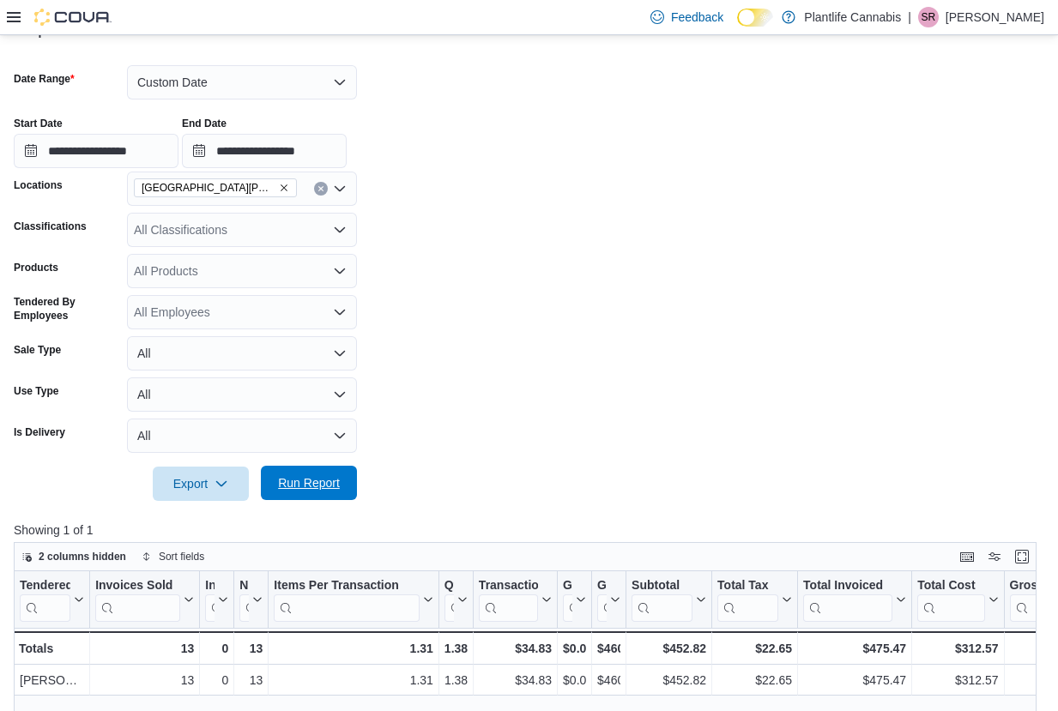
click at [292, 482] on span "Run Report" at bounding box center [309, 483] width 62 height 17
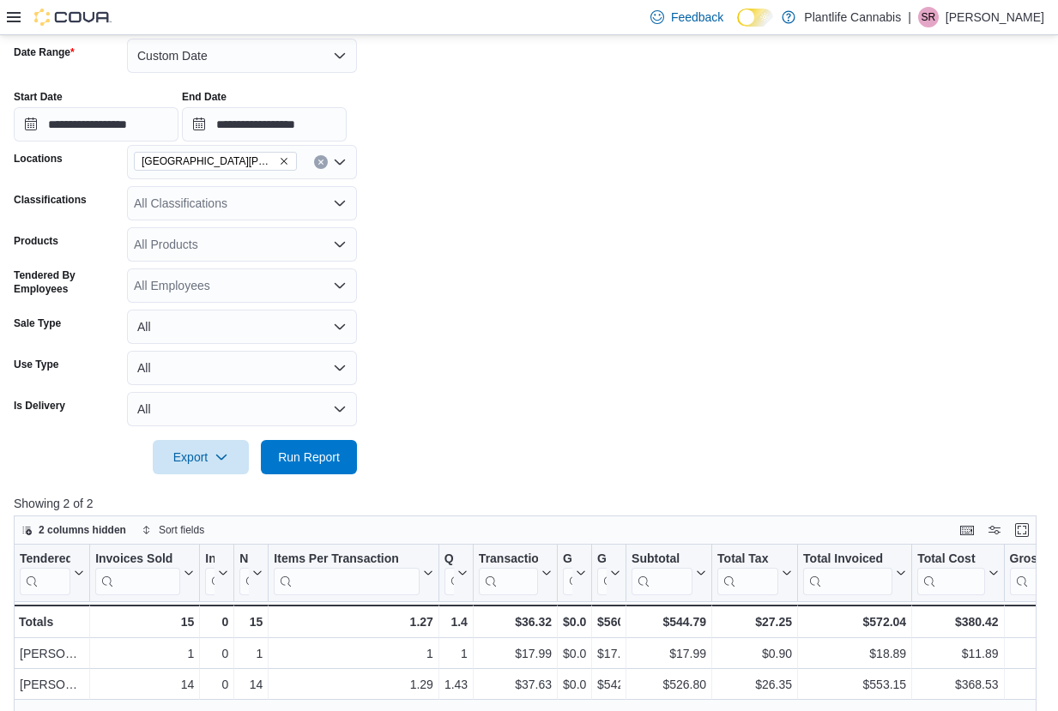
scroll to position [262, 0]
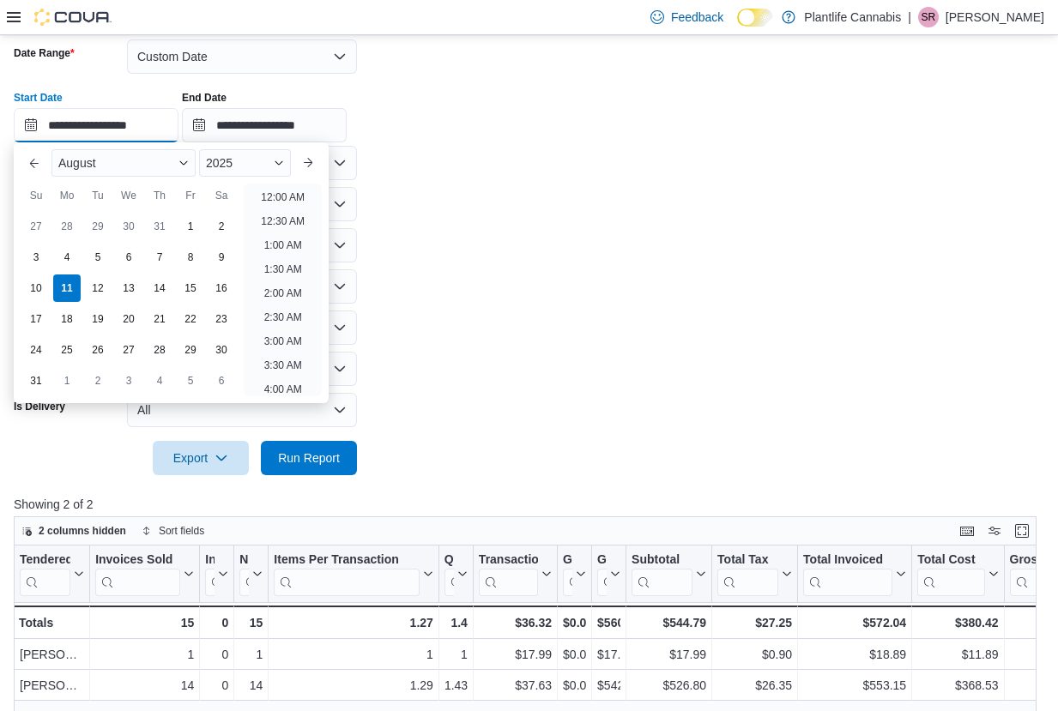
click at [136, 126] on input "**********" at bounding box center [96, 125] width 165 height 34
click at [388, 210] on form "**********" at bounding box center [529, 247] width 1031 height 457
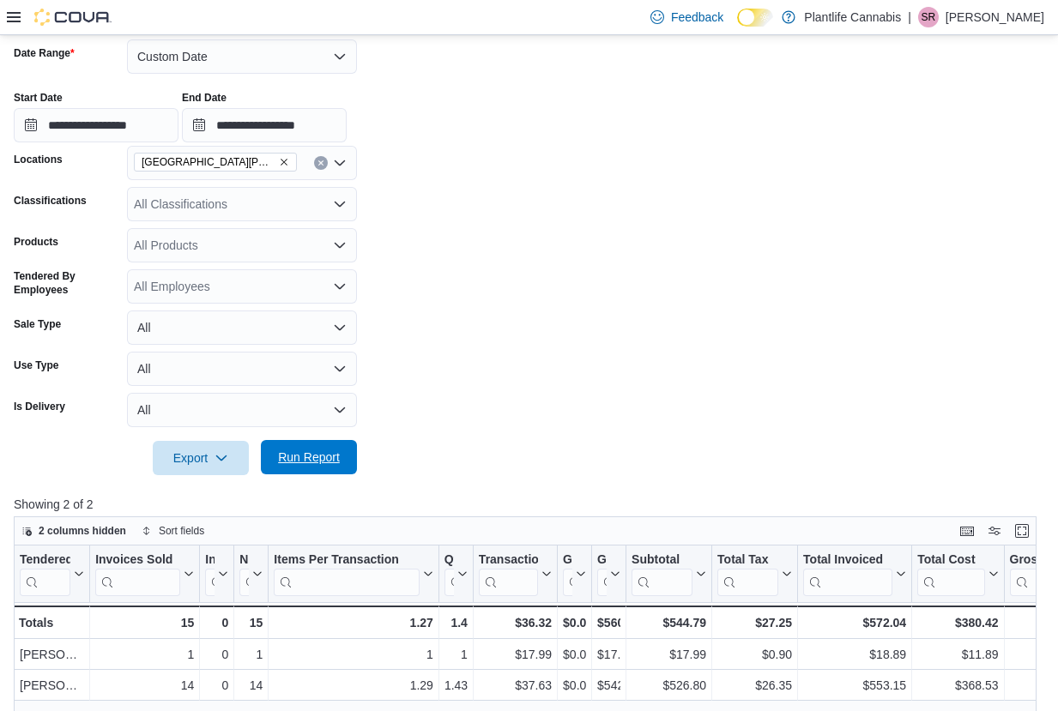
click at [273, 465] on span "Run Report" at bounding box center [309, 457] width 76 height 34
click at [138, 125] on input "**********" at bounding box center [96, 125] width 165 height 34
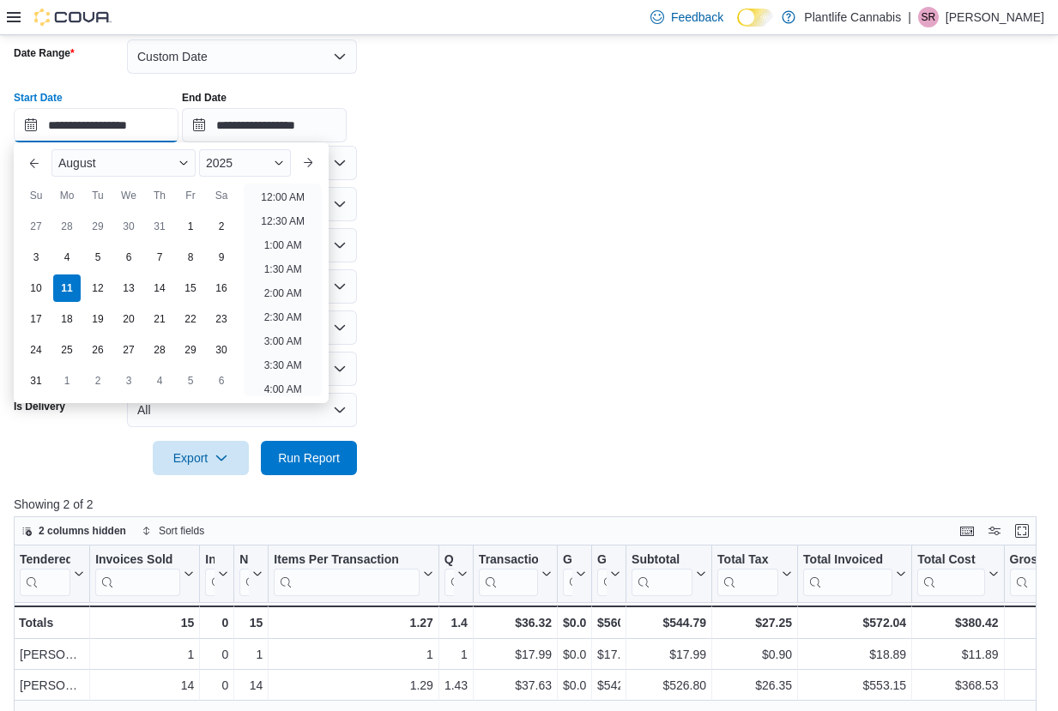
scroll to position [822, 0]
type input "**********"
click at [449, 136] on div "**********" at bounding box center [529, 109] width 1031 height 65
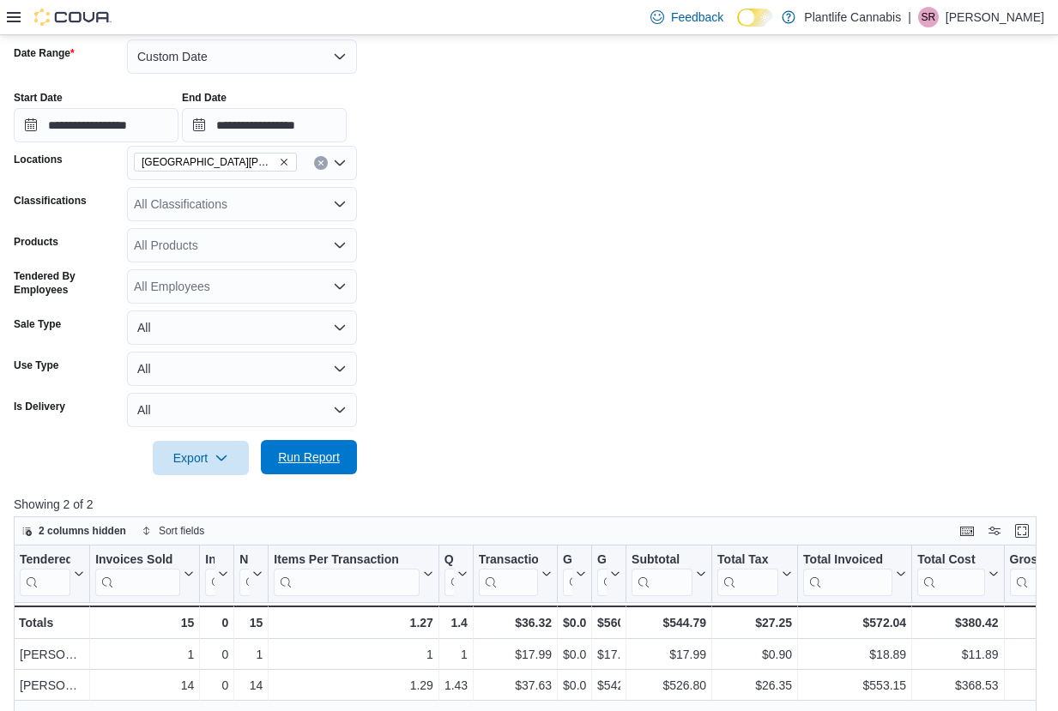
click at [279, 444] on span "Run Report" at bounding box center [309, 457] width 76 height 34
